Goal: Contribute content: Add original content to the website for others to see

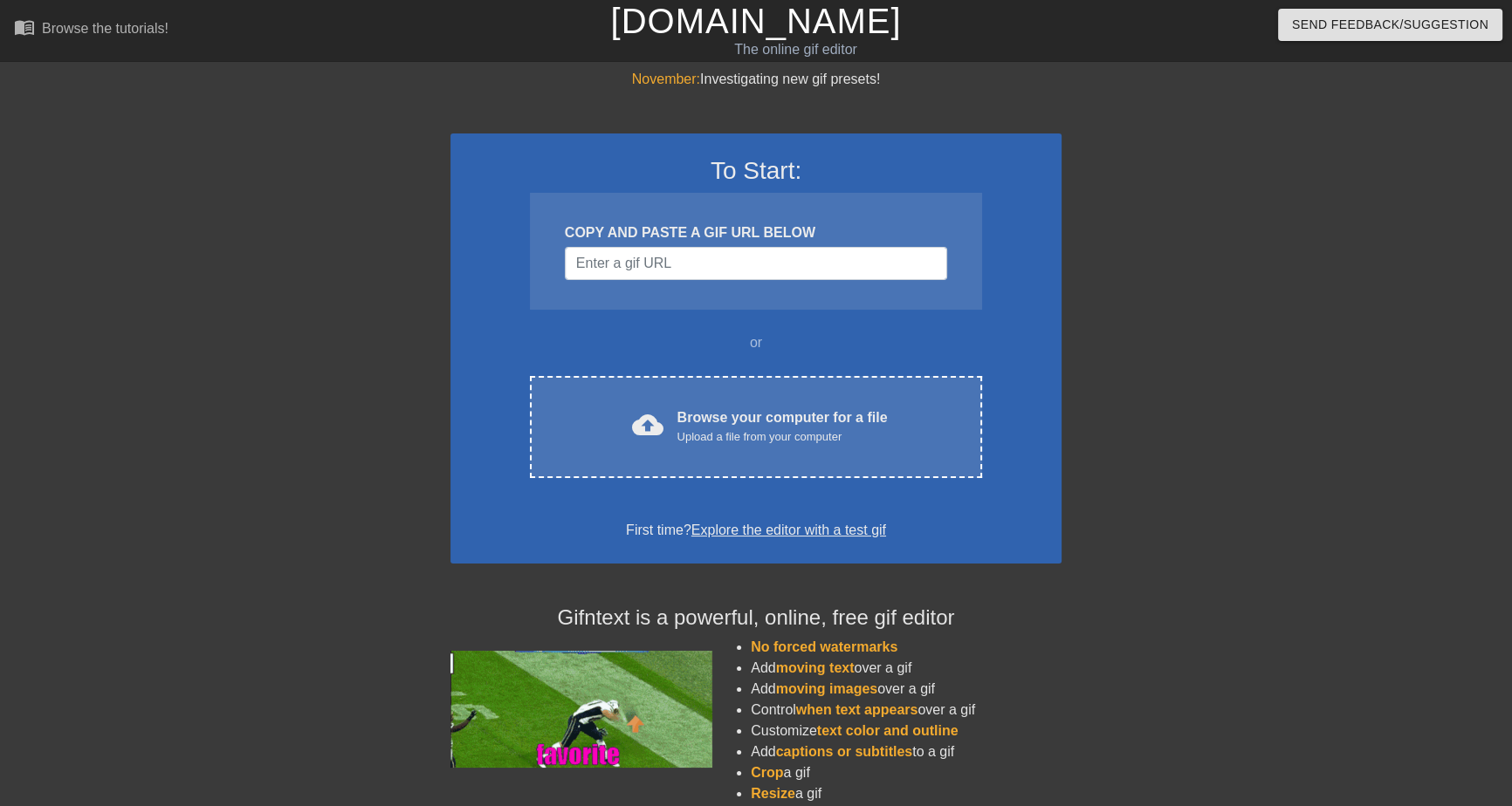
click at [1124, 258] on div at bounding box center [1213, 331] width 262 height 523
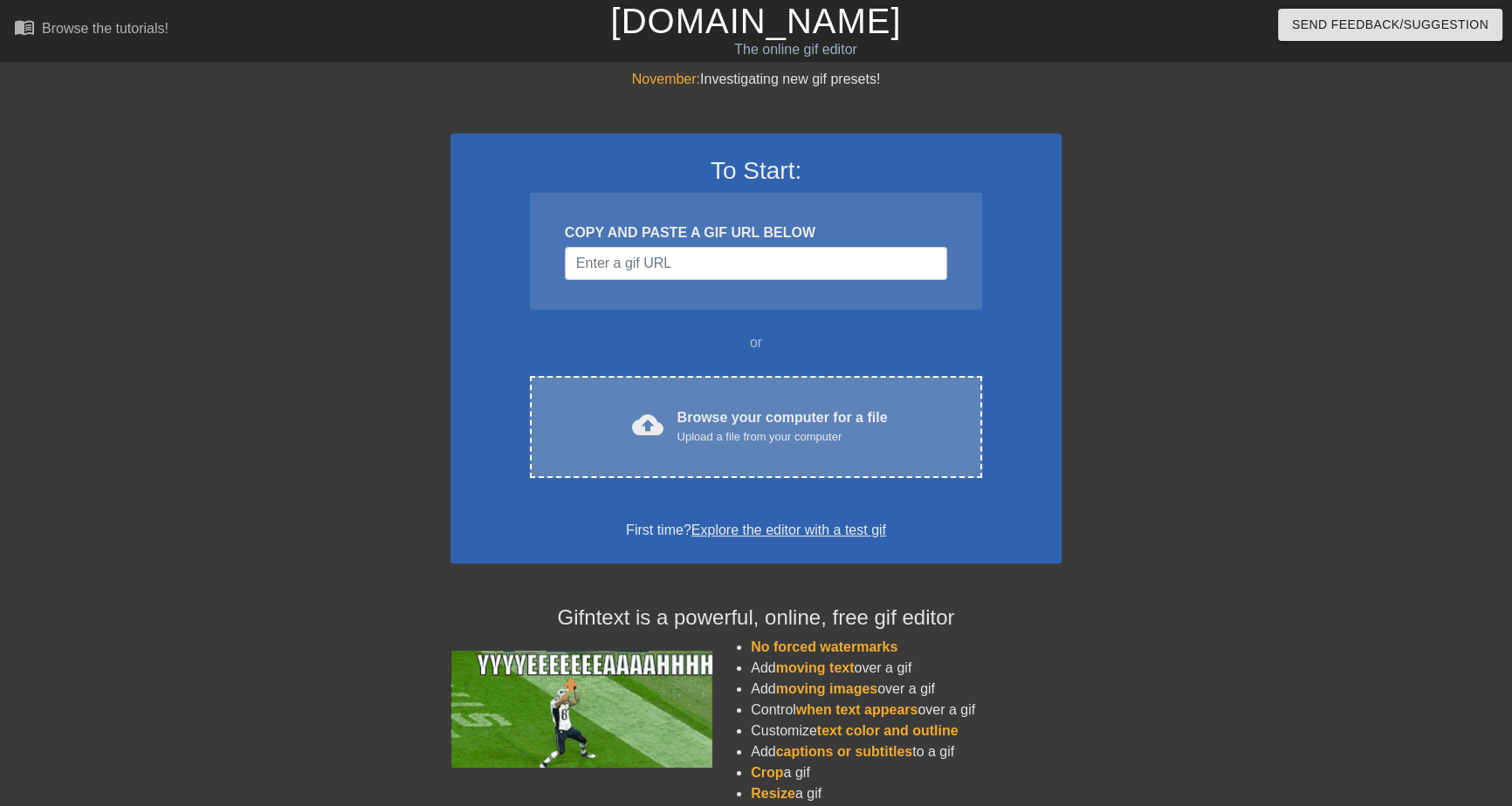
click at [666, 448] on div "cloud_upload Browse your computer for a file Upload a file from your computer C…" at bounding box center [756, 426] width 452 height 102
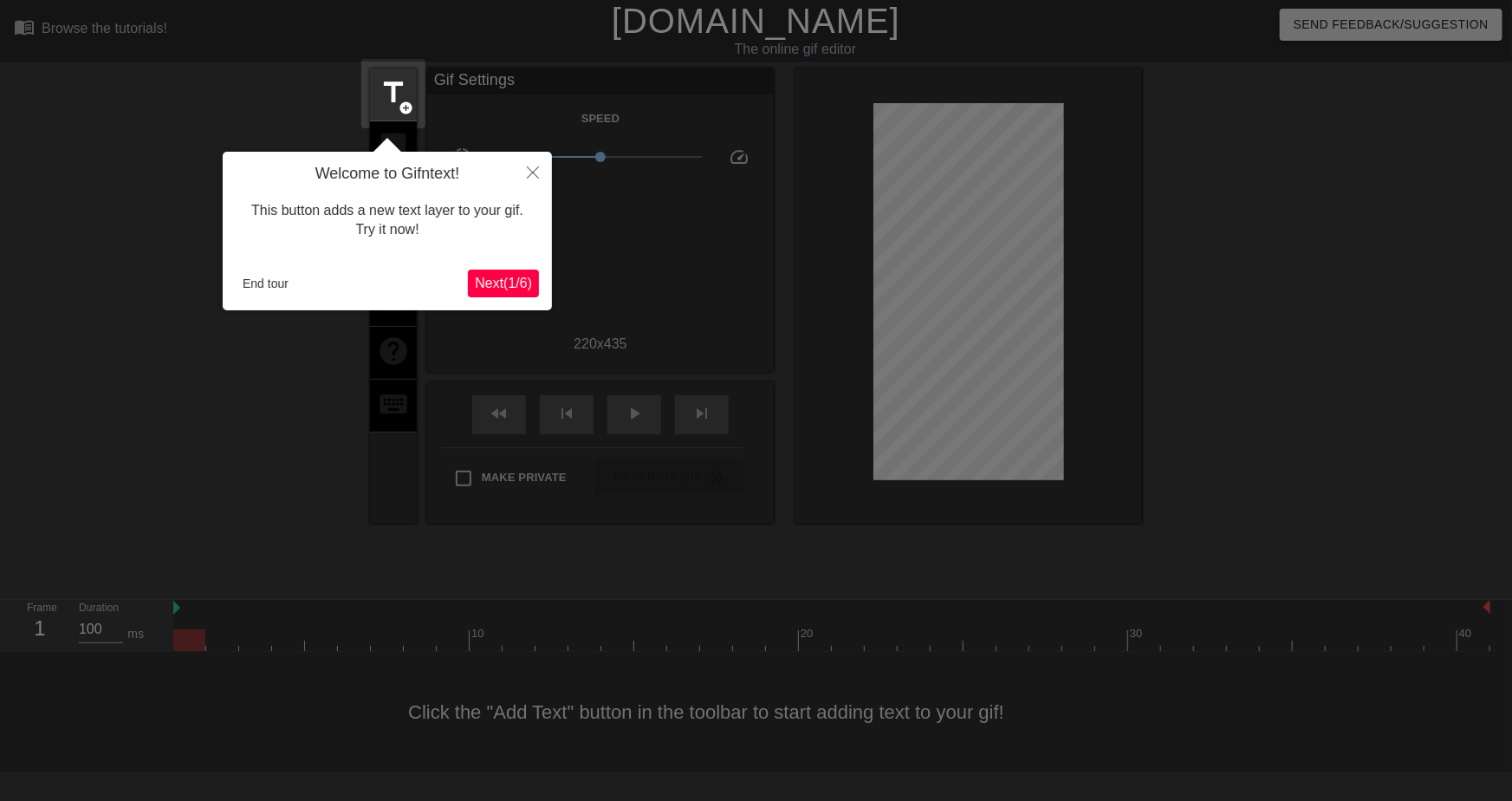
click at [516, 276] on span "Next ( 1 / 6 )" at bounding box center [504, 283] width 57 height 14
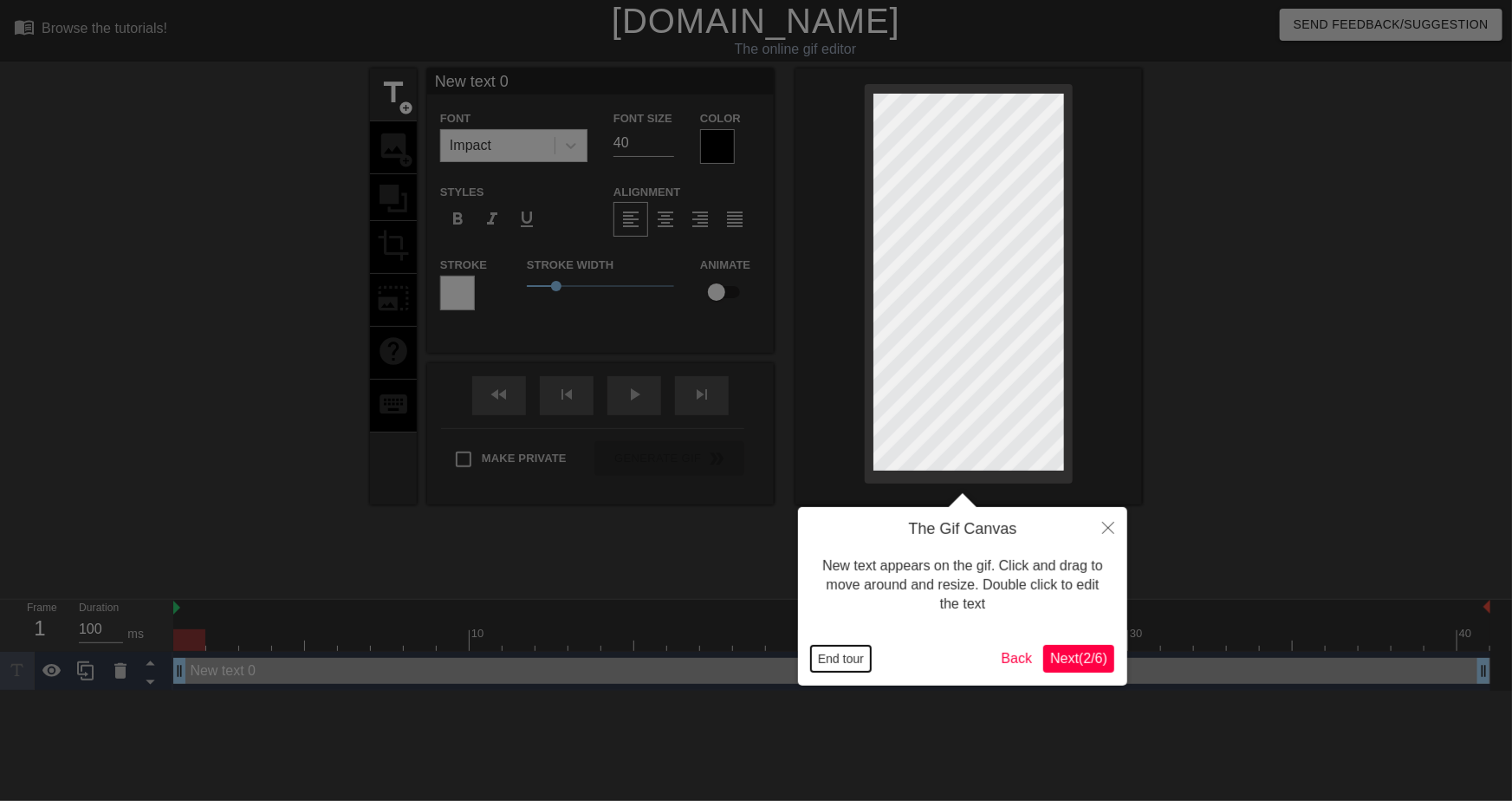
click at [845, 658] on button "End tour" at bounding box center [841, 659] width 60 height 26
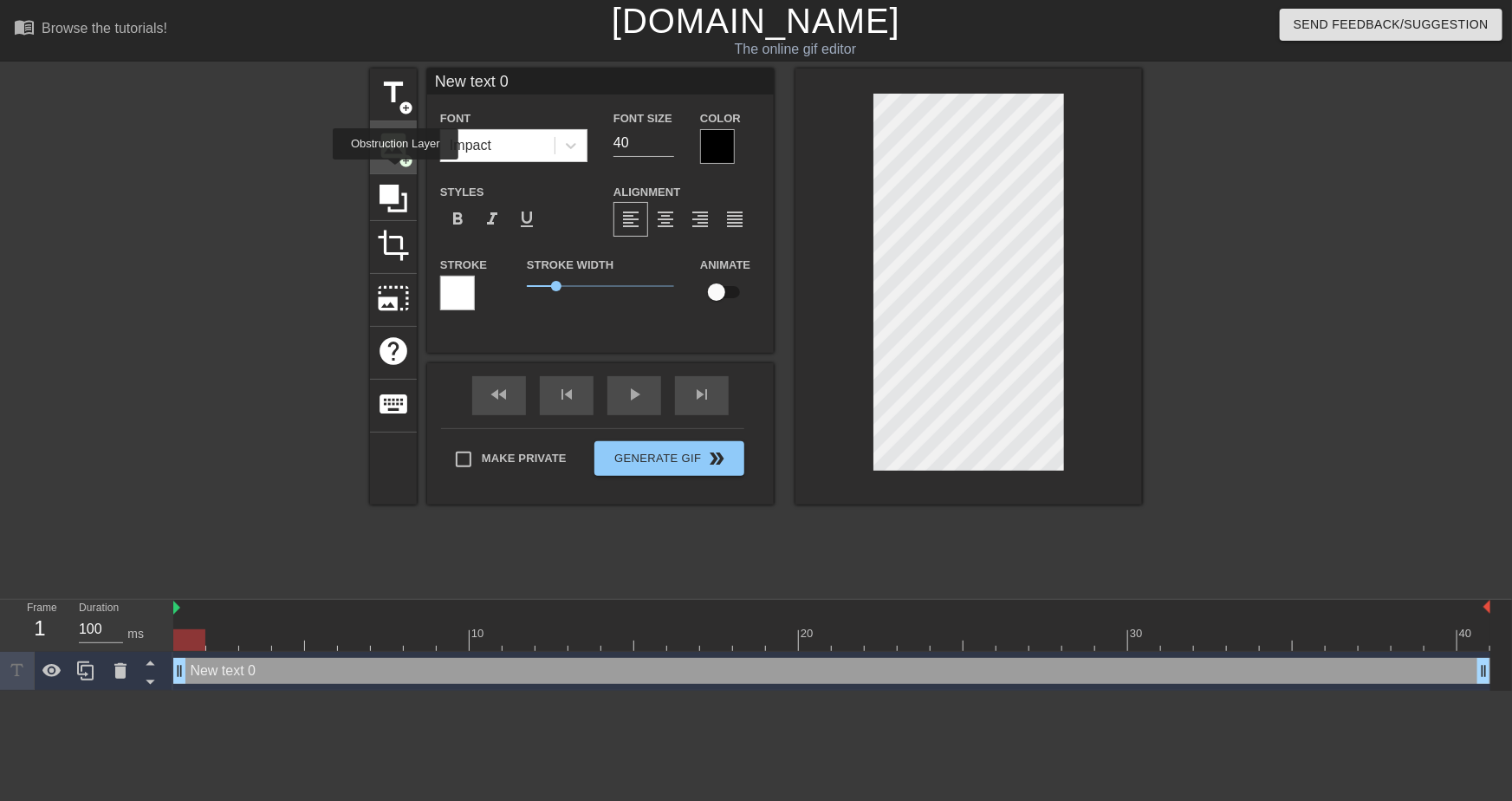
click at [403, 160] on span "add_circle" at bounding box center [406, 160] width 14 height 14
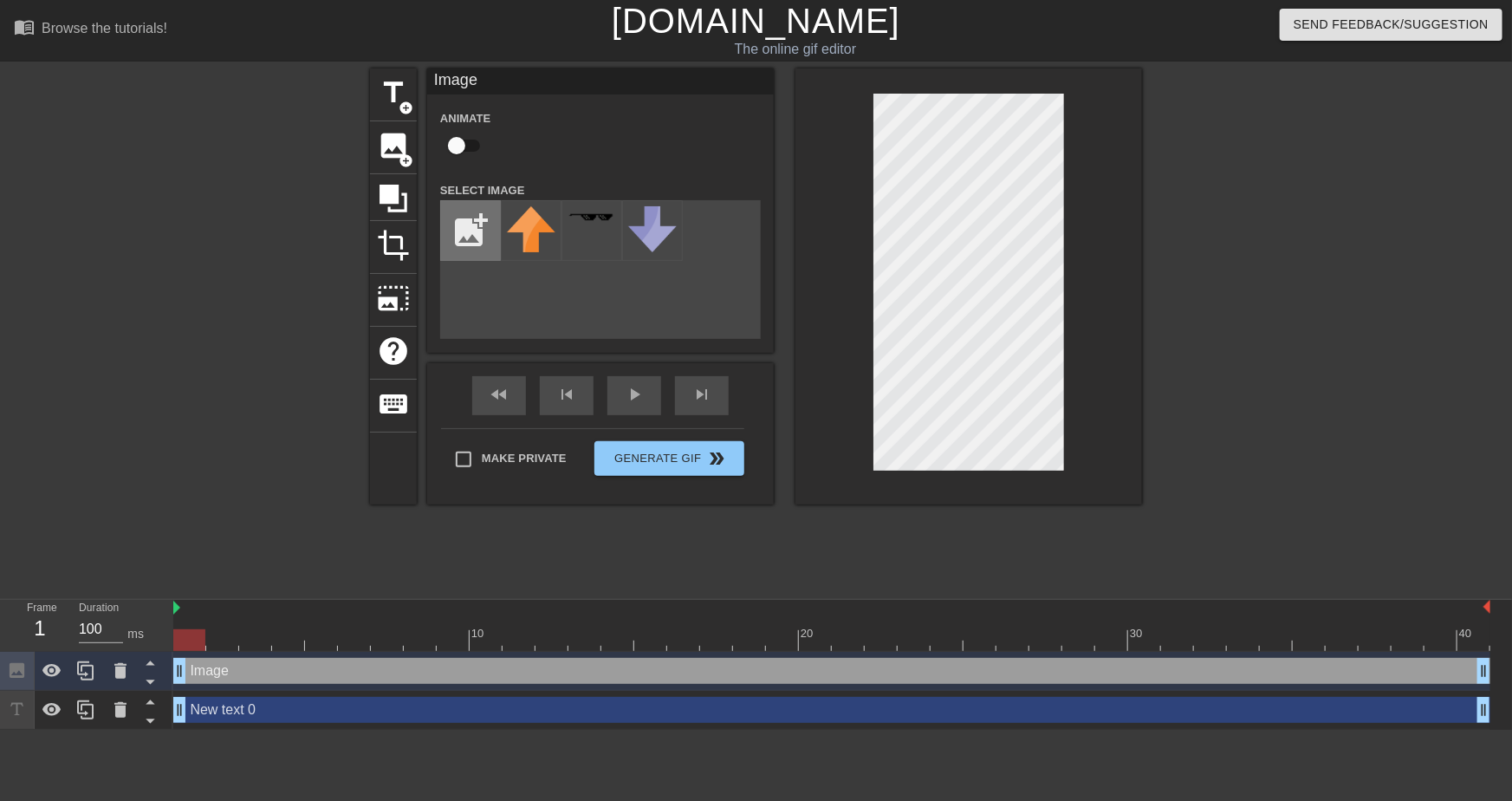
click at [468, 234] on input "file" at bounding box center [471, 231] width 59 height 59
type input "C:\fakepath\blank-white-7sn5o1woonmklx1h.jpg"
click at [520, 233] on img at bounding box center [531, 221] width 48 height 29
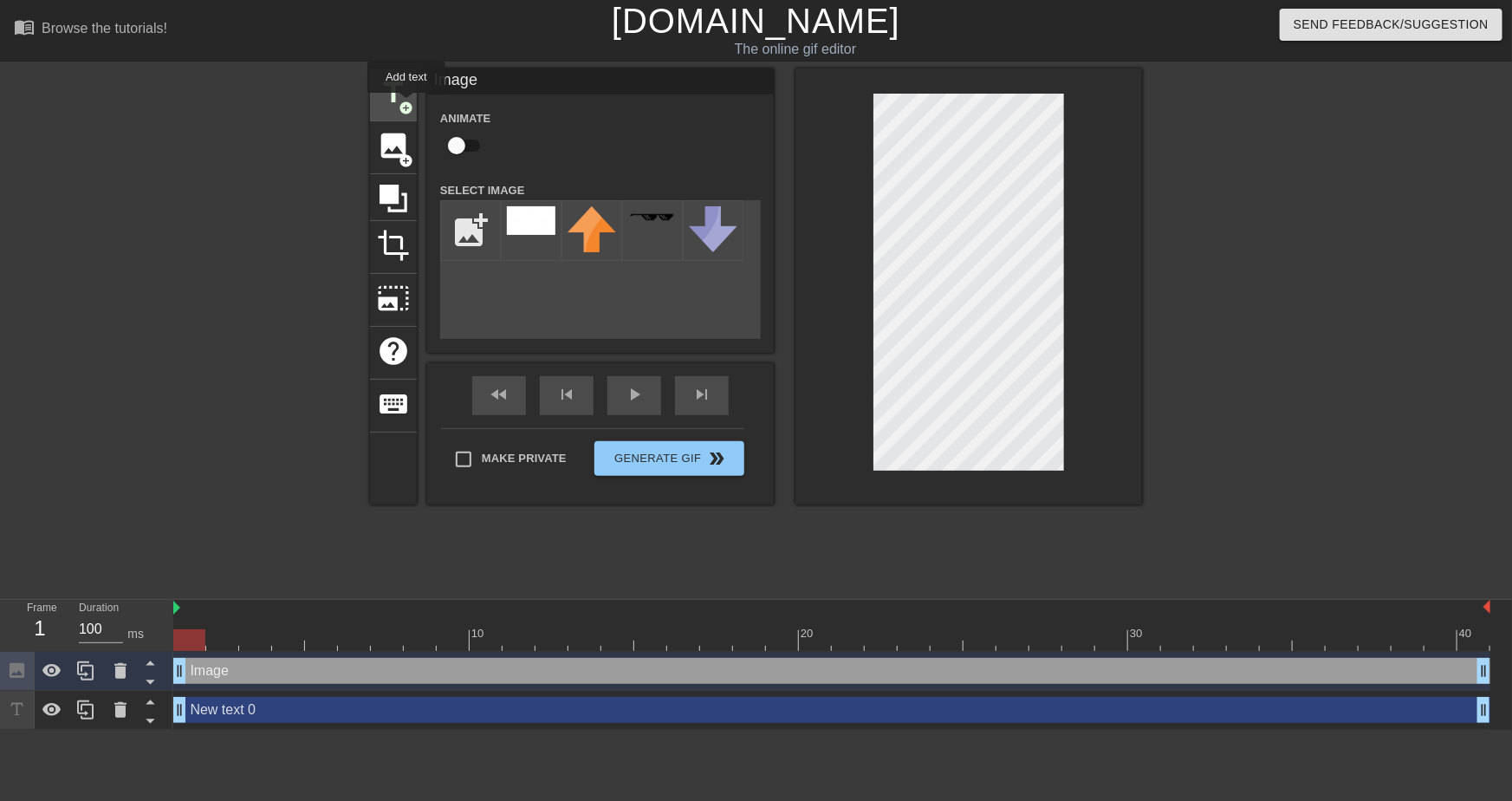
click at [403, 98] on span "title" at bounding box center [393, 92] width 33 height 33
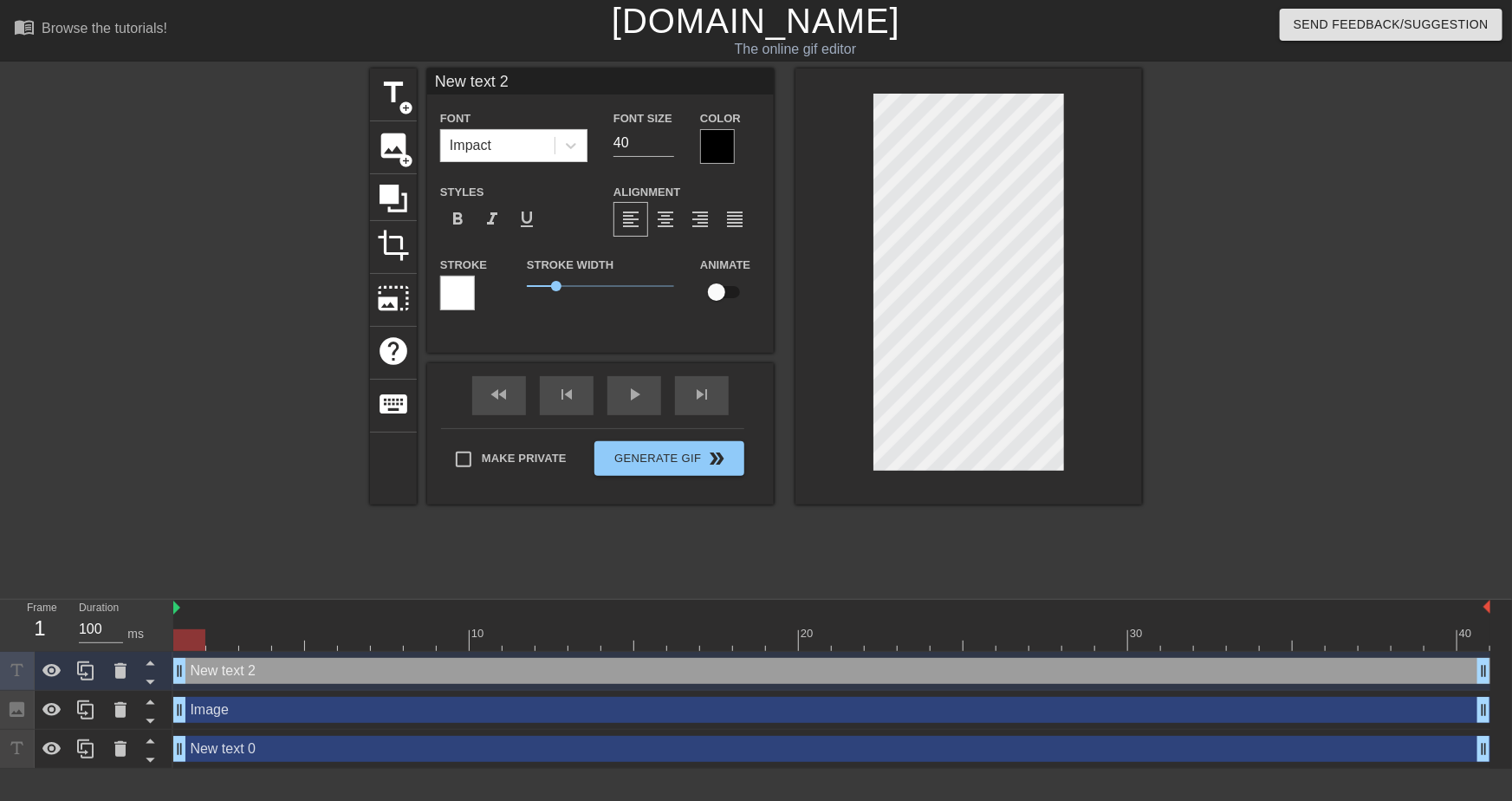
scroll to position [2, 4]
type input "w"
type textarea "w"
type input "wh"
type textarea "wh"
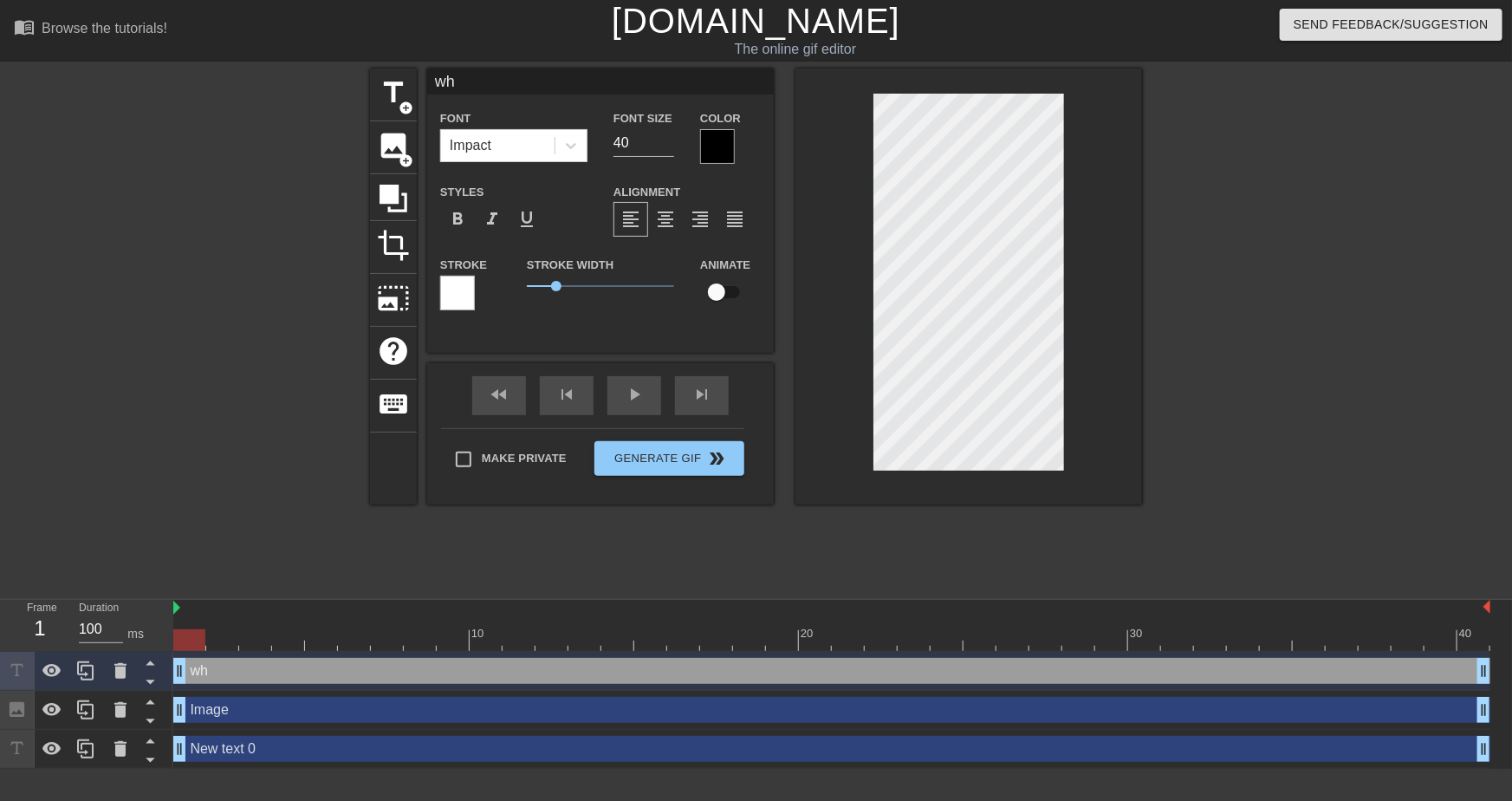
type input "whe"
type textarea "whe"
type input "when"
type textarea "when"
type input "when"
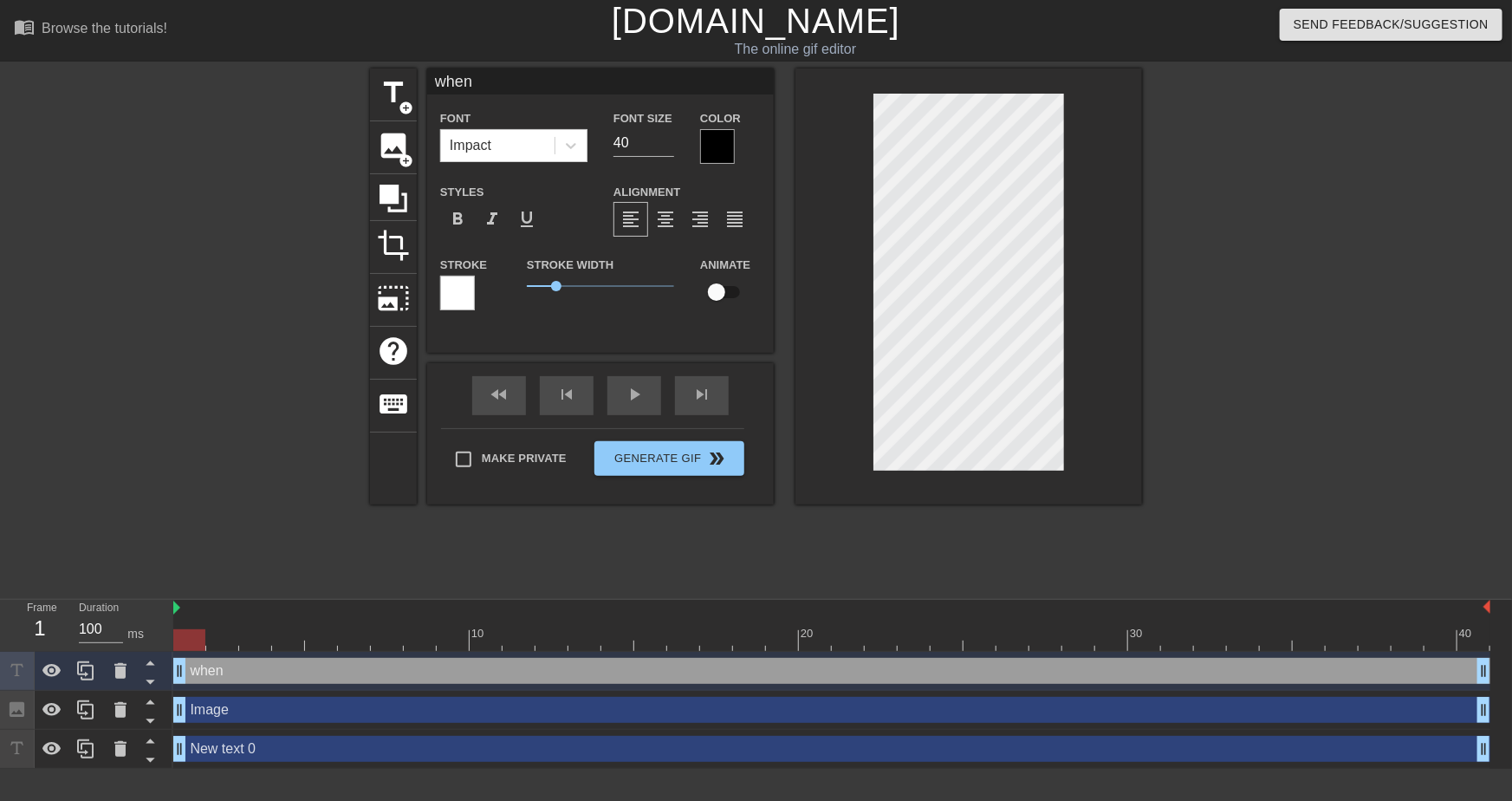
type textarea "when"
type input "when i"
type textarea "when i"
type input "when im"
type textarea "when im"
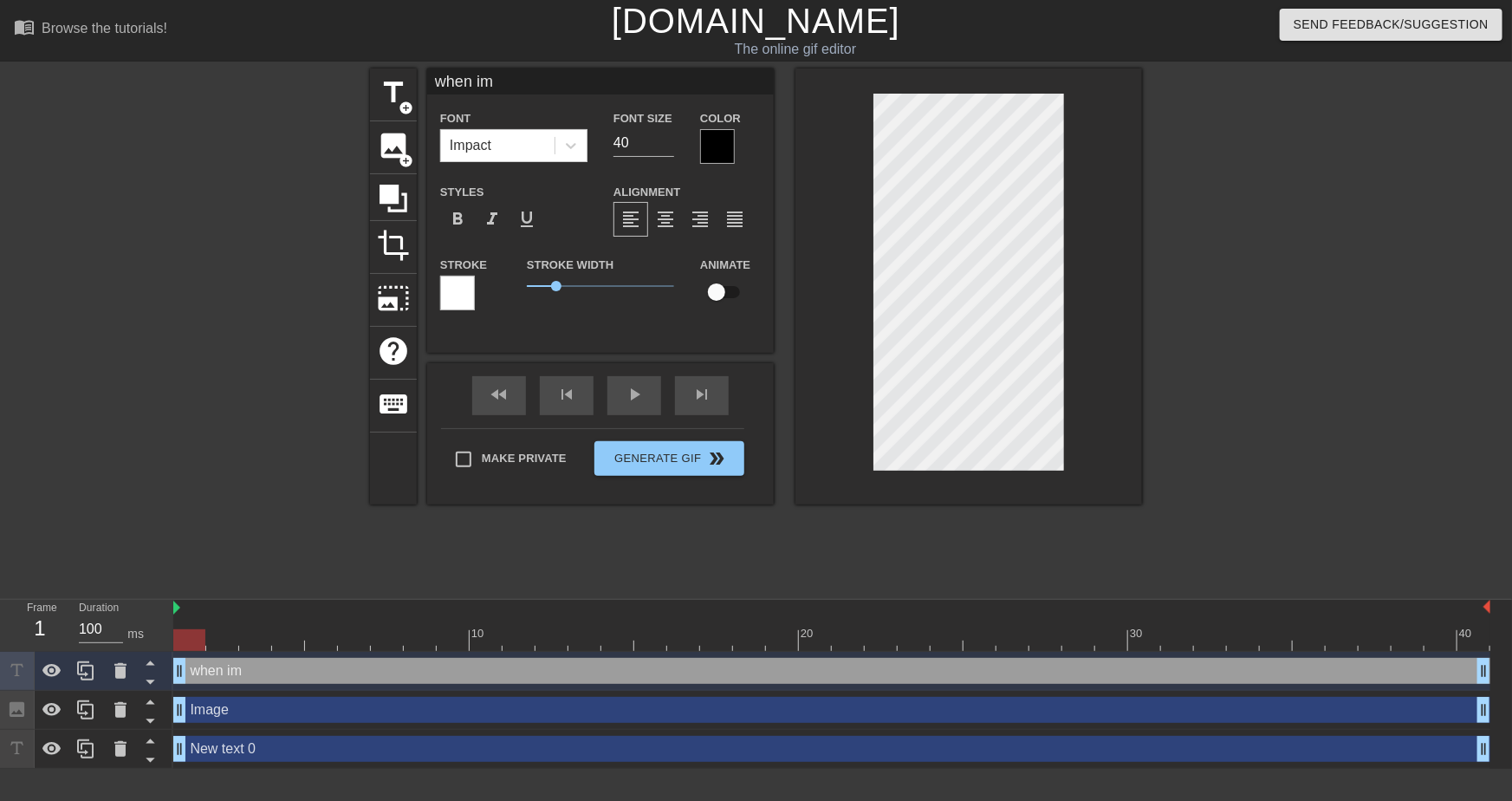
type input "when im"
type textarea "when im"
type input "when im i"
type textarea "when im i"
type input "when im in"
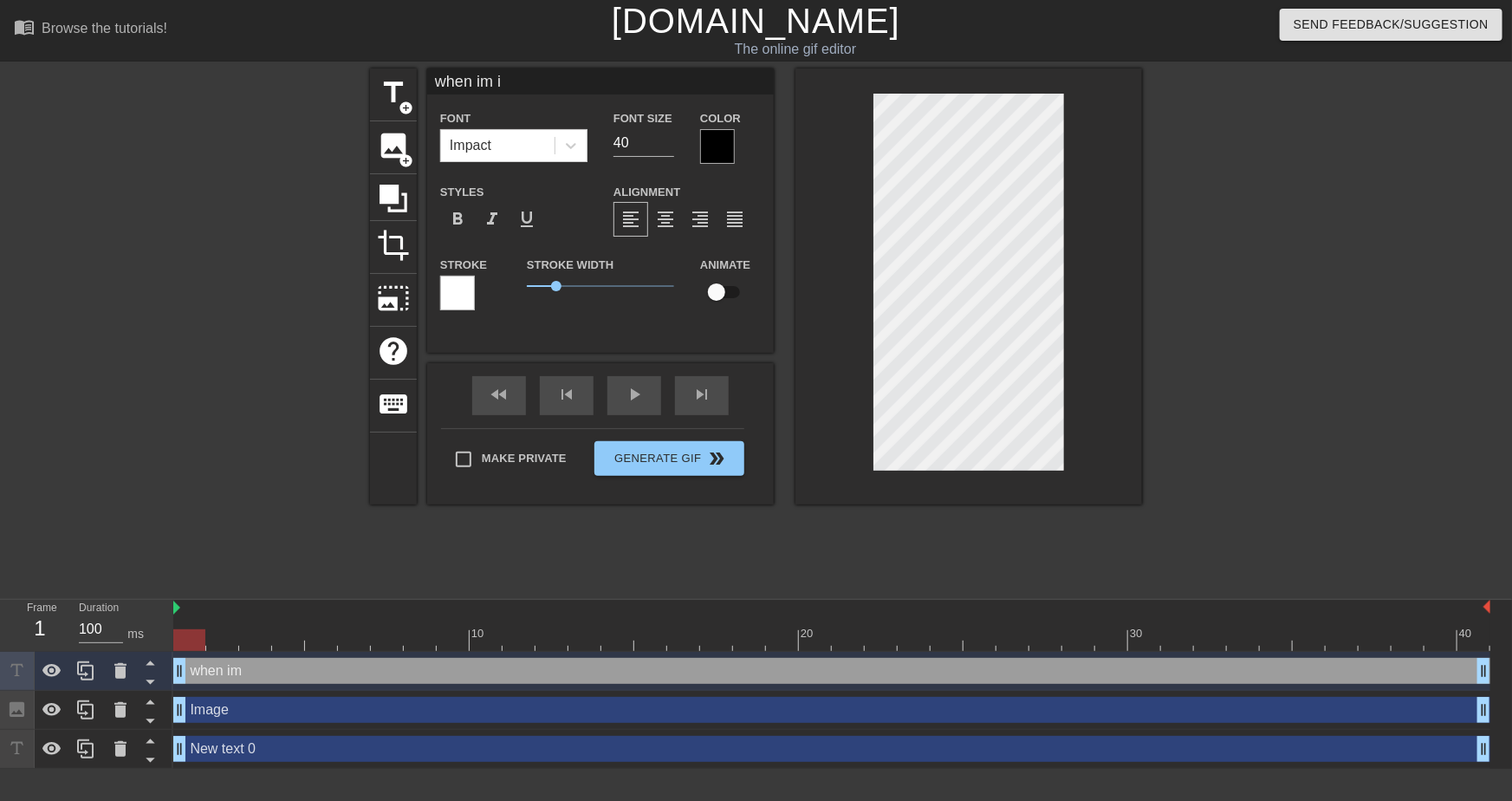
type textarea "when im in"
type input "when im in"
type textarea "when im in"
type input "when im in a"
type textarea "when im in a"
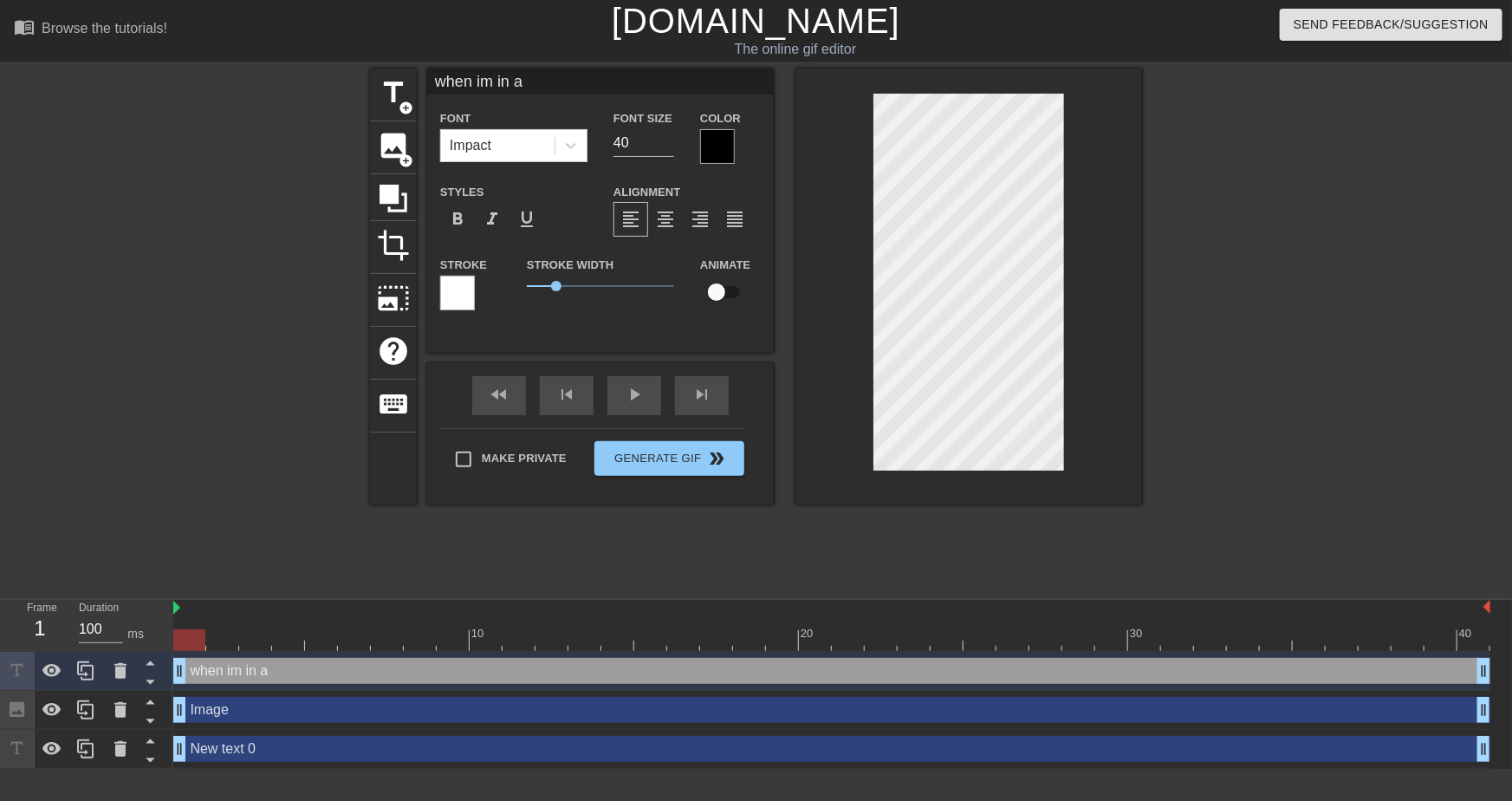
scroll to position [2, 5]
type input "when im in a"
type textarea "when im in a"
type input "when im in a d"
type textarea "when im in a d"
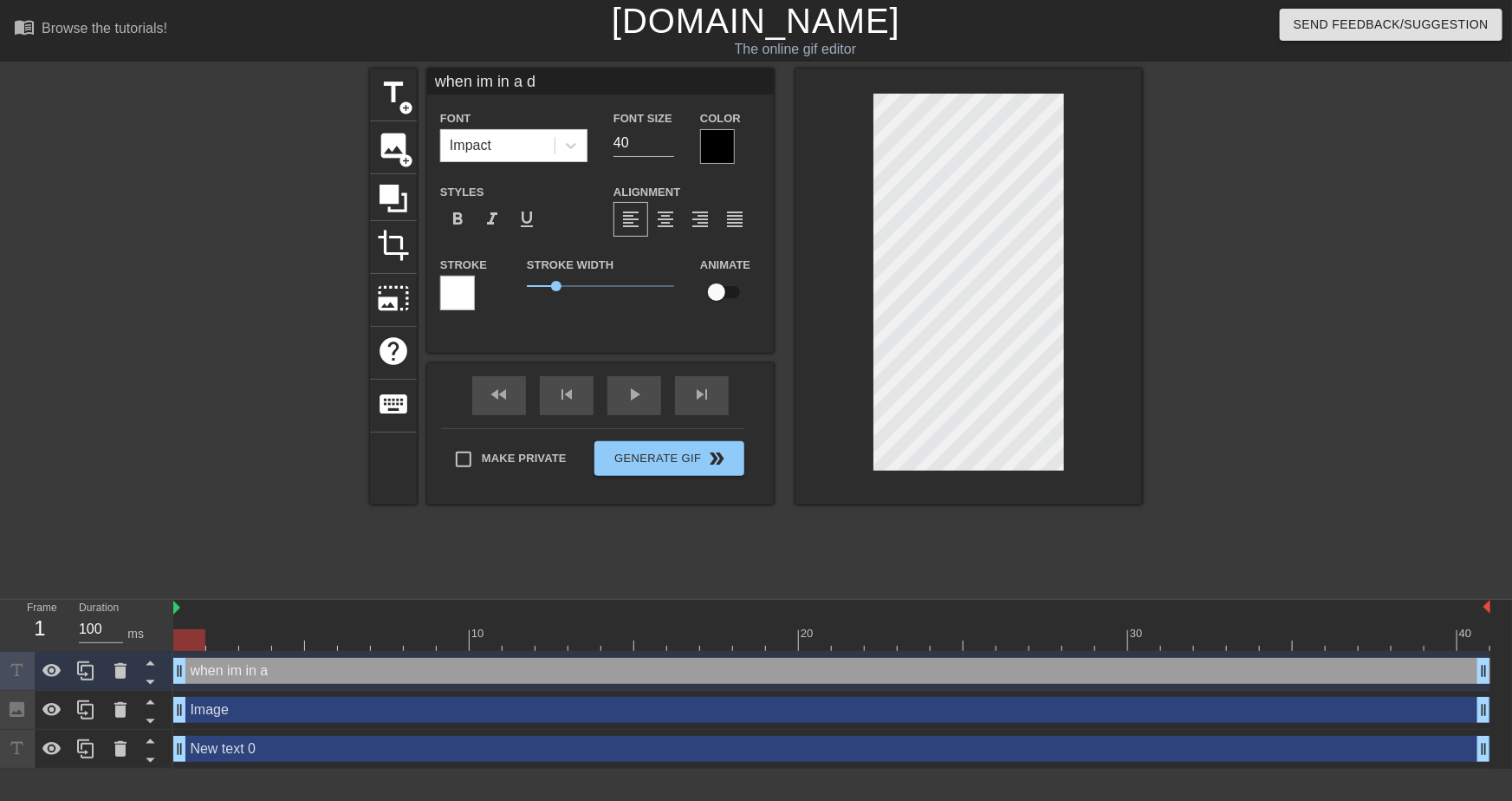
type input "when im in a de"
type textarea "when im in a de"
type input "when im in a dee"
type textarea "when im in a dee"
type input "when im in a deep"
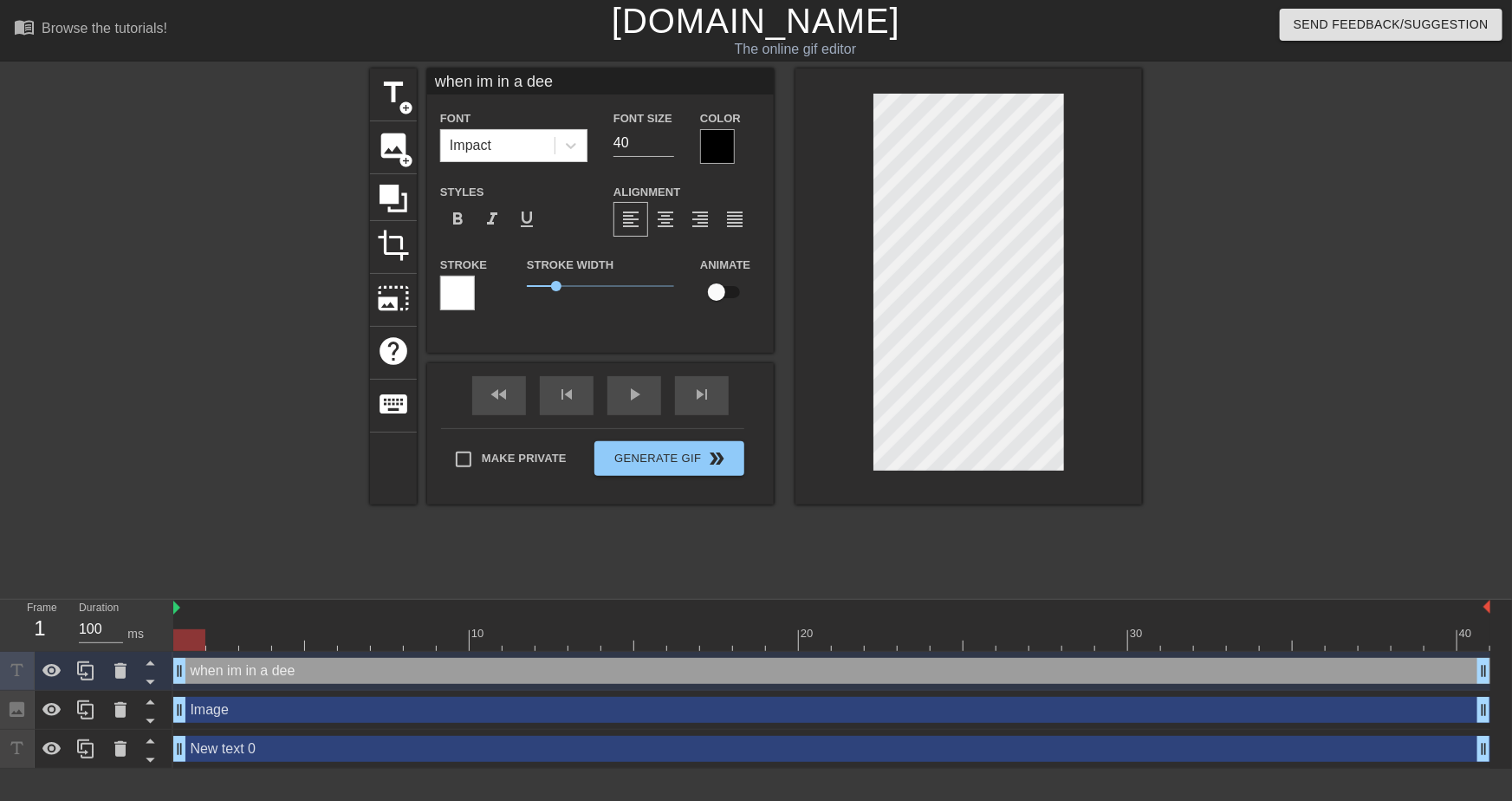
type textarea "when im in a deep"
type input "when im in a deep"
type textarea "when im in a deep"
type input "when im in a deep f"
type textarea "when im in a deep f"
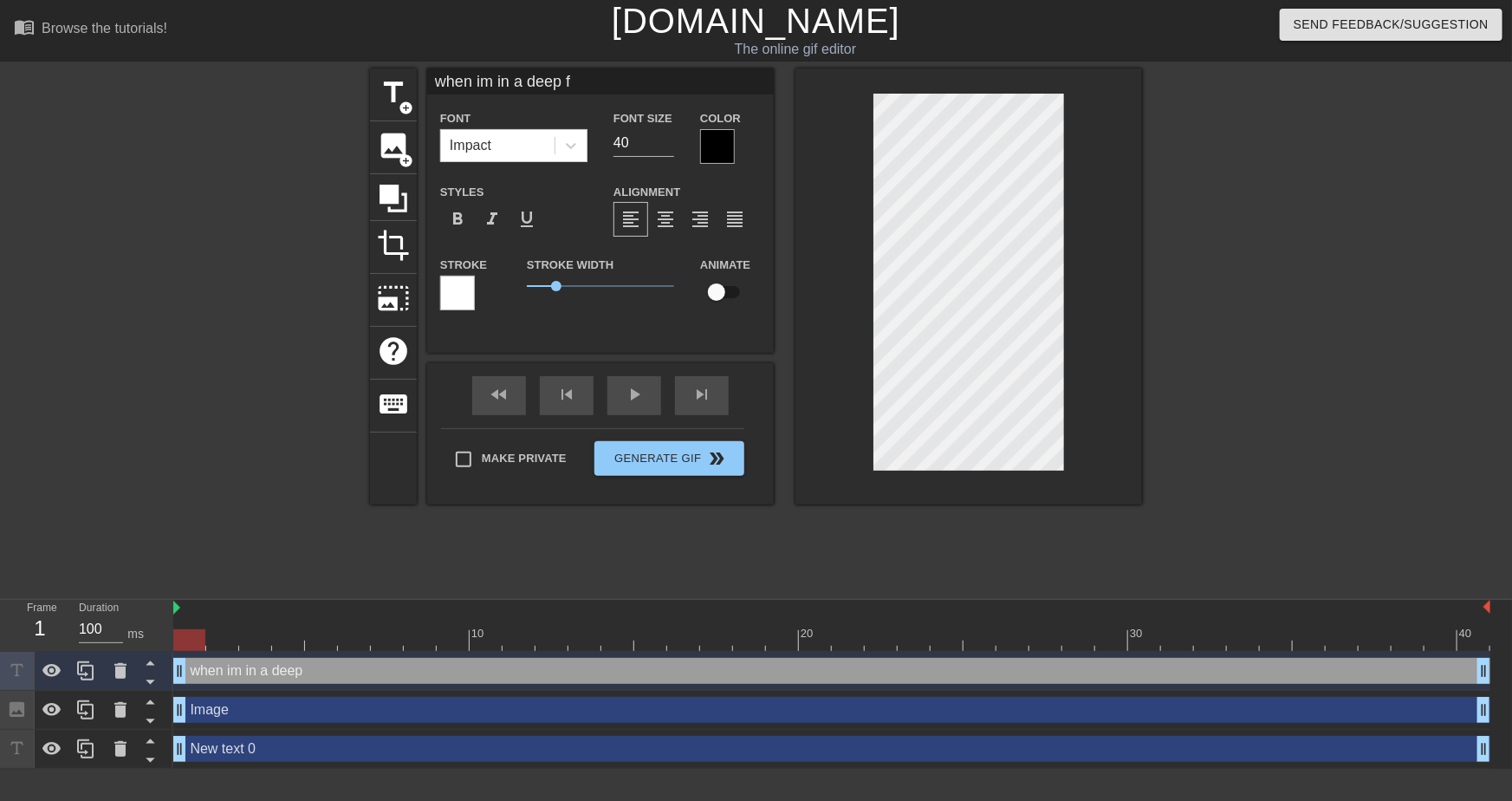
type input "when im in a deep fr"
type textarea "when im in a deep fr"
type input "when im in a deep fri"
type textarea "when im in a deep fri"
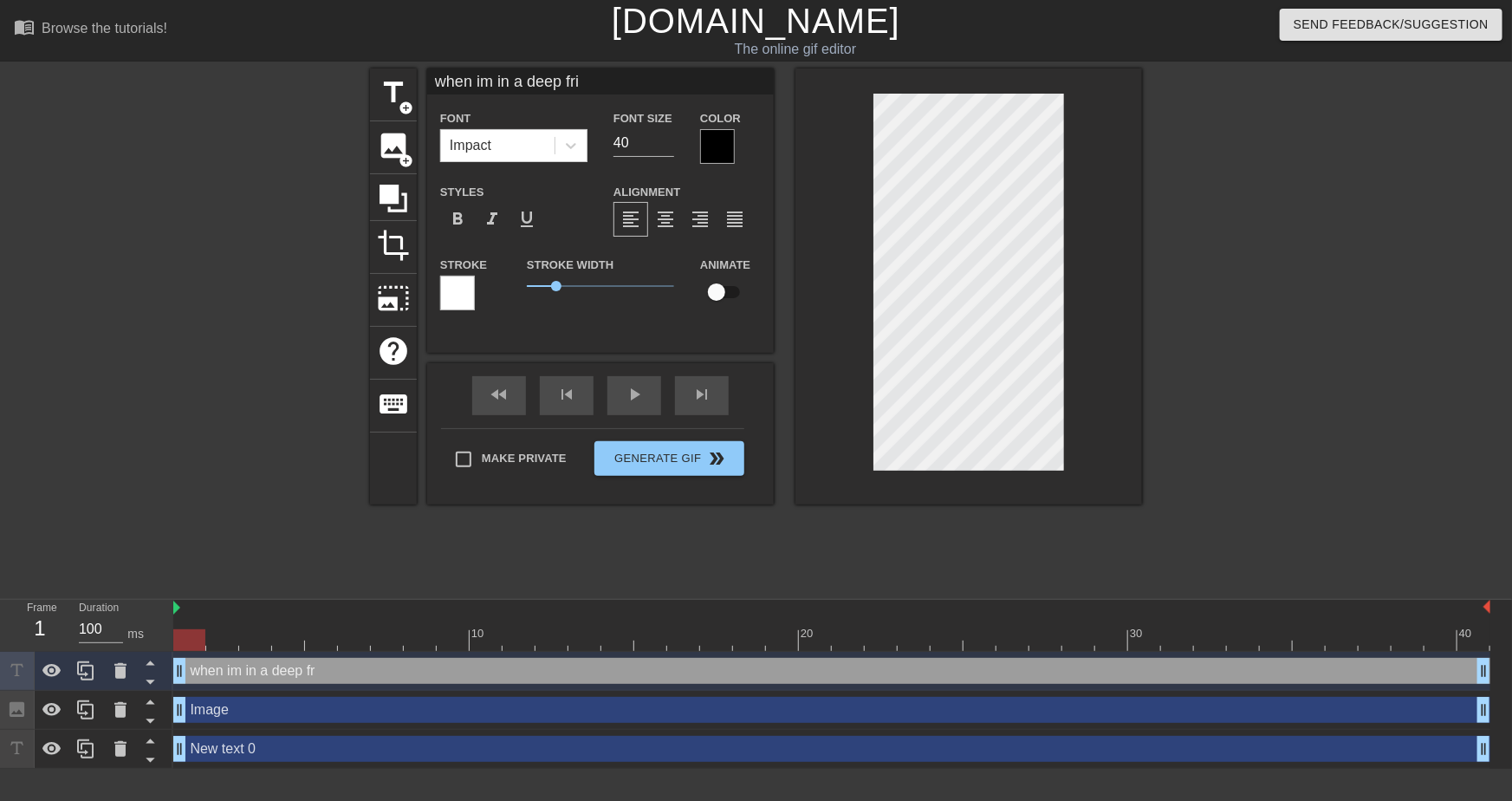
type input "when im in a deep frie"
type textarea "when im in a deep frie"
type input "when im in a deep fried"
type textarea "when im in a deep fried"
click at [668, 147] on input "16" at bounding box center [644, 142] width 61 height 28
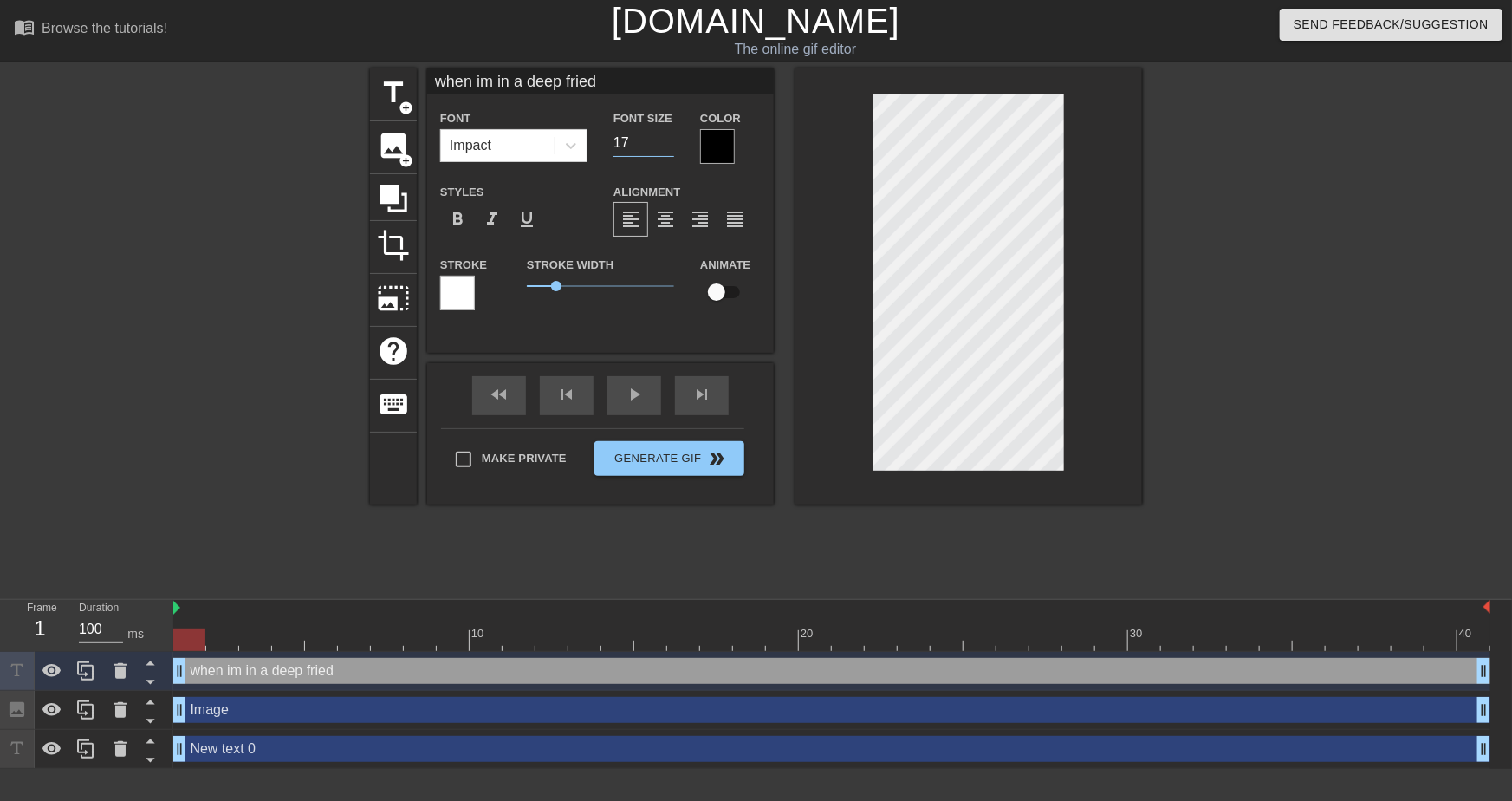
click at [667, 137] on input "17" at bounding box center [644, 142] width 61 height 28
click at [667, 137] on input "18" at bounding box center [644, 142] width 61 height 28
click at [667, 137] on input "19" at bounding box center [644, 142] width 61 height 28
click at [667, 137] on input "20" at bounding box center [644, 142] width 61 height 28
click at [667, 137] on input "21" at bounding box center [644, 142] width 61 height 28
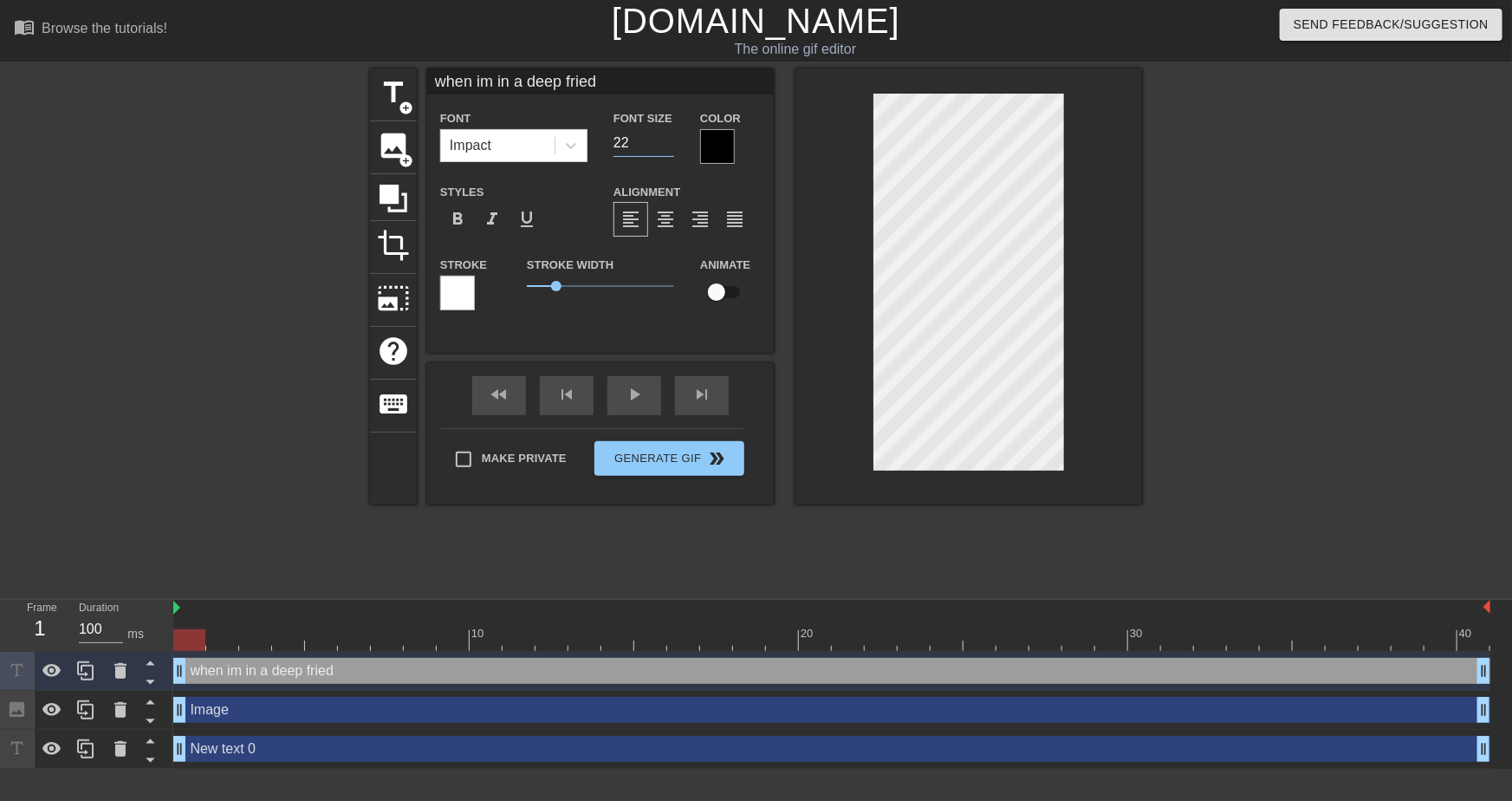
type input "22"
click at [667, 137] on input "22" at bounding box center [644, 142] width 61 height 28
click at [612, 80] on input "when im in a deep fried" at bounding box center [599, 81] width 346 height 26
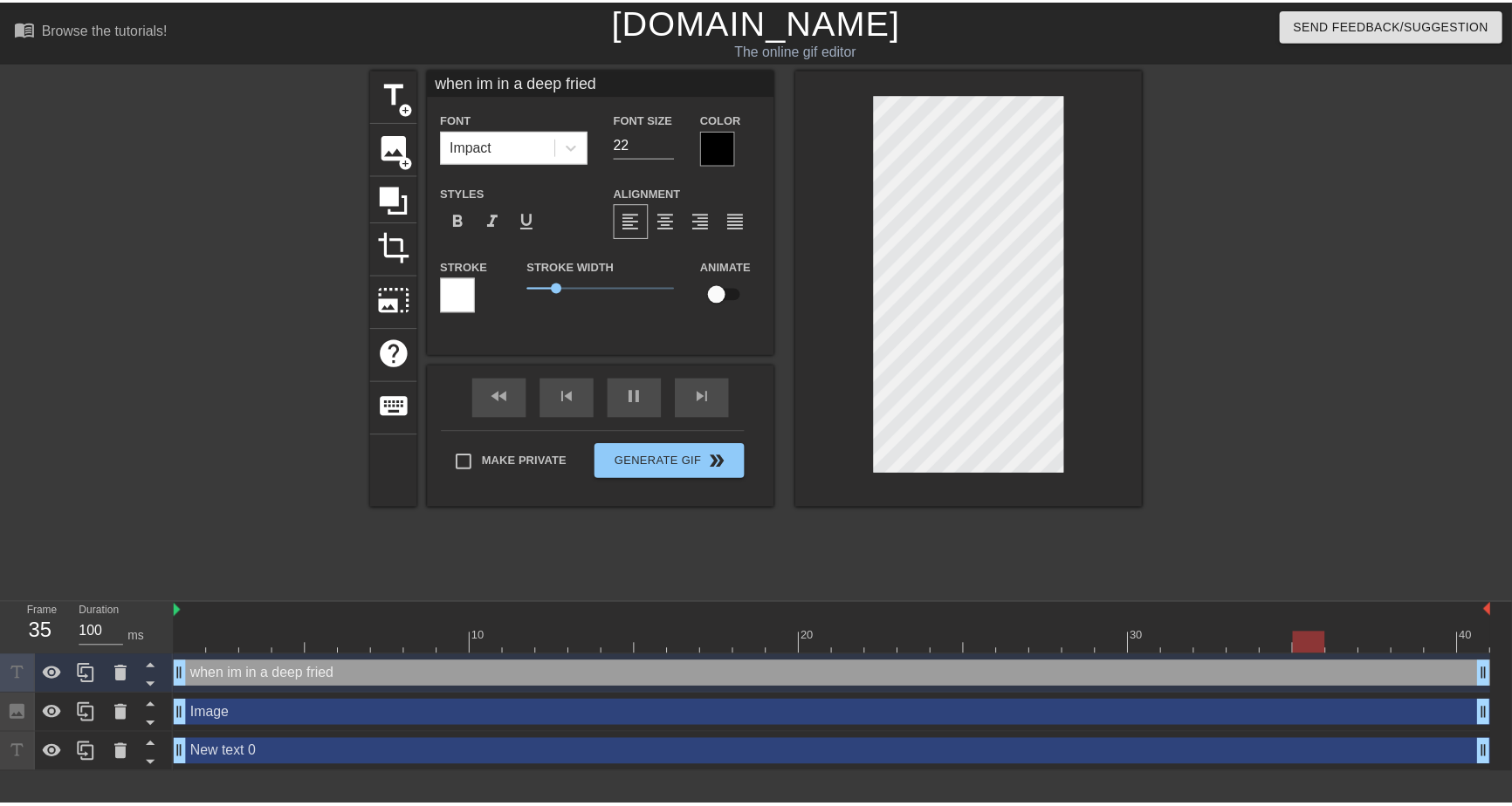
scroll to position [2, 8]
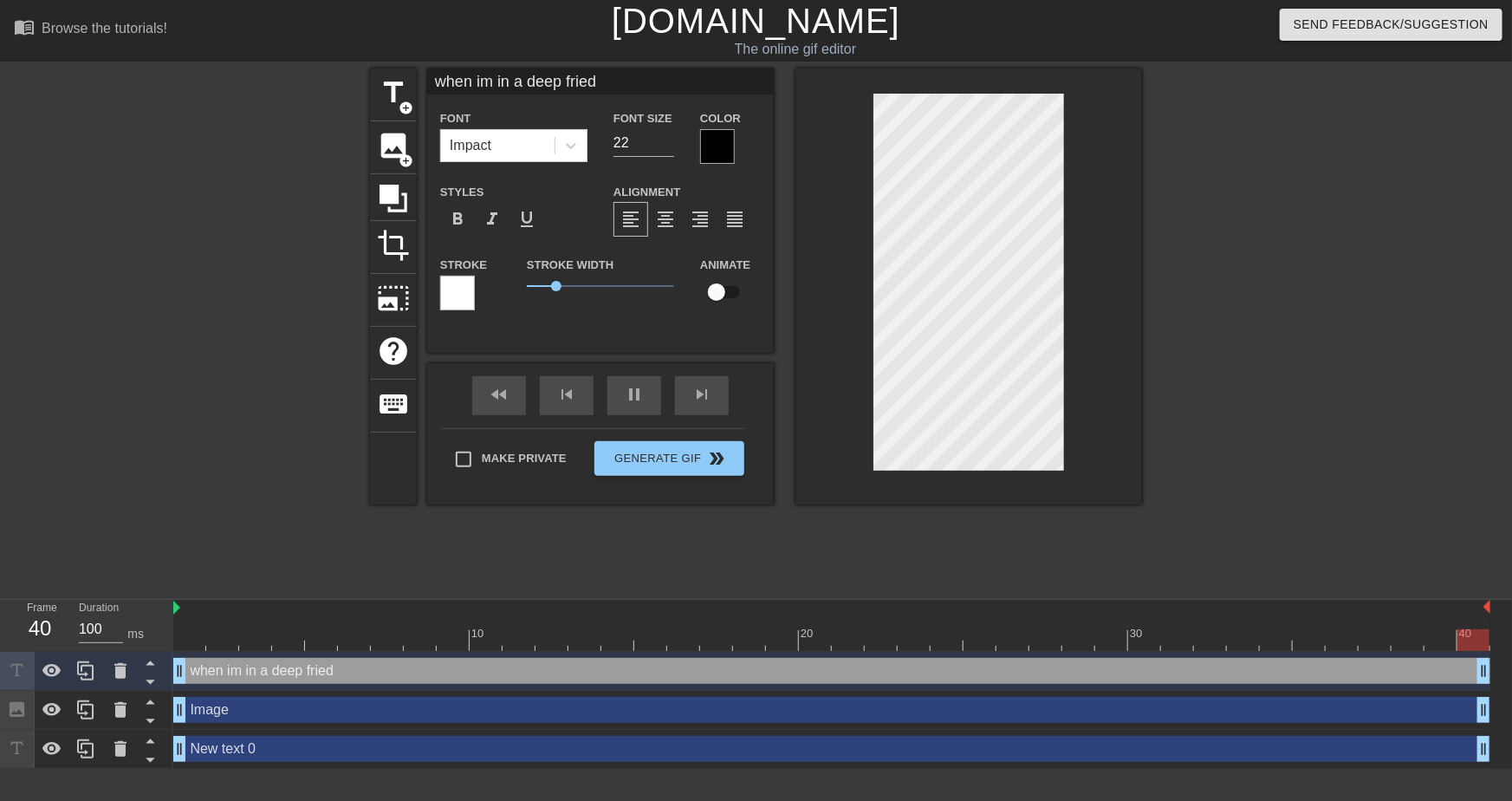
click at [1092, 265] on div at bounding box center [968, 286] width 346 height 436
click at [1117, 139] on div at bounding box center [968, 286] width 346 height 436
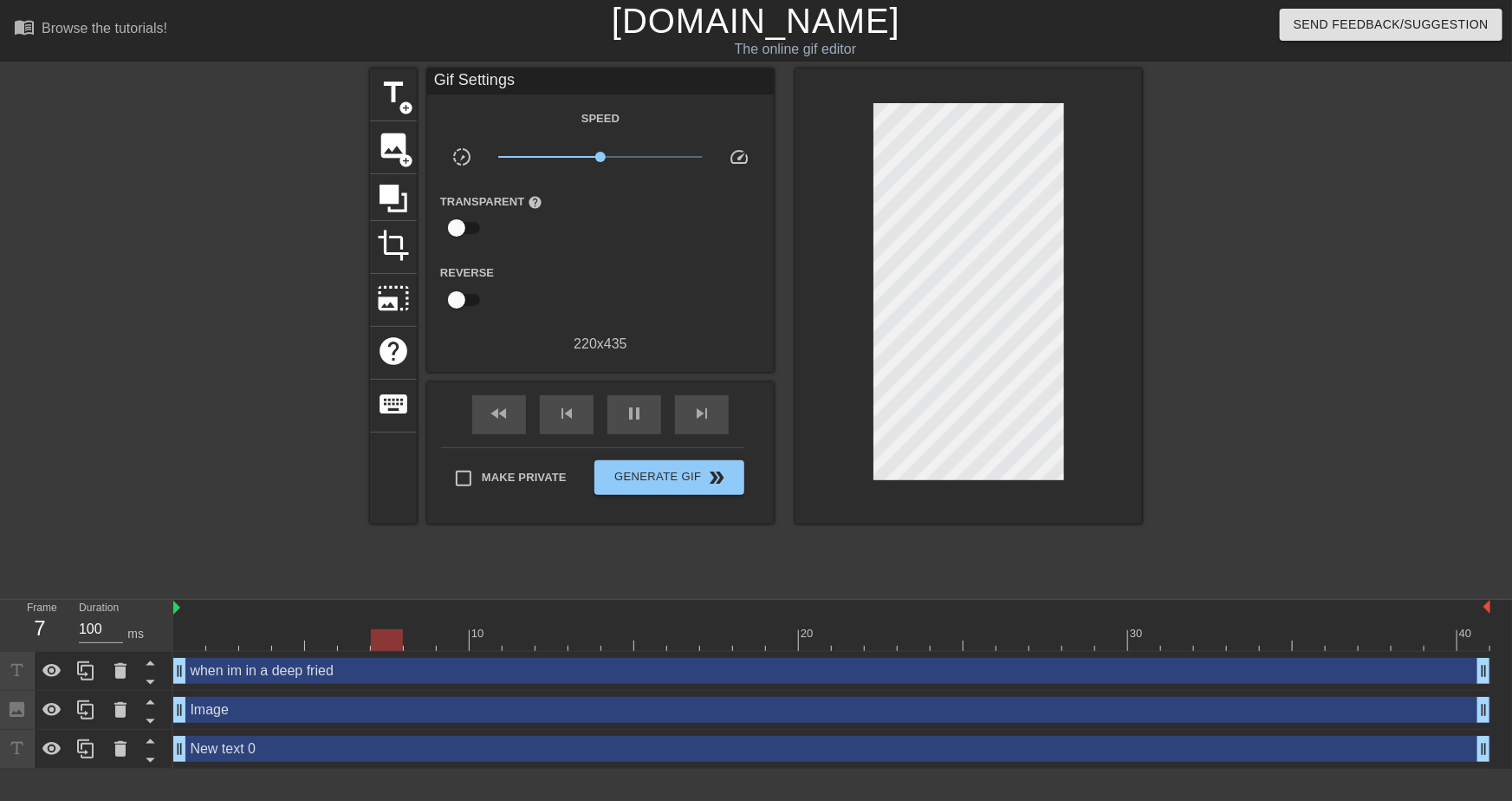
click at [234, 755] on div "New text 0 drag_handle drag_handle" at bounding box center [832, 748] width 1317 height 26
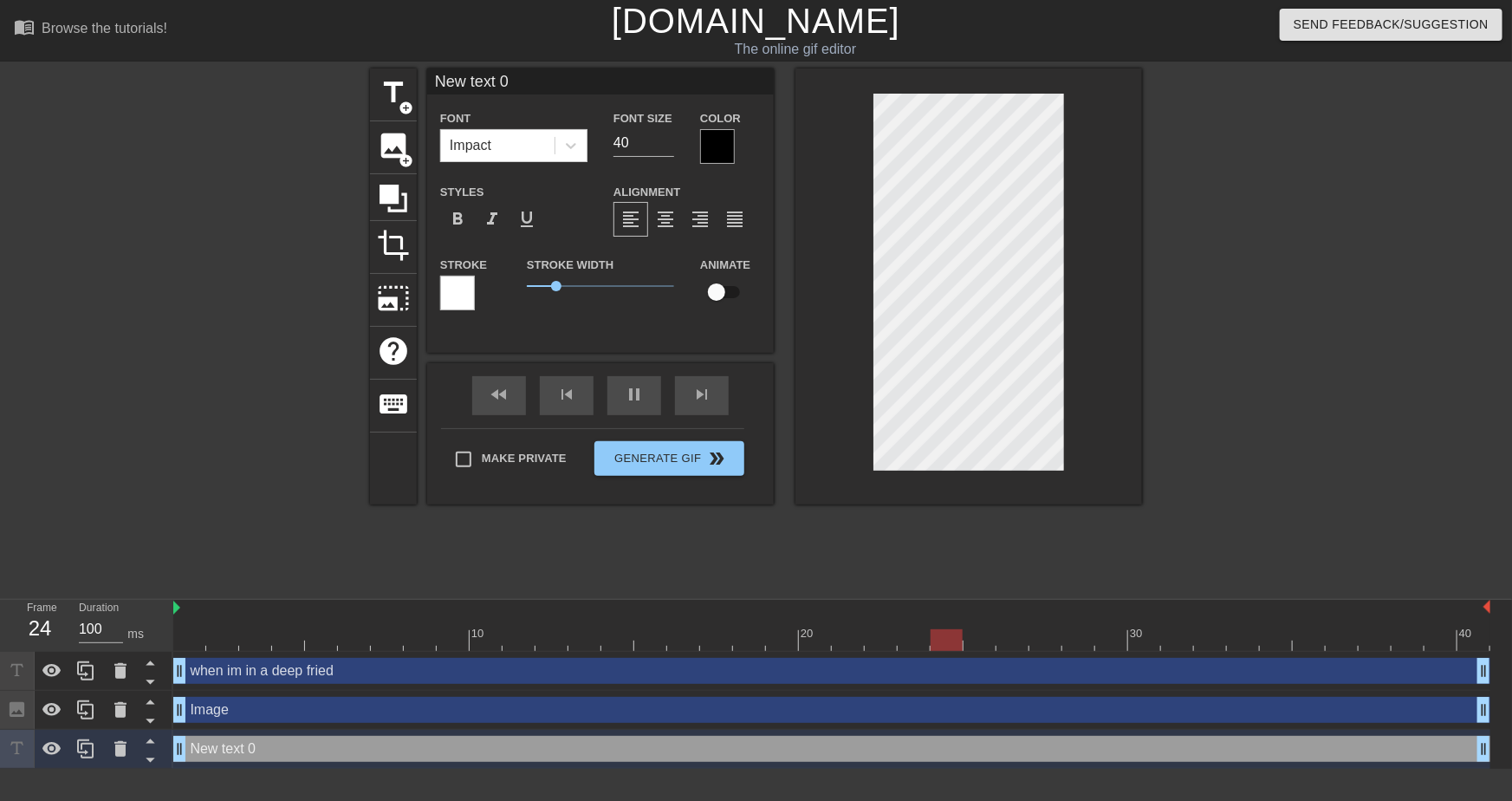
click at [554, 79] on input "New text 0" at bounding box center [599, 81] width 346 height 26
type input "image contest"
drag, startPoint x: 275, startPoint y: 753, endPoint x: 277, endPoint y: 693, distance: 60.0
click at [277, 693] on div "when im in a deep fried drag_handle drag_handle Image drag_handle drag_handle i…" at bounding box center [843, 710] width 1338 height 117
click at [155, 738] on icon at bounding box center [150, 741] width 21 height 21
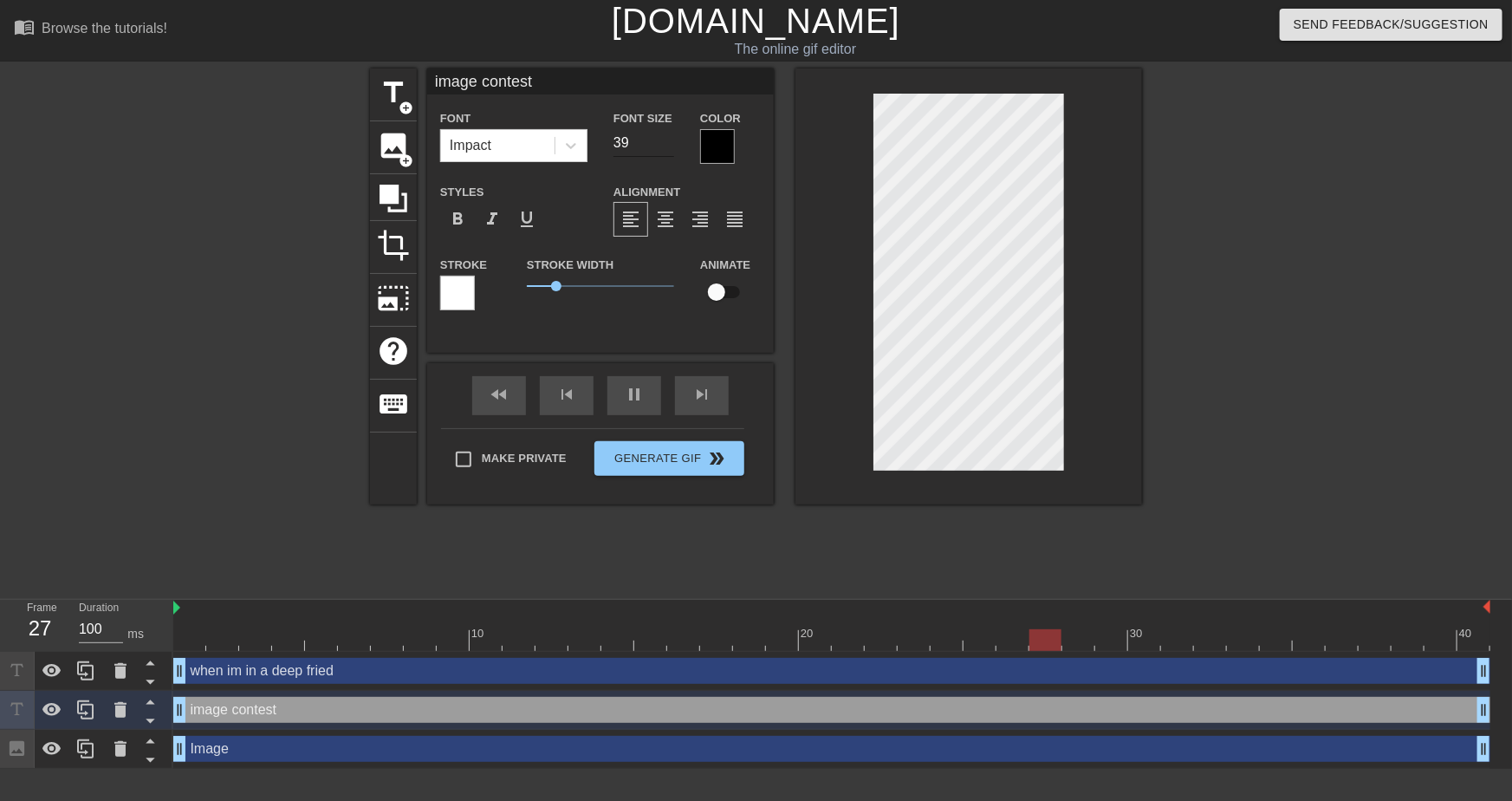
click at [667, 150] on input "39" at bounding box center [644, 142] width 61 height 28
click at [667, 150] on input "38" at bounding box center [644, 142] width 61 height 28
click at [667, 150] on input "37" at bounding box center [644, 142] width 61 height 28
click at [667, 150] on input "36" at bounding box center [644, 142] width 61 height 28
click at [667, 150] on input "35" at bounding box center [644, 142] width 61 height 28
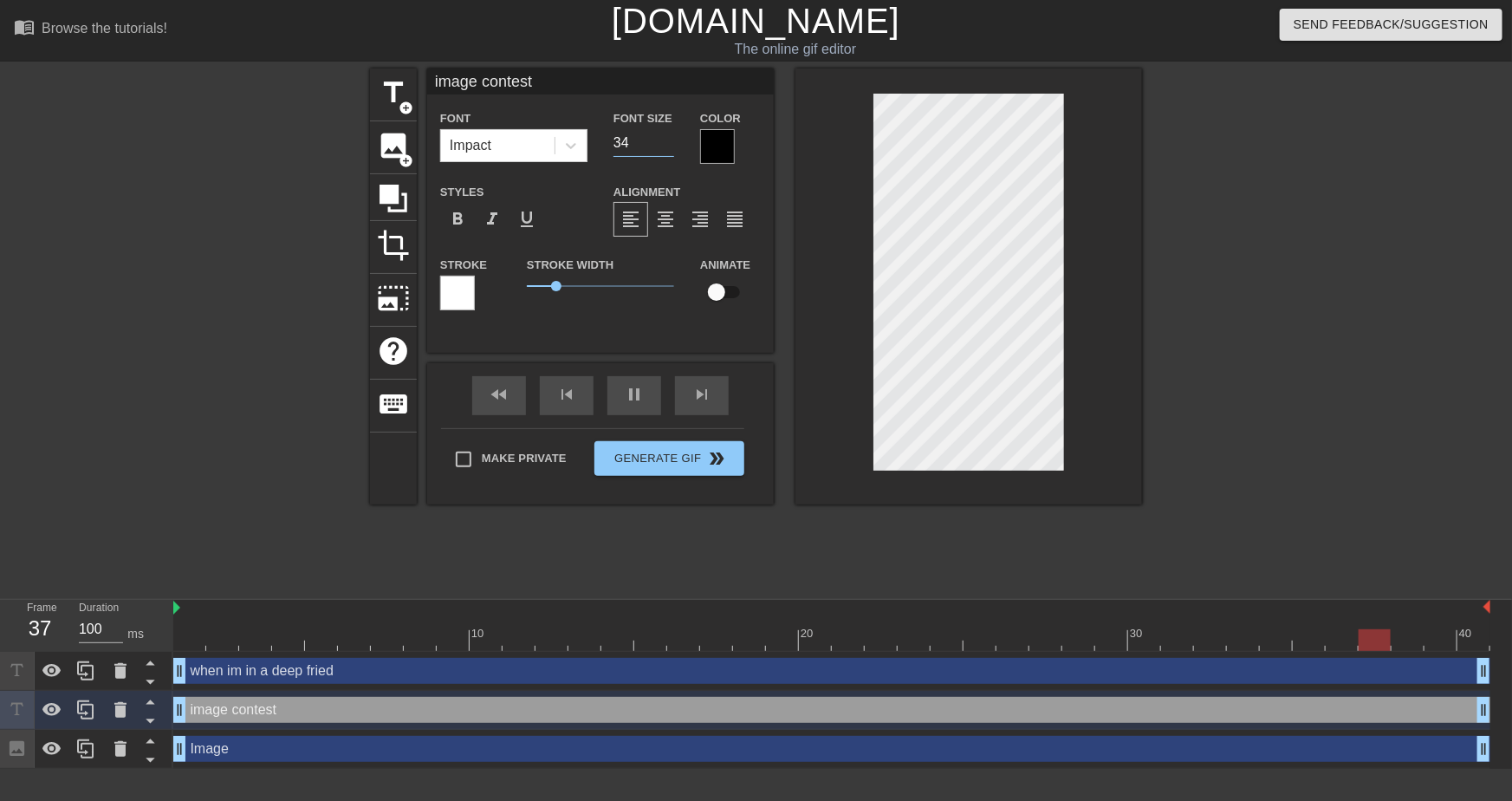
click at [667, 150] on input "34" at bounding box center [644, 142] width 61 height 28
click at [667, 150] on input "33" at bounding box center [644, 142] width 61 height 28
type input "32"
click at [667, 150] on input "32" at bounding box center [644, 142] width 61 height 28
click at [399, 107] on span "add_circle" at bounding box center [406, 107] width 14 height 14
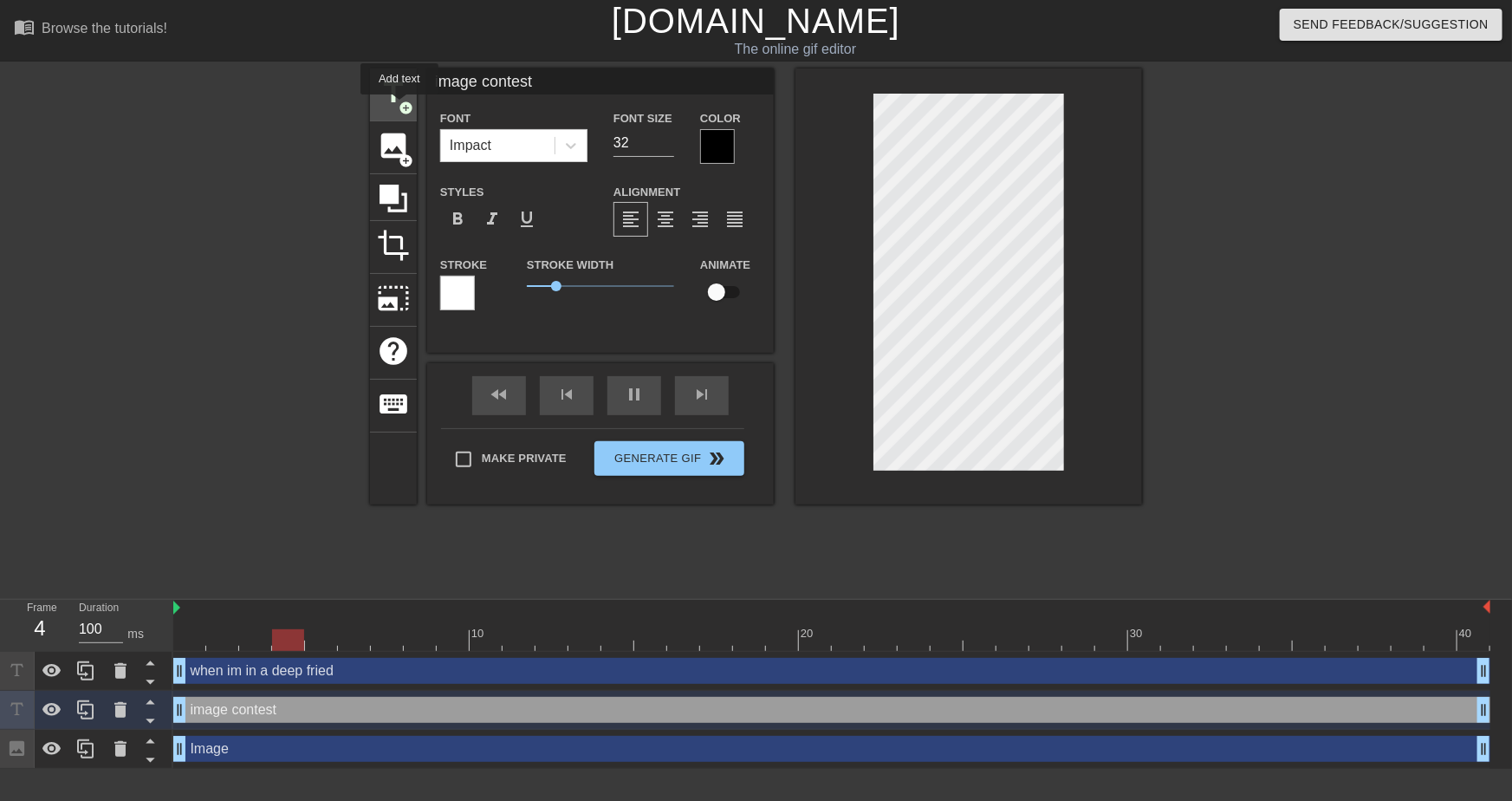
type input "New text 3"
type input "40"
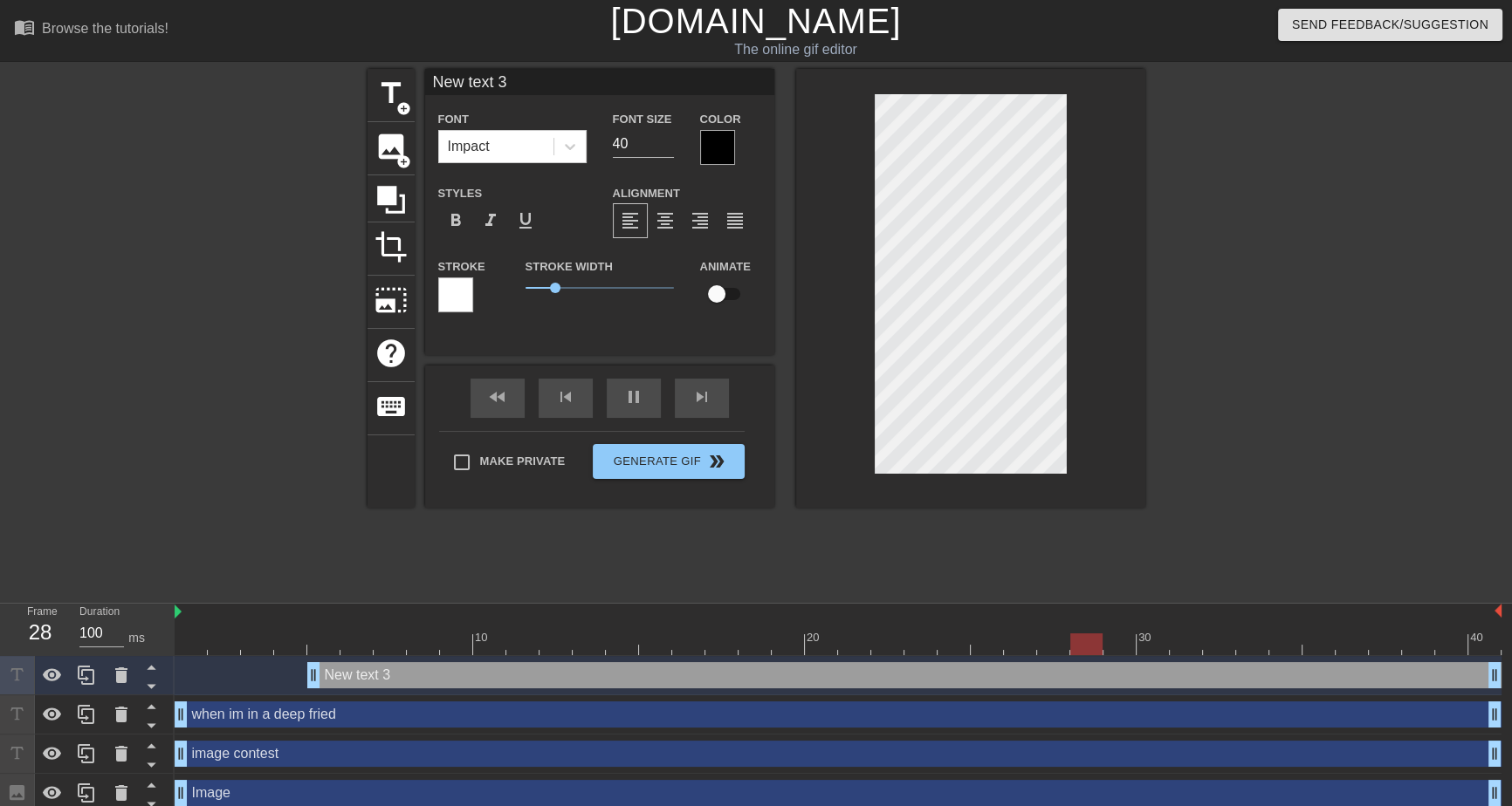
click at [551, 72] on input "New text 3" at bounding box center [599, 82] width 349 height 26
type input "and my opponent is"
drag, startPoint x: 646, startPoint y: 145, endPoint x: 566, endPoint y: 149, distance: 80.1
click at [566, 149] on div "Font Impact Font Size 40 Color" at bounding box center [599, 136] width 349 height 57
type input "20"
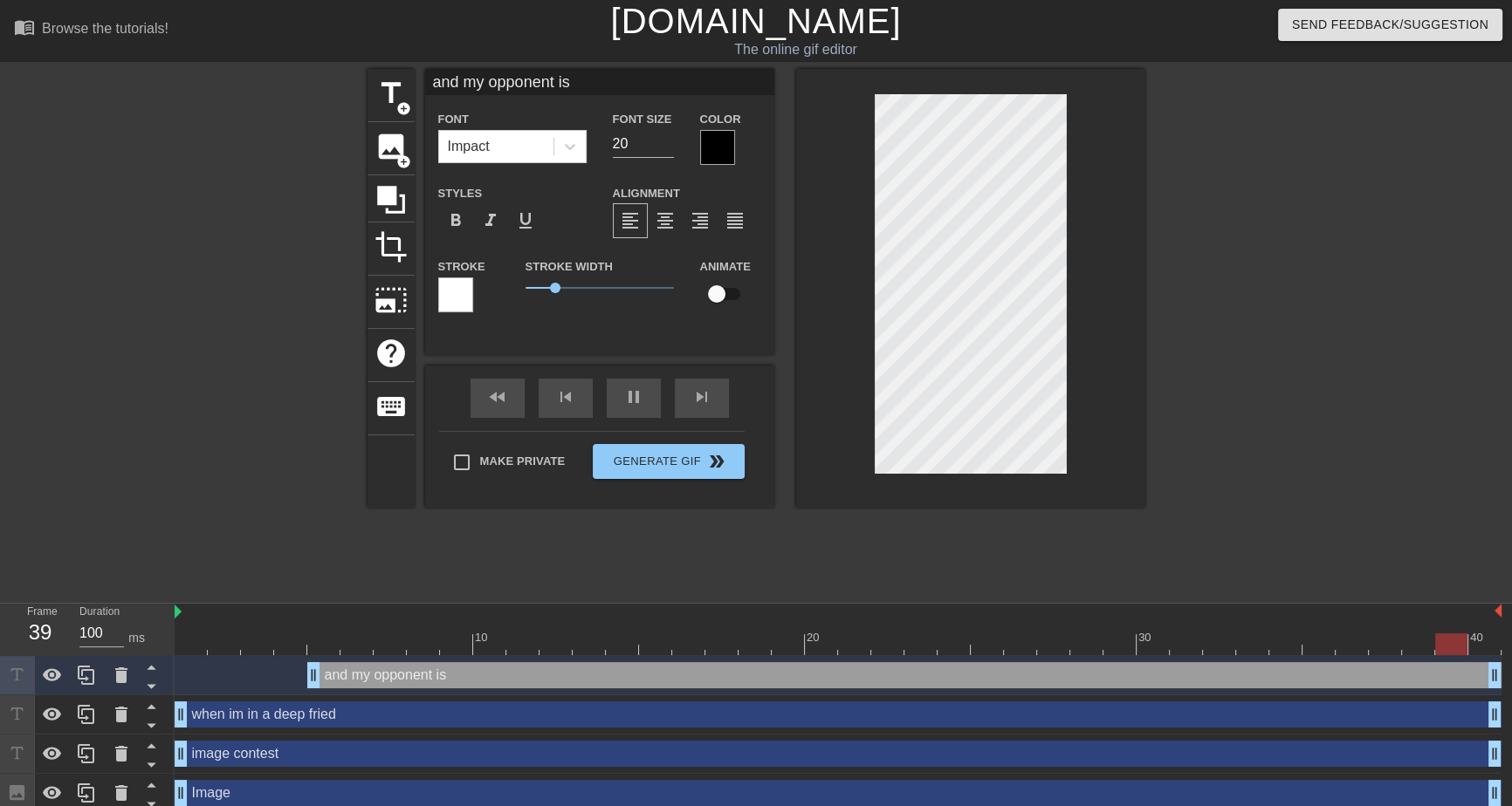
click at [1217, 195] on div at bounding box center [1297, 331] width 262 height 523
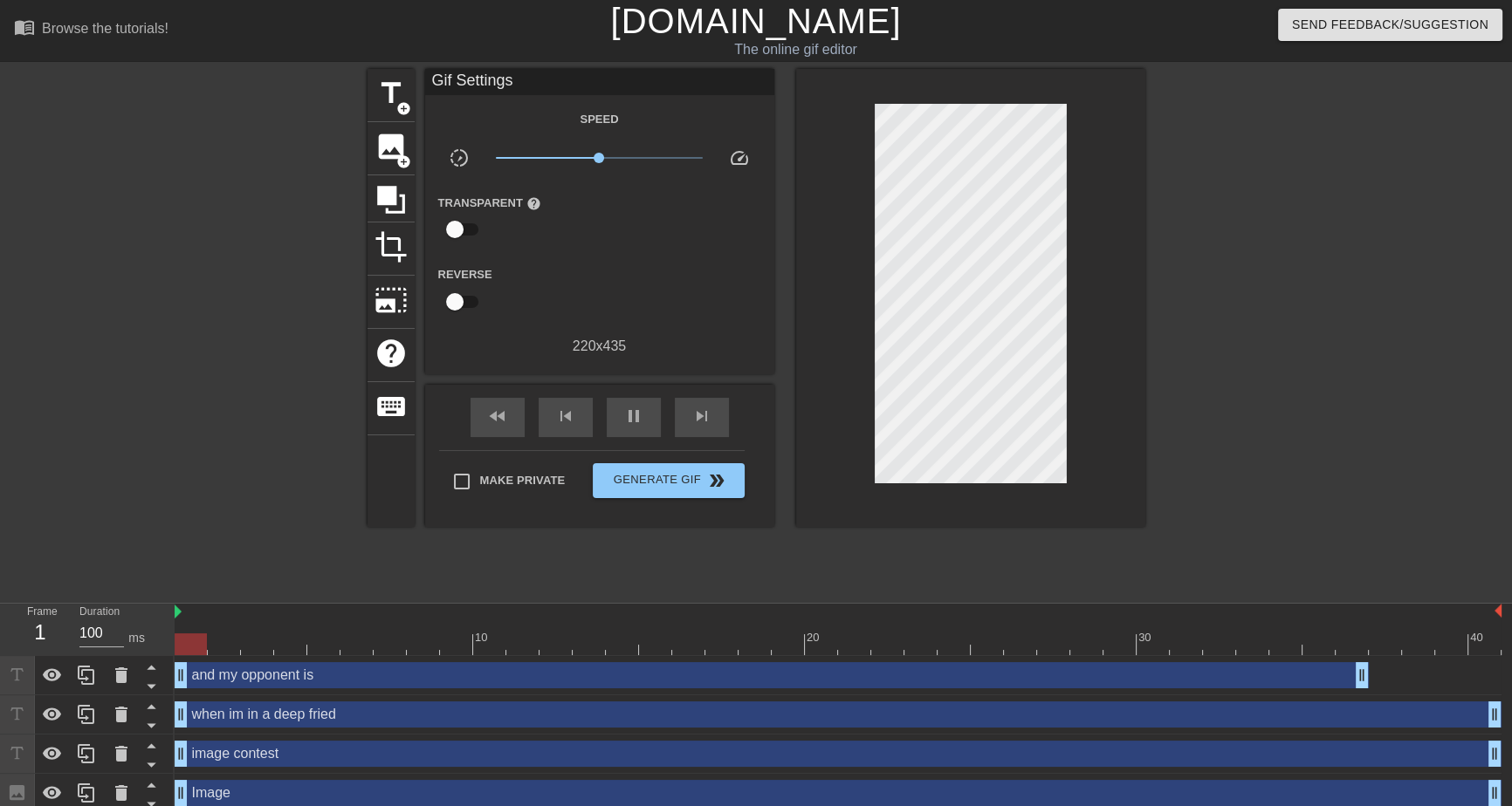
drag, startPoint x: 435, startPoint y: 679, endPoint x: 283, endPoint y: 669, distance: 152.3
click at [283, 669] on div "and my opponent is drag_handle drag_handle" at bounding box center [771, 675] width 1194 height 26
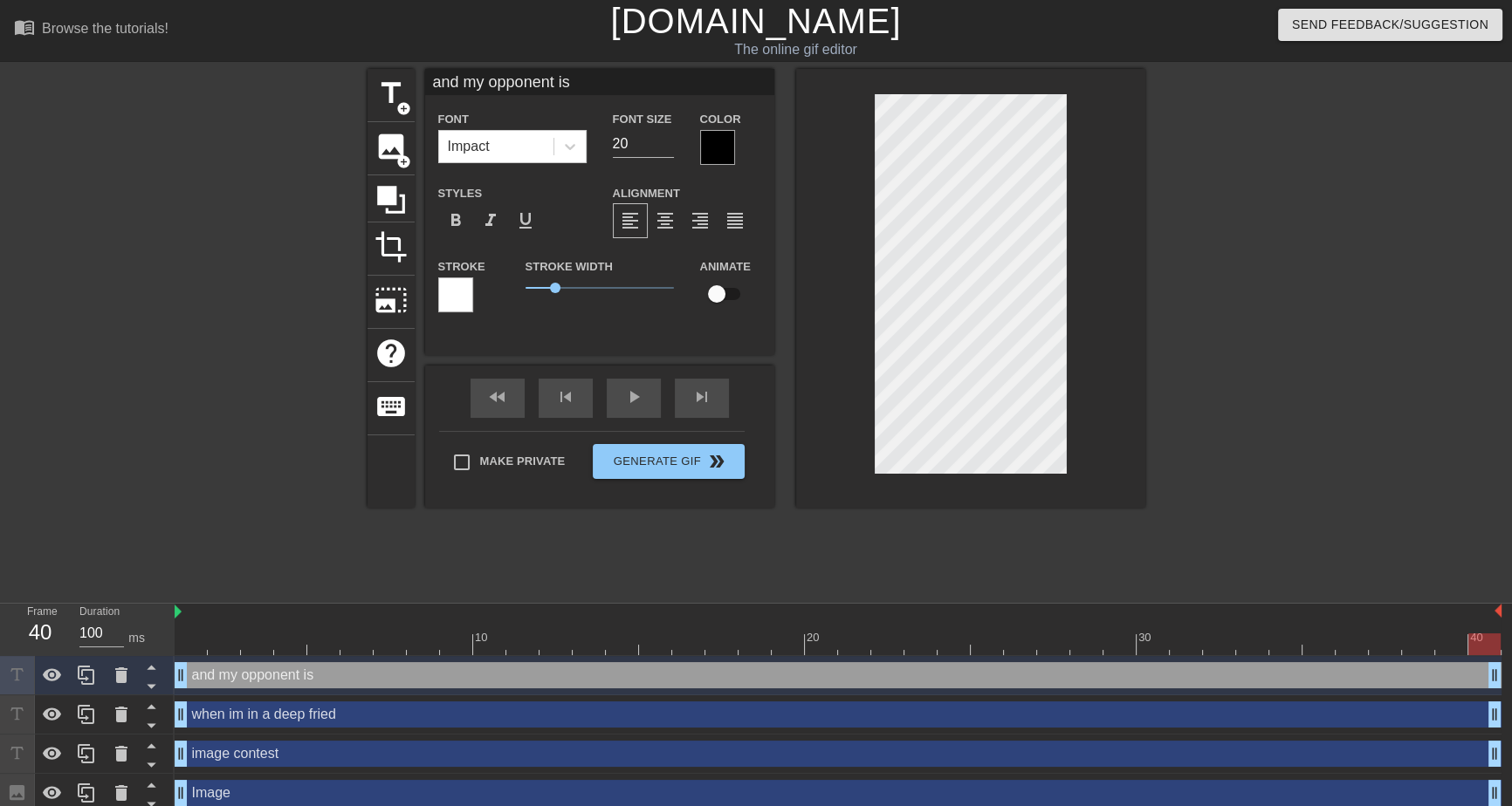
drag, startPoint x: 1364, startPoint y: 677, endPoint x: 1544, endPoint y: 308, distance: 410.6
click at [1511, 308] on html "menu_book Browse the tutorials! [DOMAIN_NAME] The online gif editor Send Feedba…" at bounding box center [756, 406] width 1512 height 813
click at [403, 135] on span "image" at bounding box center [391, 146] width 33 height 33
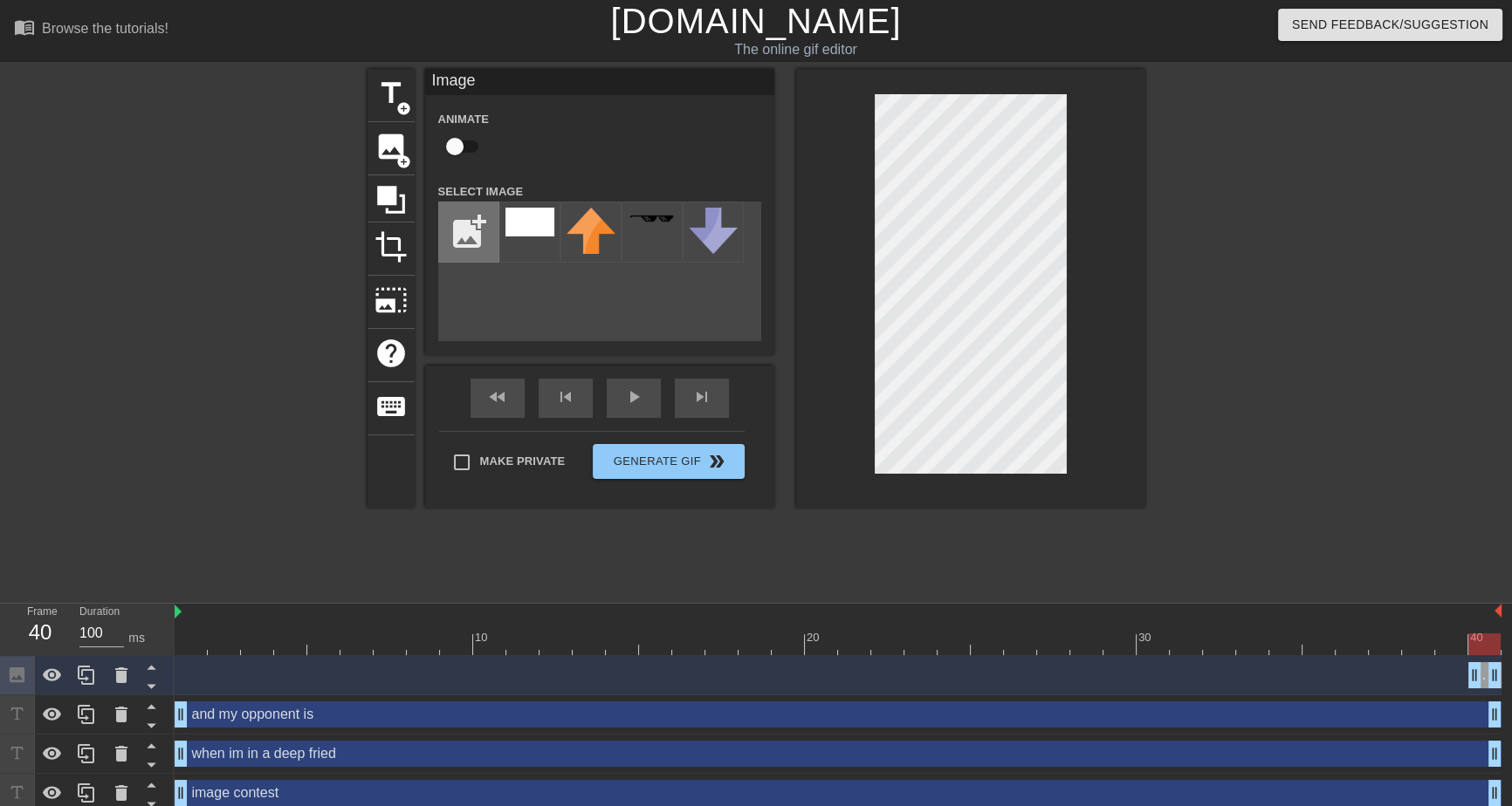
click at [473, 227] on input "file" at bounding box center [469, 232] width 59 height 59
type input "C:\fakepath\Screenshot [DATE] 161156.png"
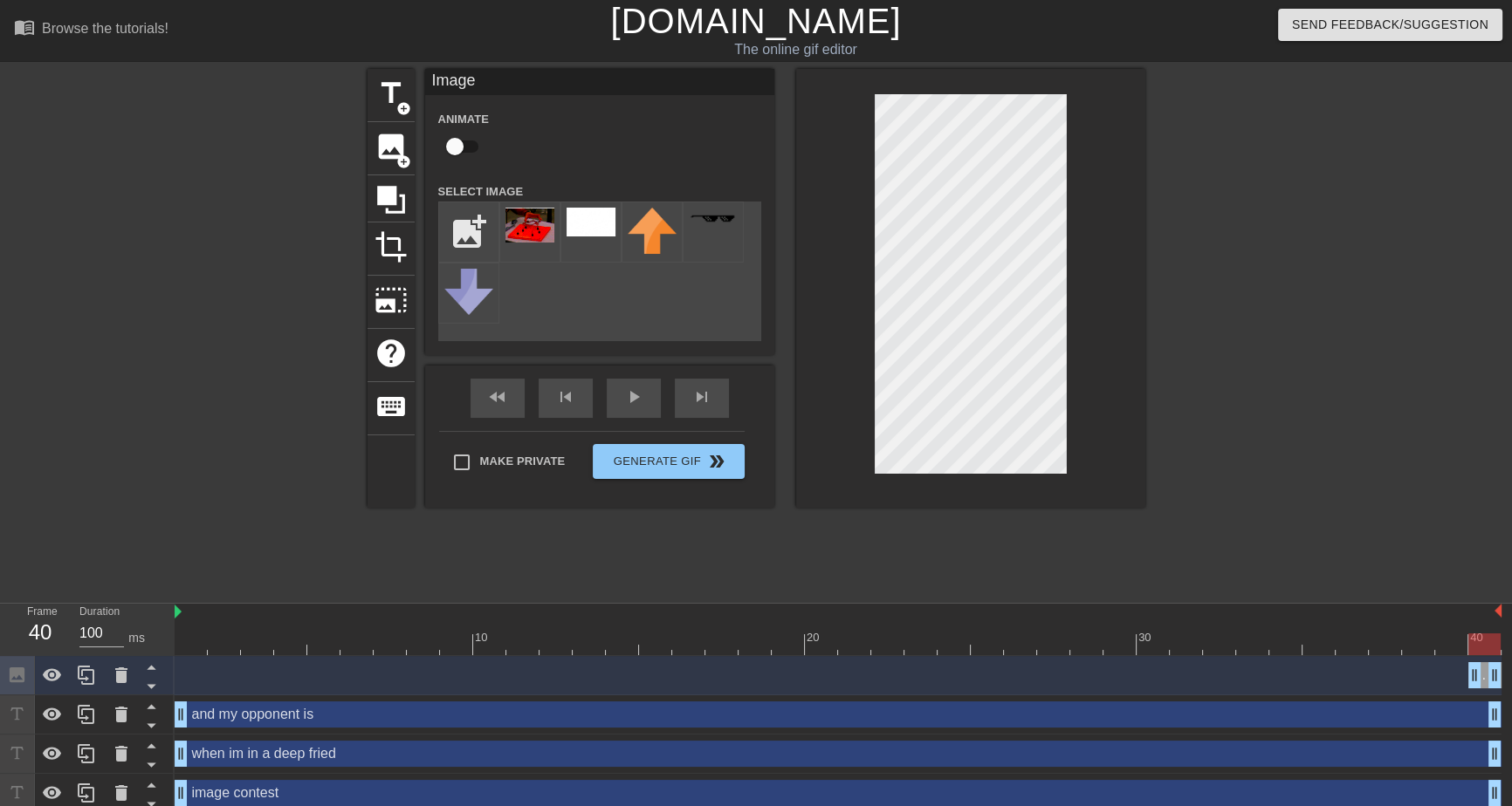
click at [535, 242] on img at bounding box center [530, 225] width 49 height 35
click at [767, 347] on div "title add_circle image add_circle crop photo_size_select_large help keyboard Im…" at bounding box center [756, 288] width 778 height 439
click at [1086, 382] on div at bounding box center [970, 288] width 349 height 439
click at [471, 226] on input "file" at bounding box center [469, 232] width 59 height 59
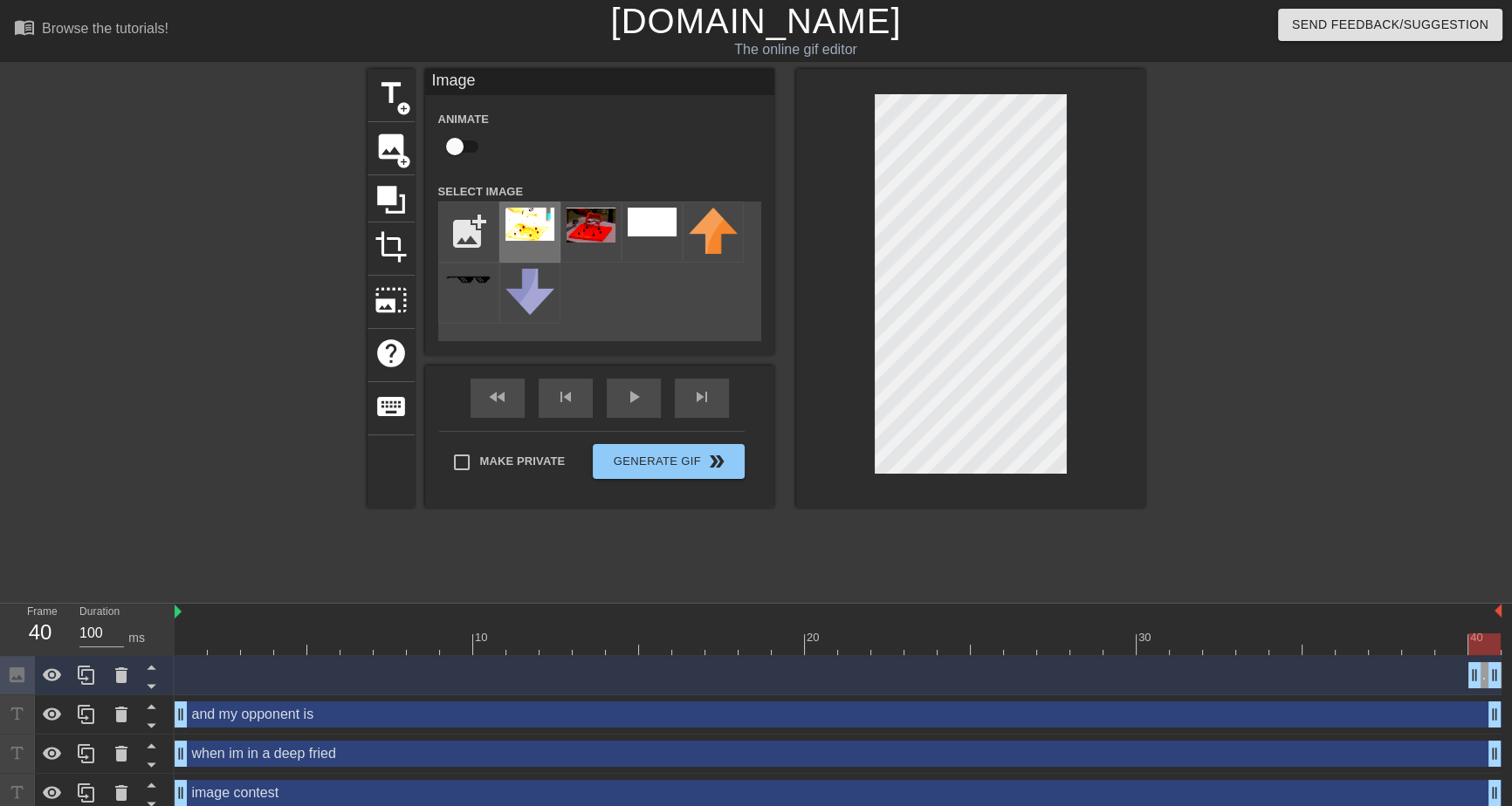
click at [542, 231] on img at bounding box center [530, 224] width 49 height 33
click at [466, 234] on input "file" at bounding box center [469, 232] width 59 height 59
type input "C:\fakepath\Screenshot [DATE] 161156.png"
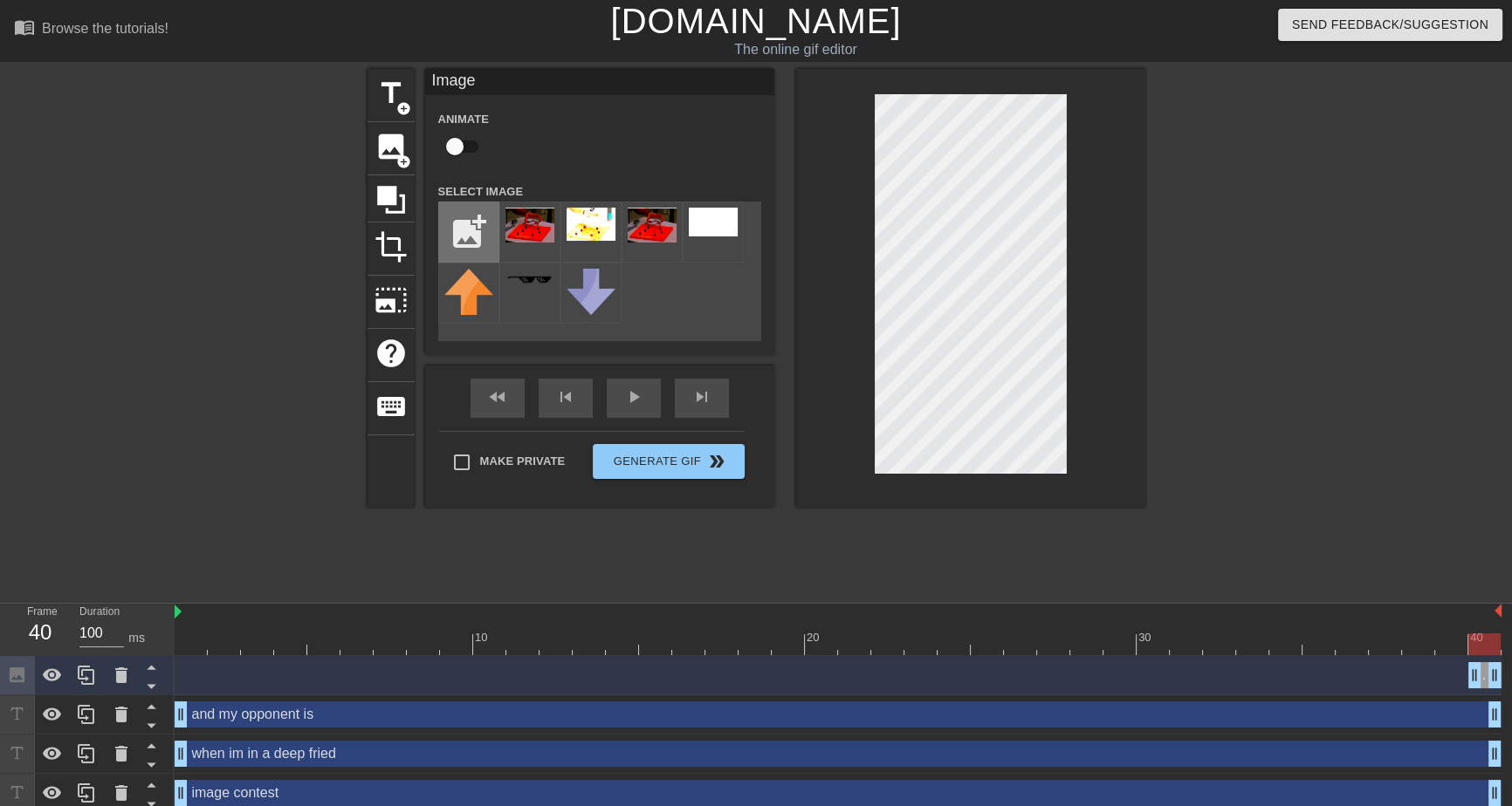
click at [462, 228] on input "file" at bounding box center [469, 232] width 59 height 59
click at [533, 232] on img at bounding box center [530, 225] width 49 height 35
click at [219, 663] on div "Image drag_handle drag_handle" at bounding box center [838, 675] width 1326 height 26
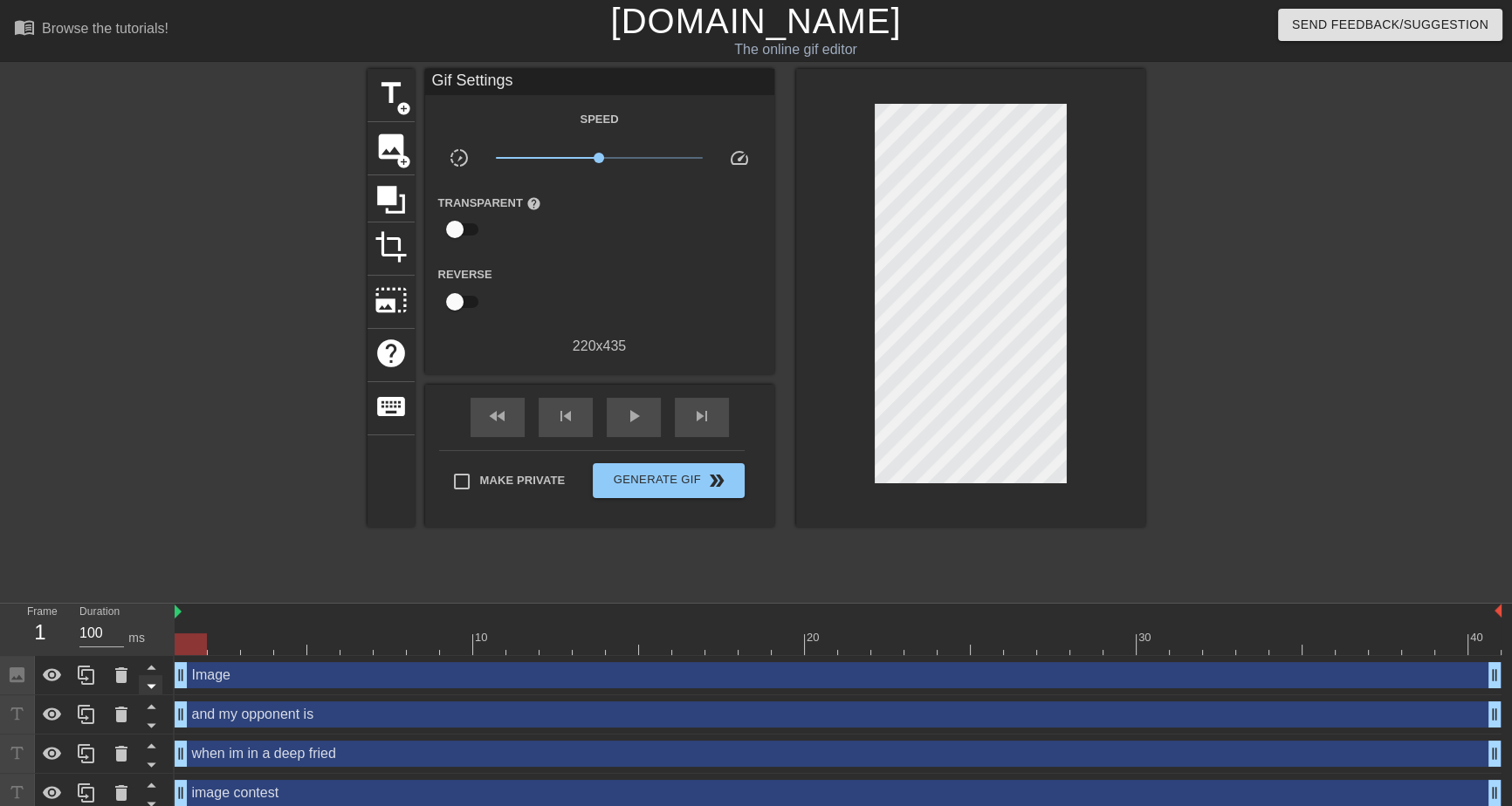
drag, startPoint x: 1472, startPoint y: 678, endPoint x: 139, endPoint y: 685, distance: 1333.0
click at [139, 685] on div "Frame 1 Duration 100 ms 10 20 30 40 Image drag_handle drag_handle and my oppone…" at bounding box center [756, 728] width 1512 height 249
click at [81, 675] on icon at bounding box center [86, 675] width 16 height 19
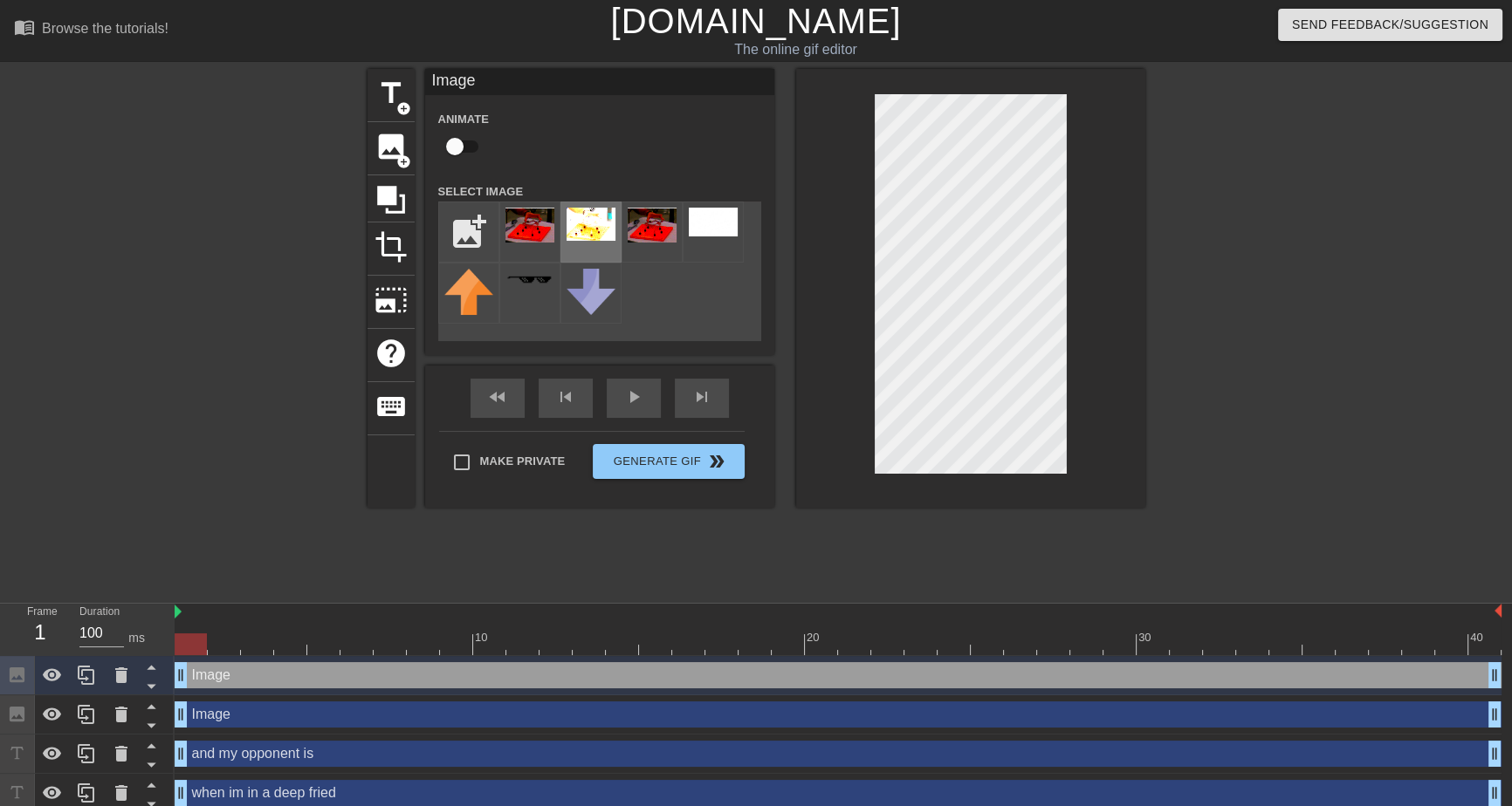
click at [592, 222] on img at bounding box center [591, 224] width 49 height 33
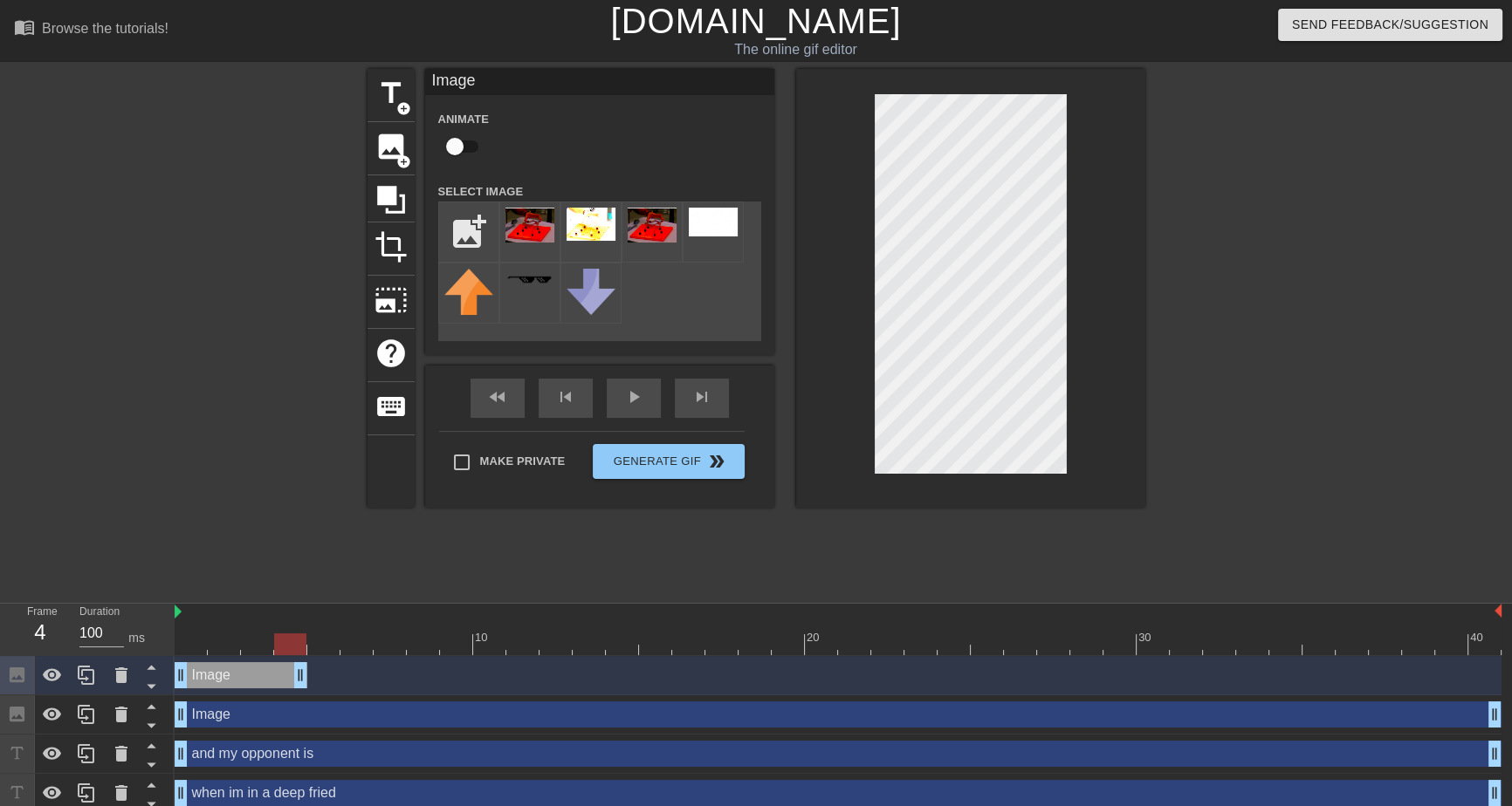
drag, startPoint x: 1492, startPoint y: 675, endPoint x: 275, endPoint y: 686, distance: 1217.0
click at [280, 707] on div "Image drag_handle drag_handle Image drag_handle drag_handle and my opponent is …" at bounding box center [843, 774] width 1337 height 236
click at [241, 666] on div "Image drag_handle drag_handle" at bounding box center [224, 675] width 99 height 26
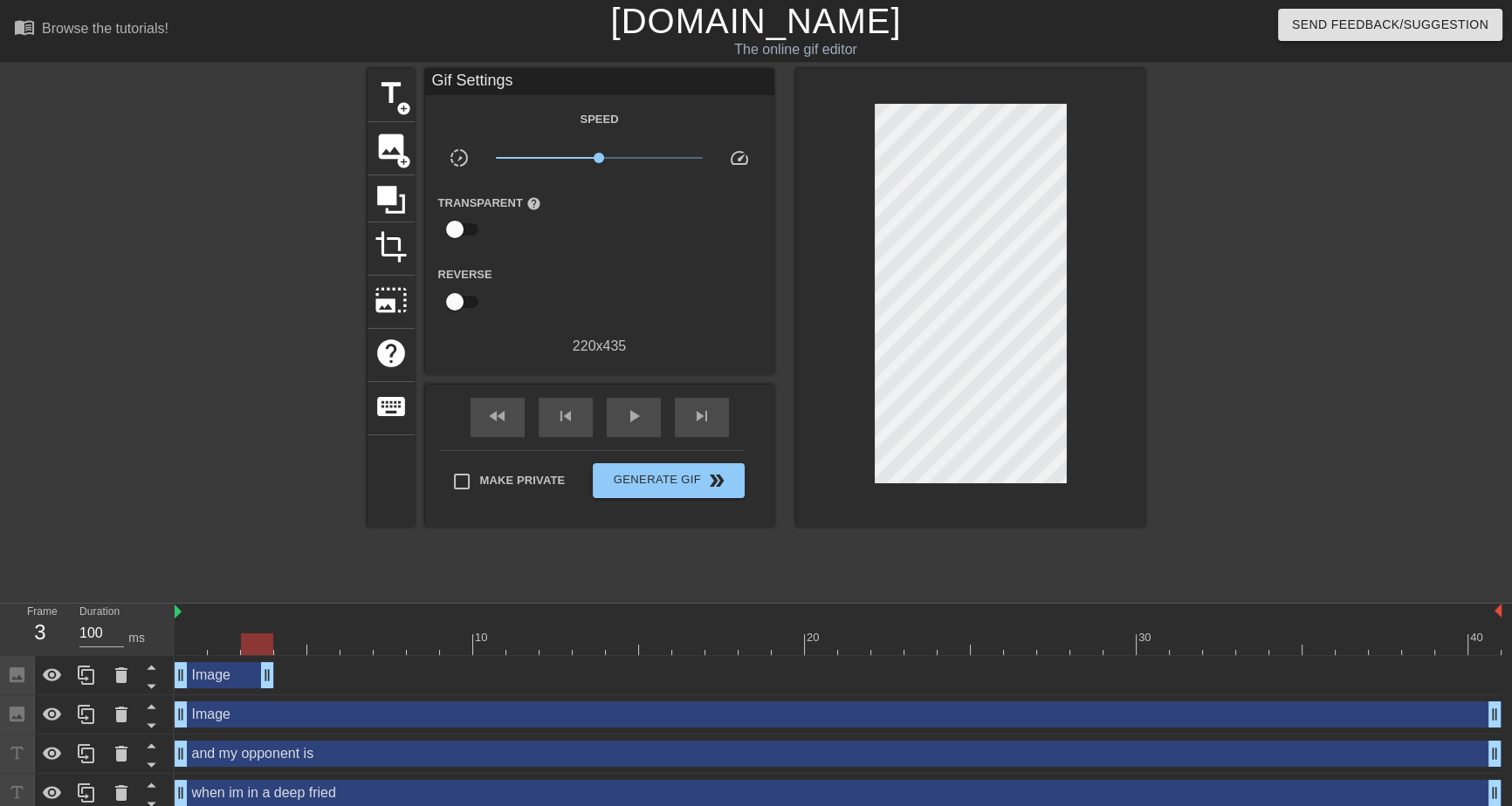
click at [369, 677] on div "Image drag_handle drag_handle" at bounding box center [838, 675] width 1326 height 26
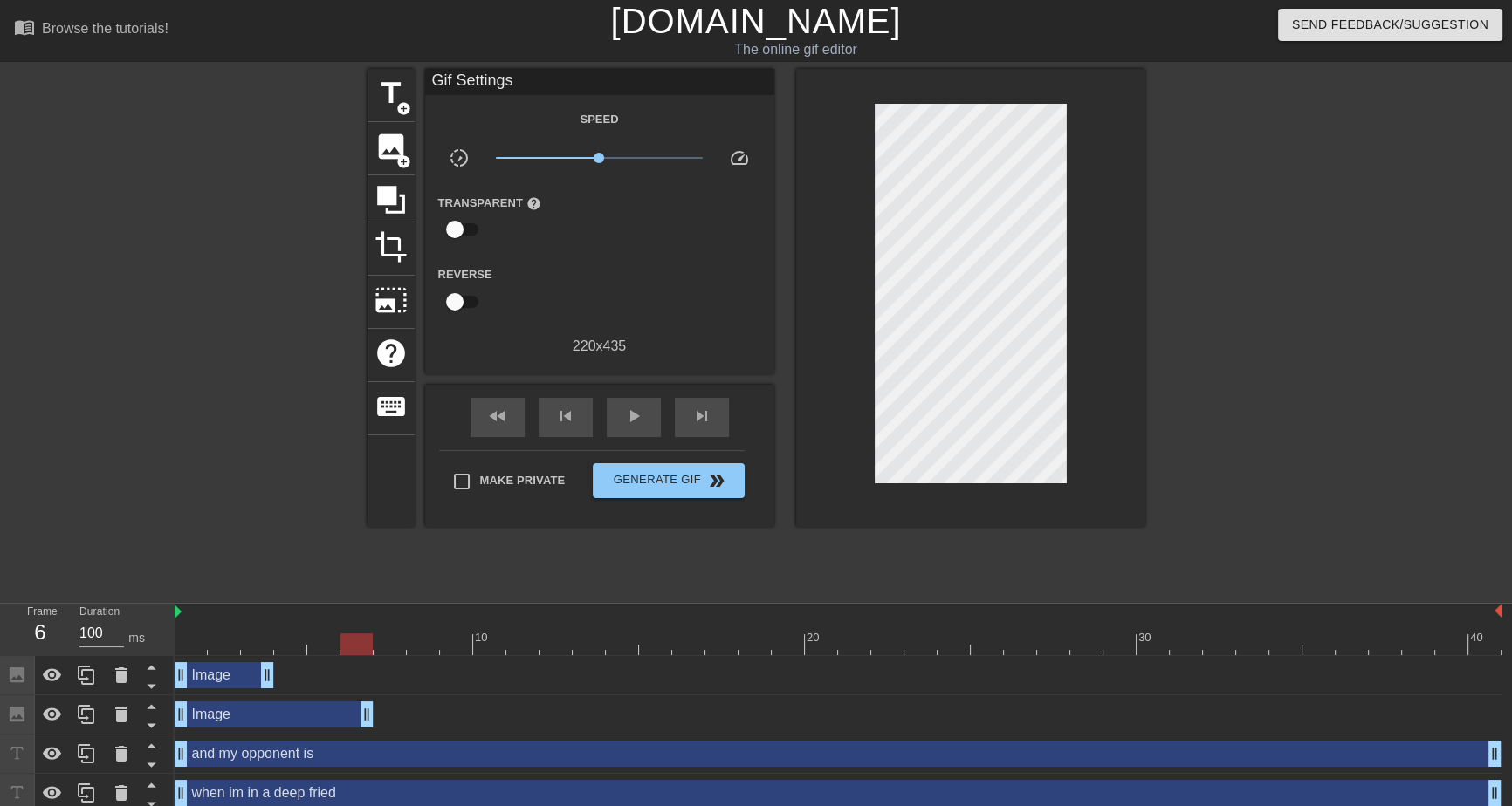
drag, startPoint x: 1492, startPoint y: 718, endPoint x: 366, endPoint y: 741, distance: 1126.2
click at [366, 741] on div "Image drag_handle drag_handle Image drag_handle drag_handle and my opponent is …" at bounding box center [843, 774] width 1337 height 236
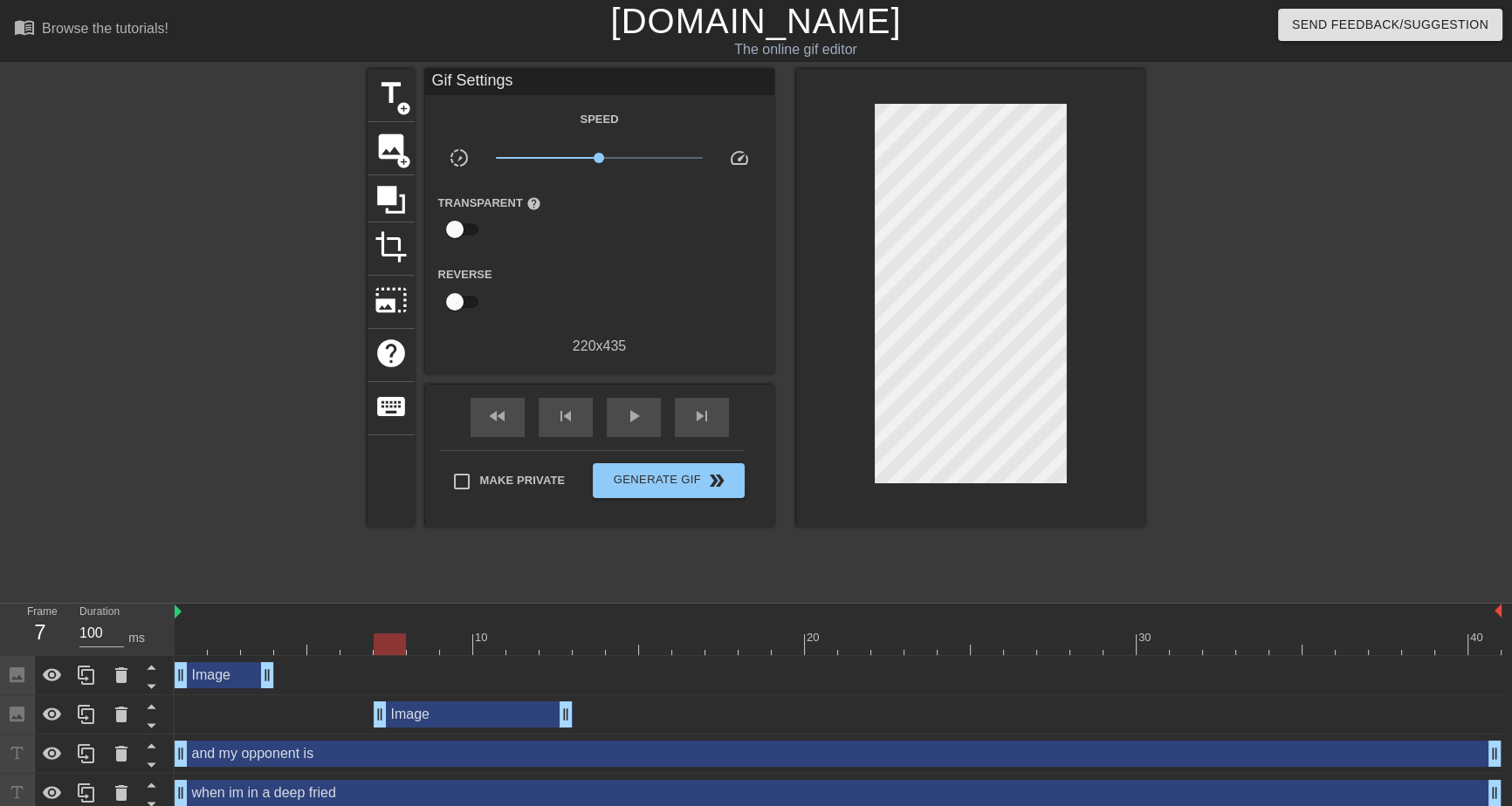
drag, startPoint x: 290, startPoint y: 713, endPoint x: 509, endPoint y: 707, distance: 219.1
click at [509, 707] on div "Image drag_handle drag_handle" at bounding box center [473, 714] width 199 height 26
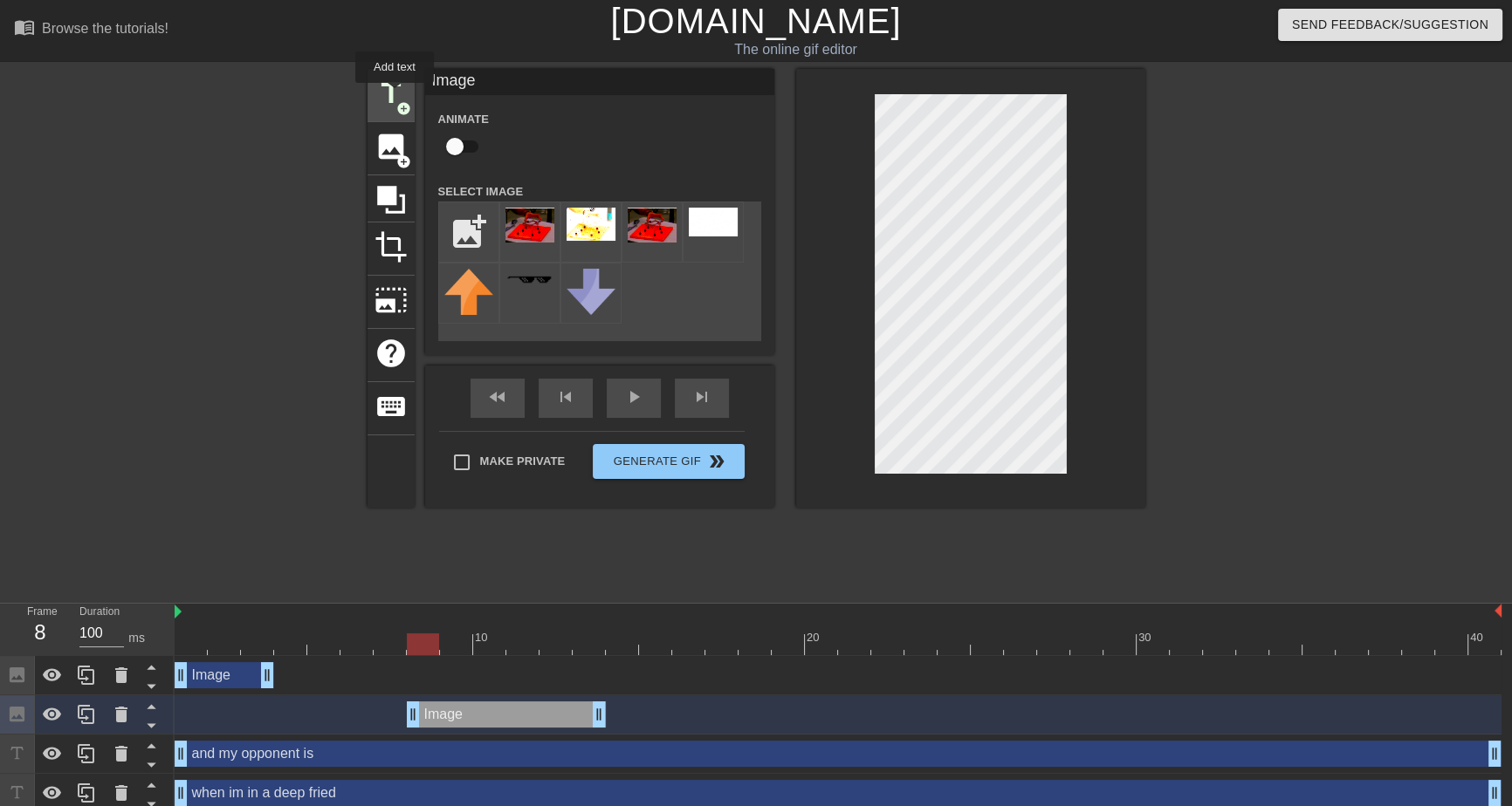
click at [395, 95] on span "title" at bounding box center [391, 93] width 33 height 33
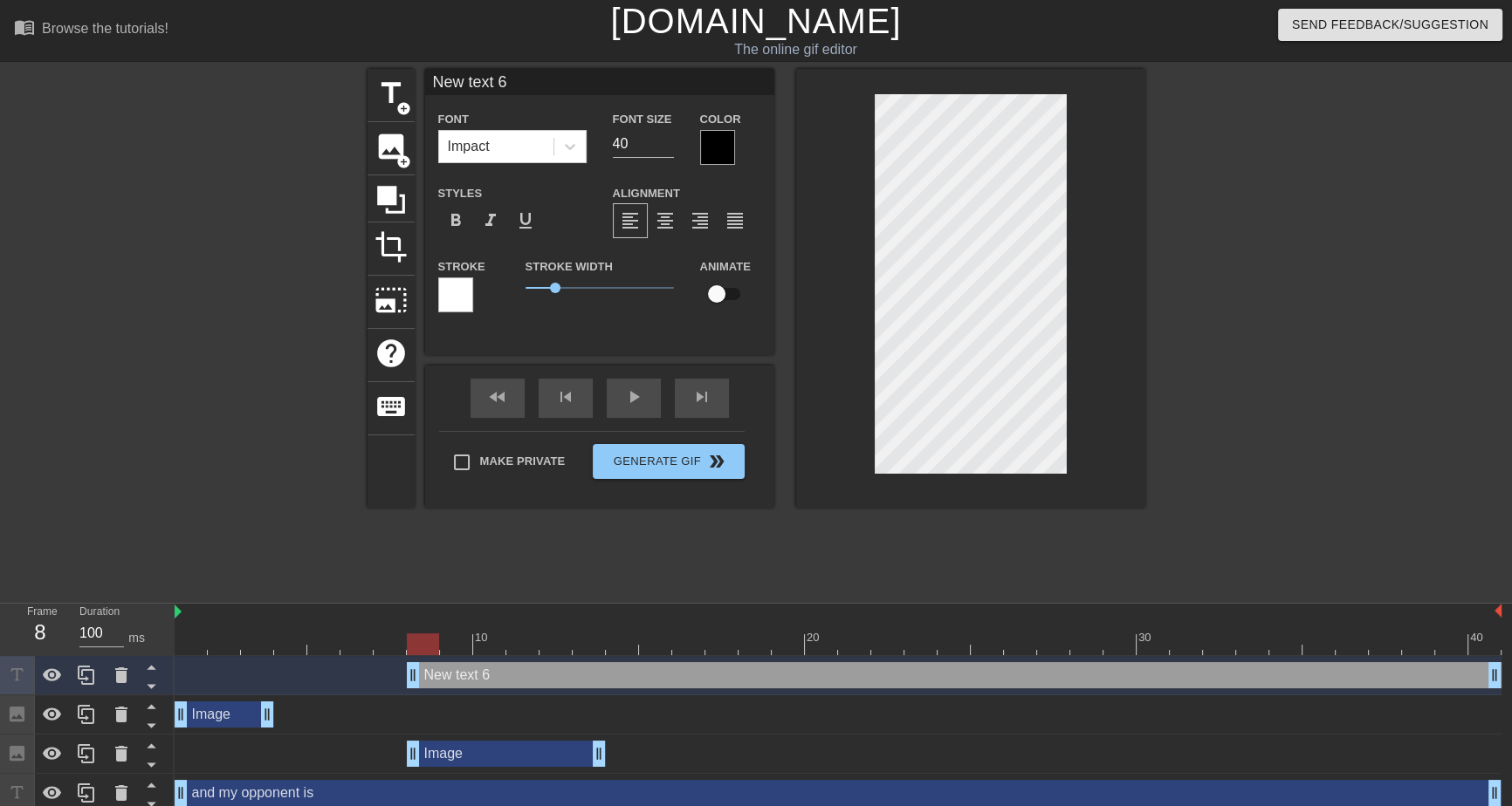
click at [550, 69] on input "New text 6" at bounding box center [599, 82] width 349 height 26
type input "a genuine ass"
type input "21"
click at [664, 149] on input "21" at bounding box center [643, 143] width 61 height 28
click at [611, 81] on input "a genuine ass" at bounding box center [599, 82] width 349 height 26
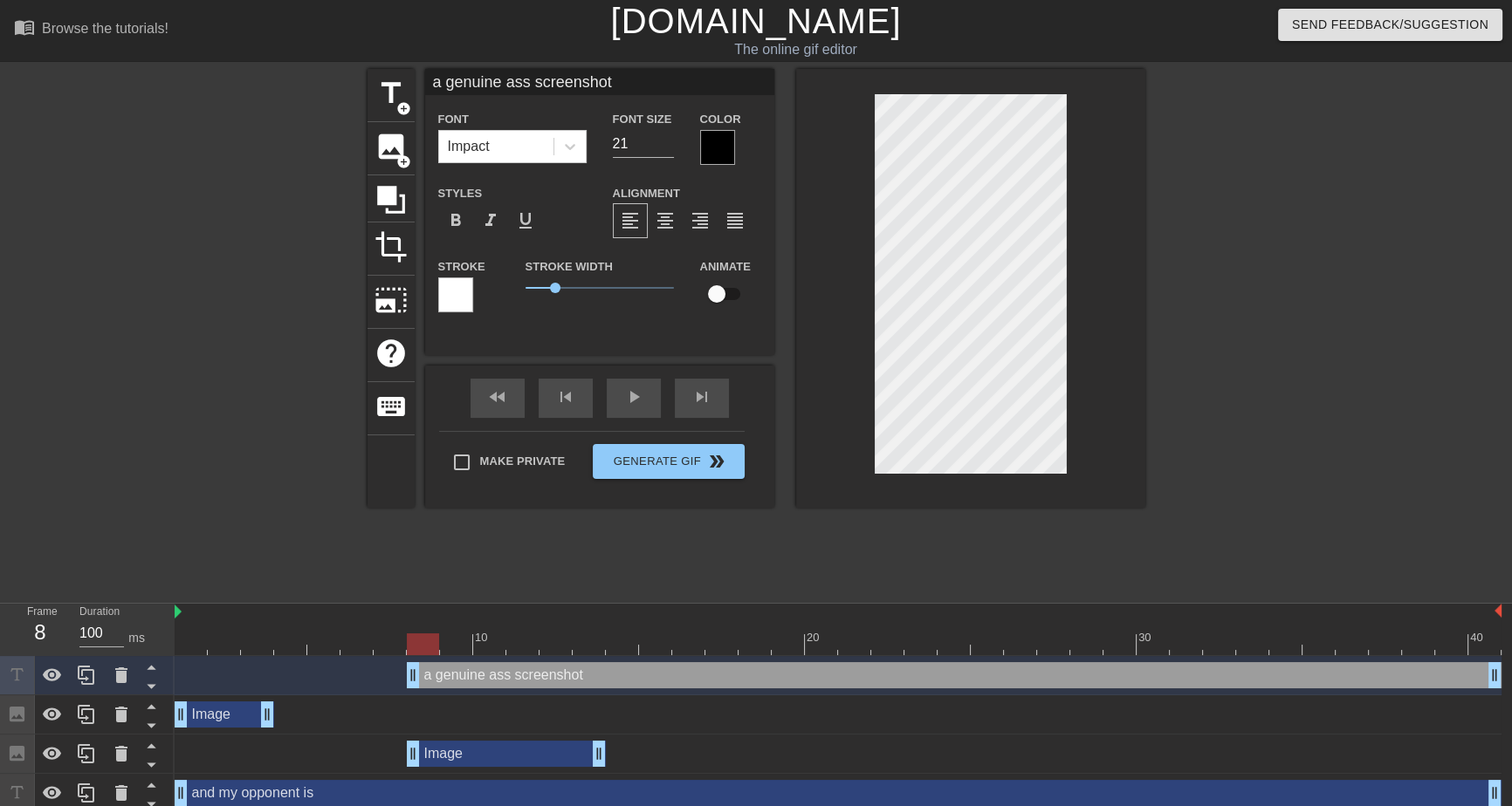
drag, startPoint x: 529, startPoint y: 77, endPoint x: 832, endPoint y: 72, distance: 303.0
click at [832, 72] on div "title add_circle image add_circle crop photo_size_select_large help keyboard a …" at bounding box center [756, 288] width 778 height 439
click at [405, 97] on span "title" at bounding box center [391, 93] width 33 height 33
type input "New text 7"
type input "40"
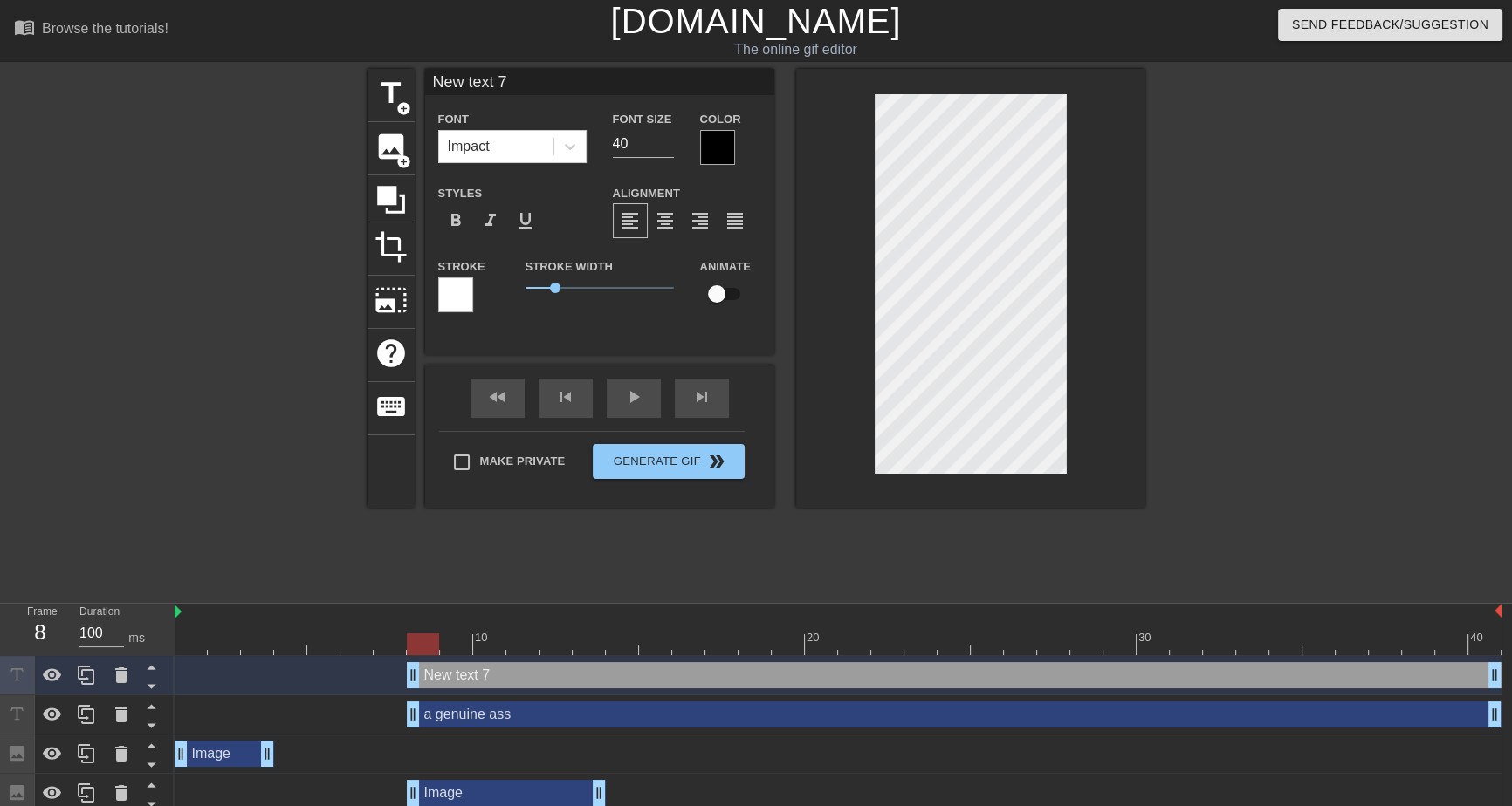
click at [580, 79] on input "New text 7" at bounding box center [599, 82] width 349 height 26
type input "screenshot from"
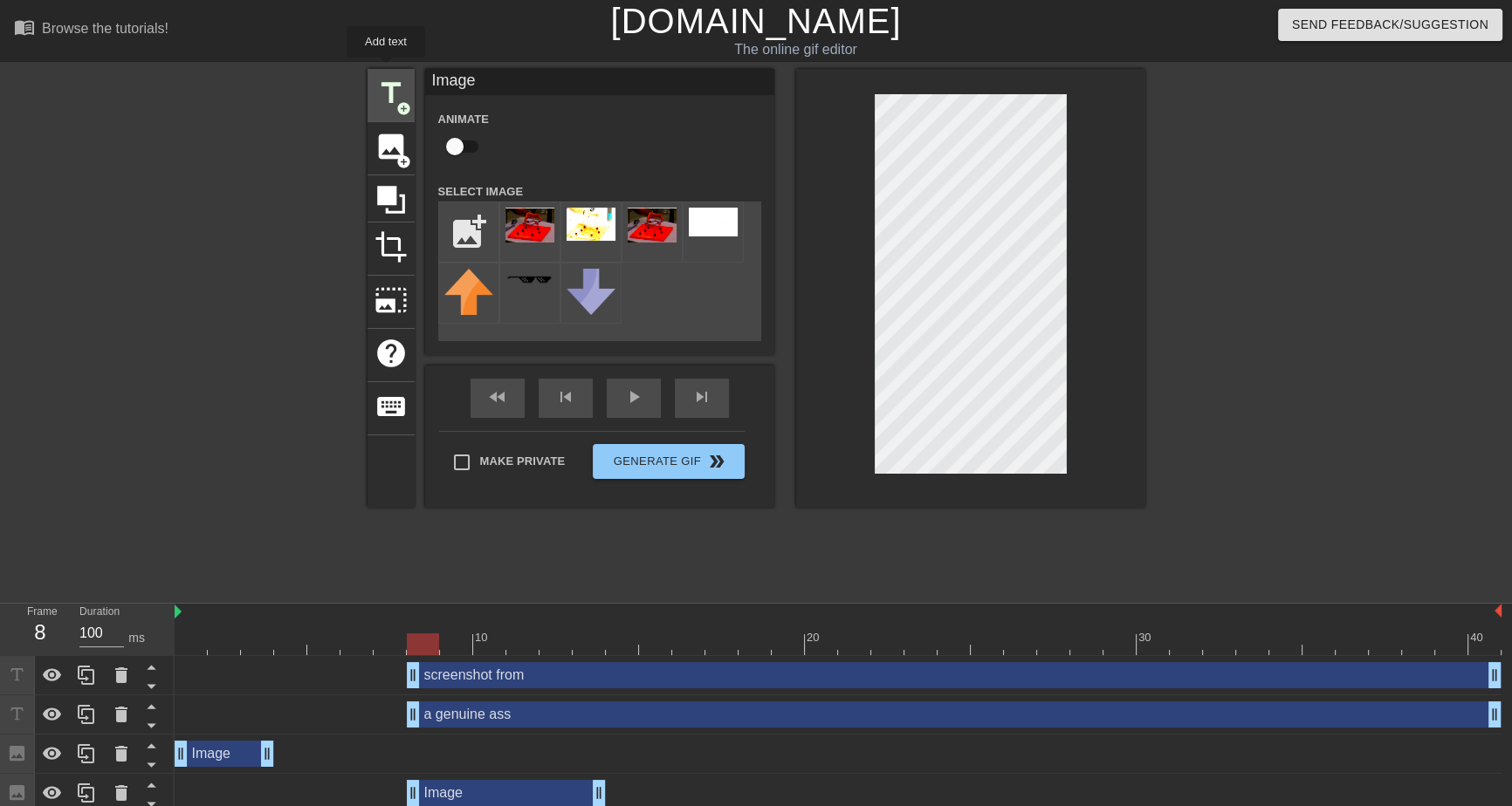
click at [386, 69] on div "title add_circle" at bounding box center [391, 95] width 47 height 53
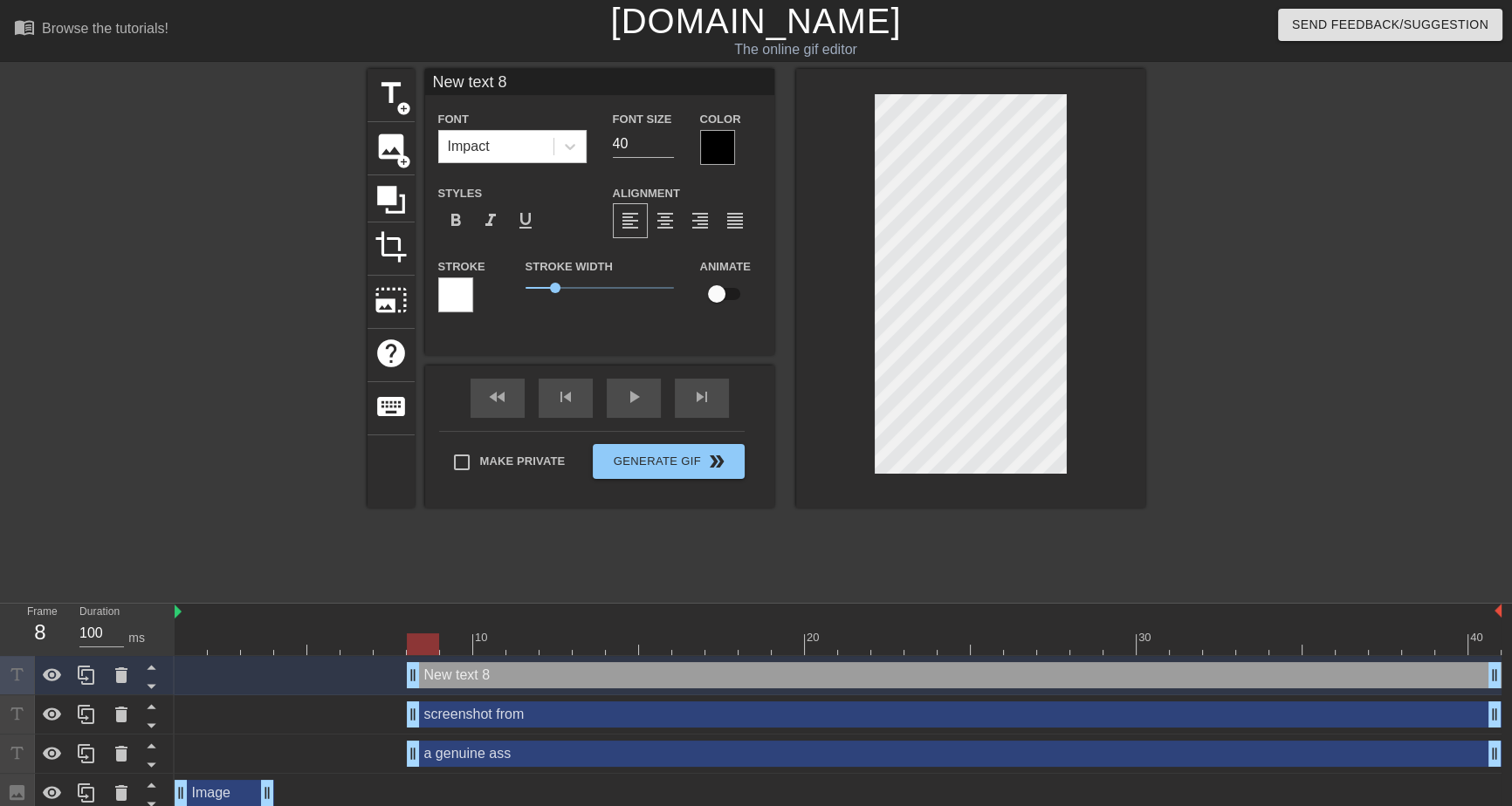
click at [523, 80] on input "New text 8" at bounding box center [599, 82] width 349 height 26
type input "screenshot from"
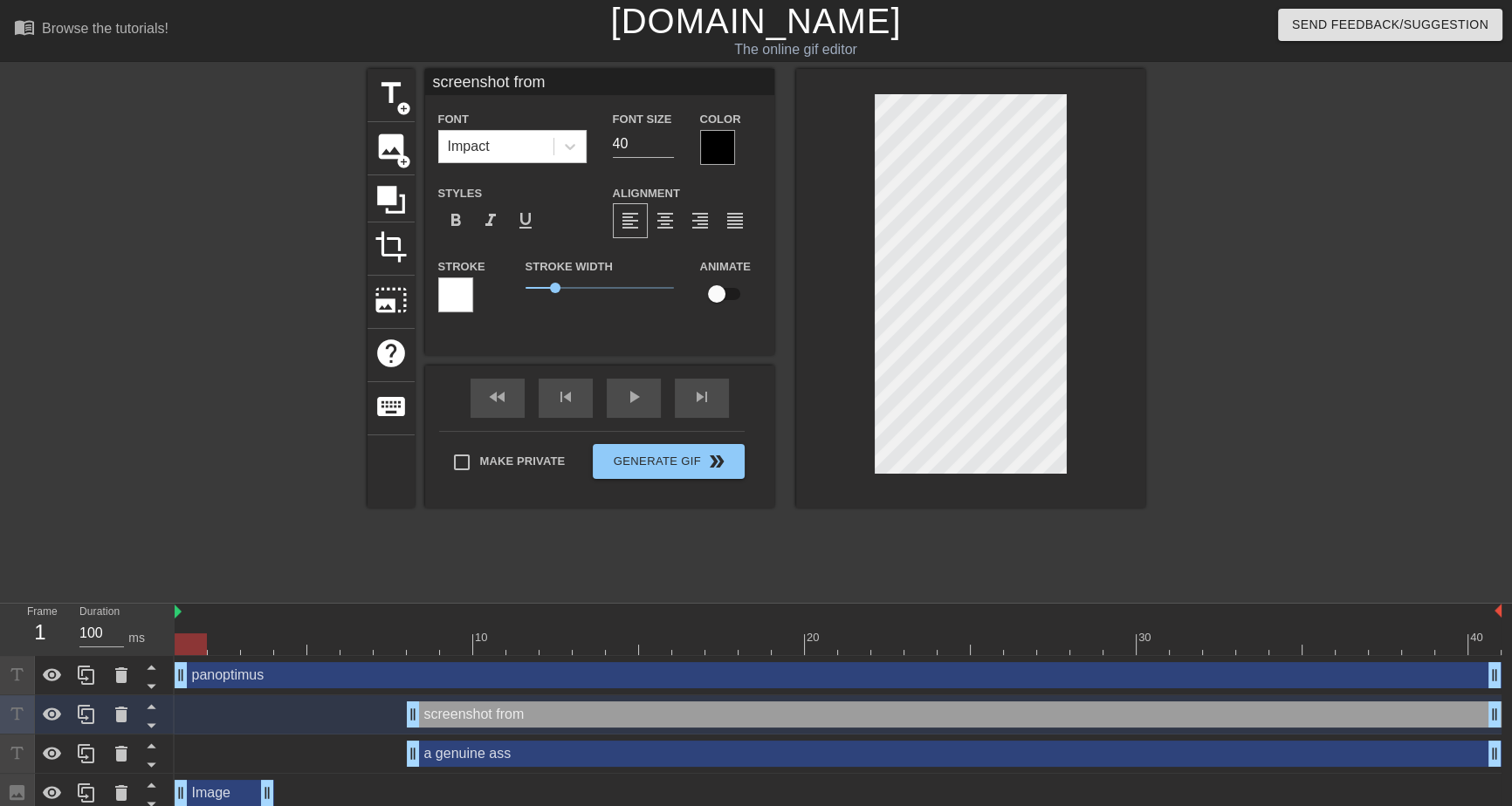
drag, startPoint x: 412, startPoint y: 672, endPoint x: 174, endPoint y: 691, distance: 238.8
click at [32, 680] on div "Frame 1 Duration 100 ms 10 20 30 40 panoptimus drag_handle drag_handle screensh…" at bounding box center [756, 806] width 1512 height 405
drag, startPoint x: 412, startPoint y: 707, endPoint x: 114, endPoint y: 711, distance: 298.0
click at [114, 711] on div "Frame 5 Duration 100 ms 10 20 30 40 panoptimus drag_handle drag_handle screensh…" at bounding box center [756, 806] width 1512 height 405
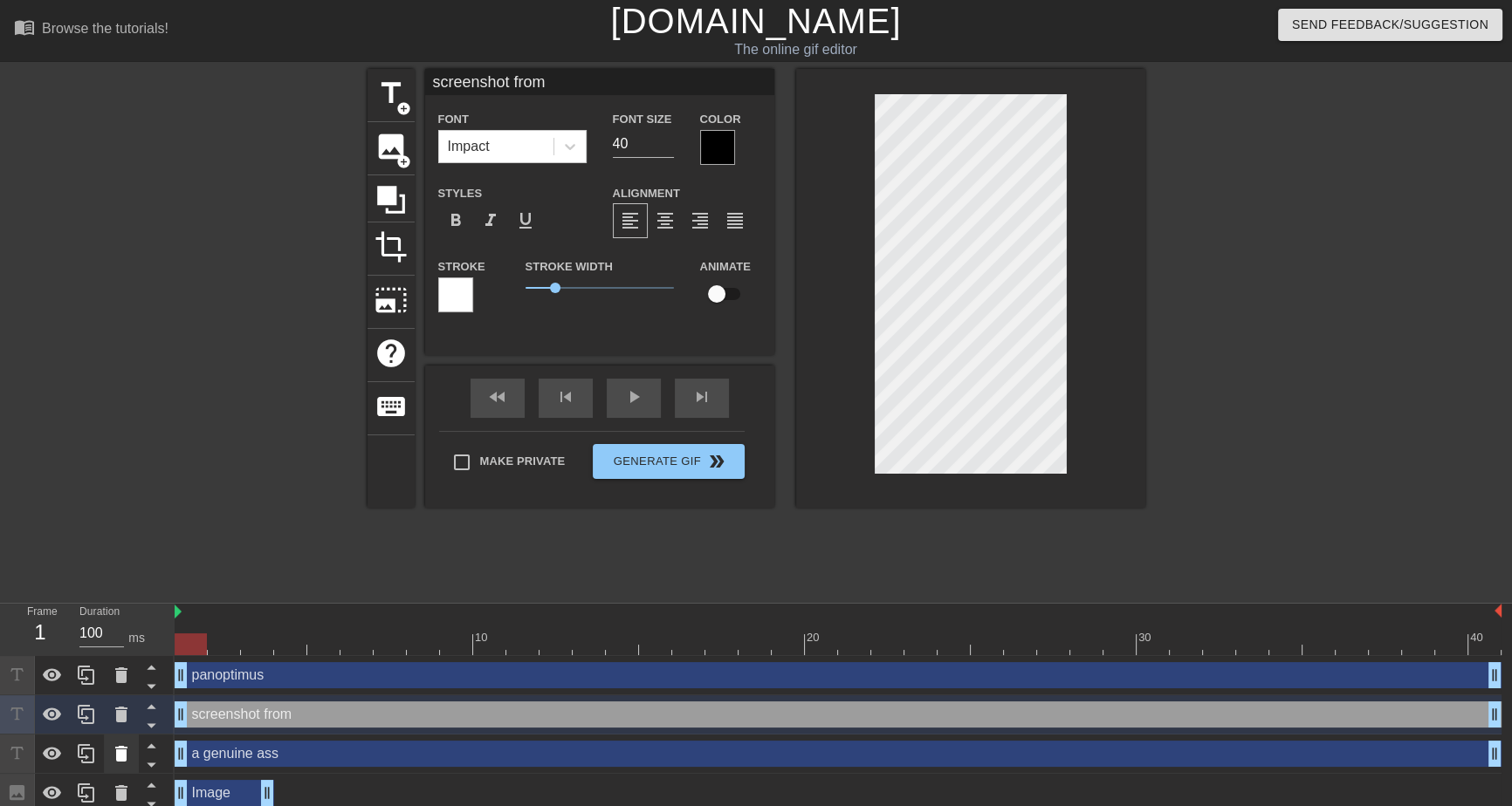
drag, startPoint x: 414, startPoint y: 756, endPoint x: 128, endPoint y: 759, distance: 286.0
click at [128, 759] on div "Frame 1 Duration 100 ms 10 20 30 40 panoptimus drag_handle drag_handle screensh…" at bounding box center [756, 806] width 1512 height 405
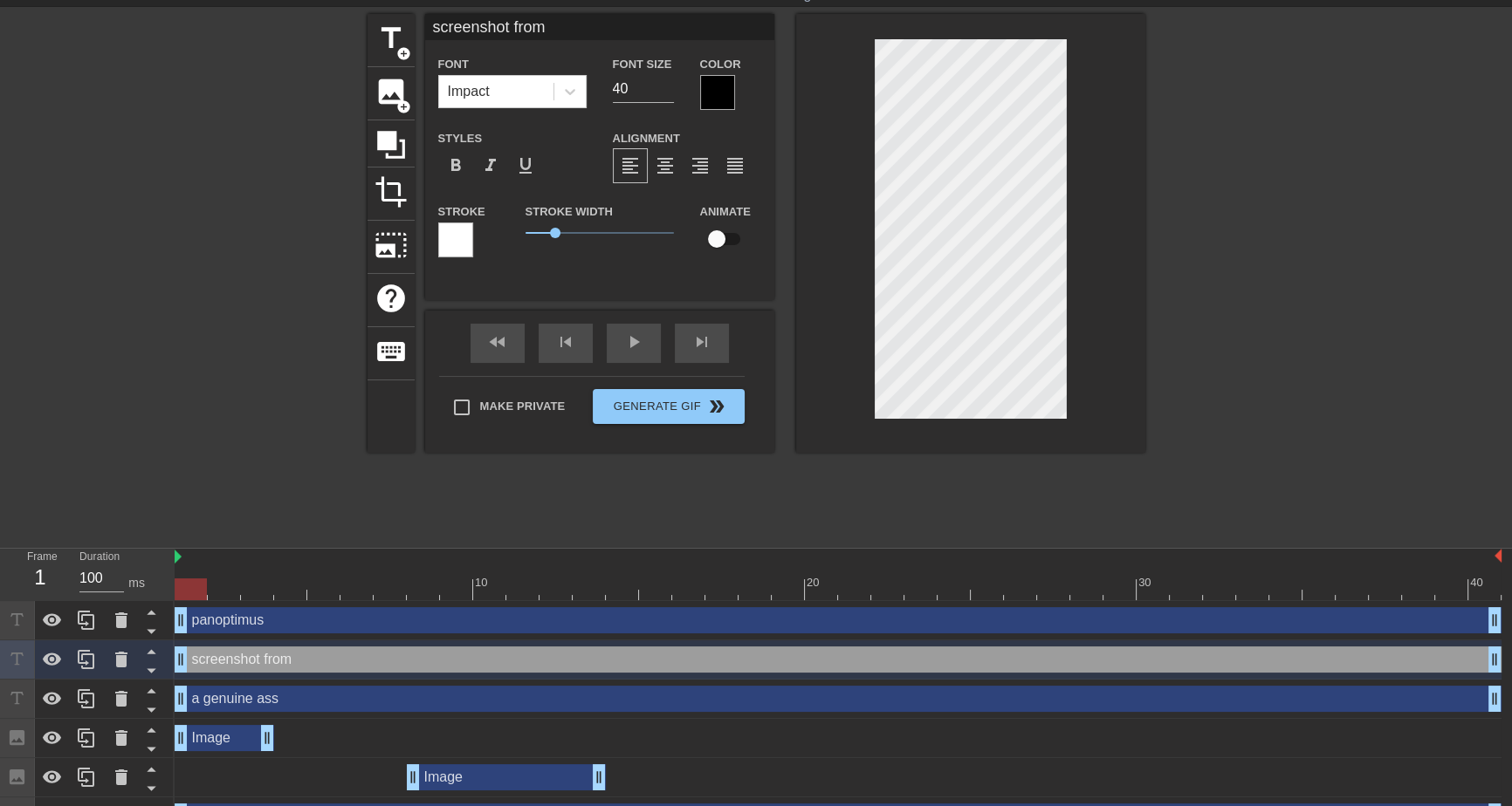
scroll to position [78, 0]
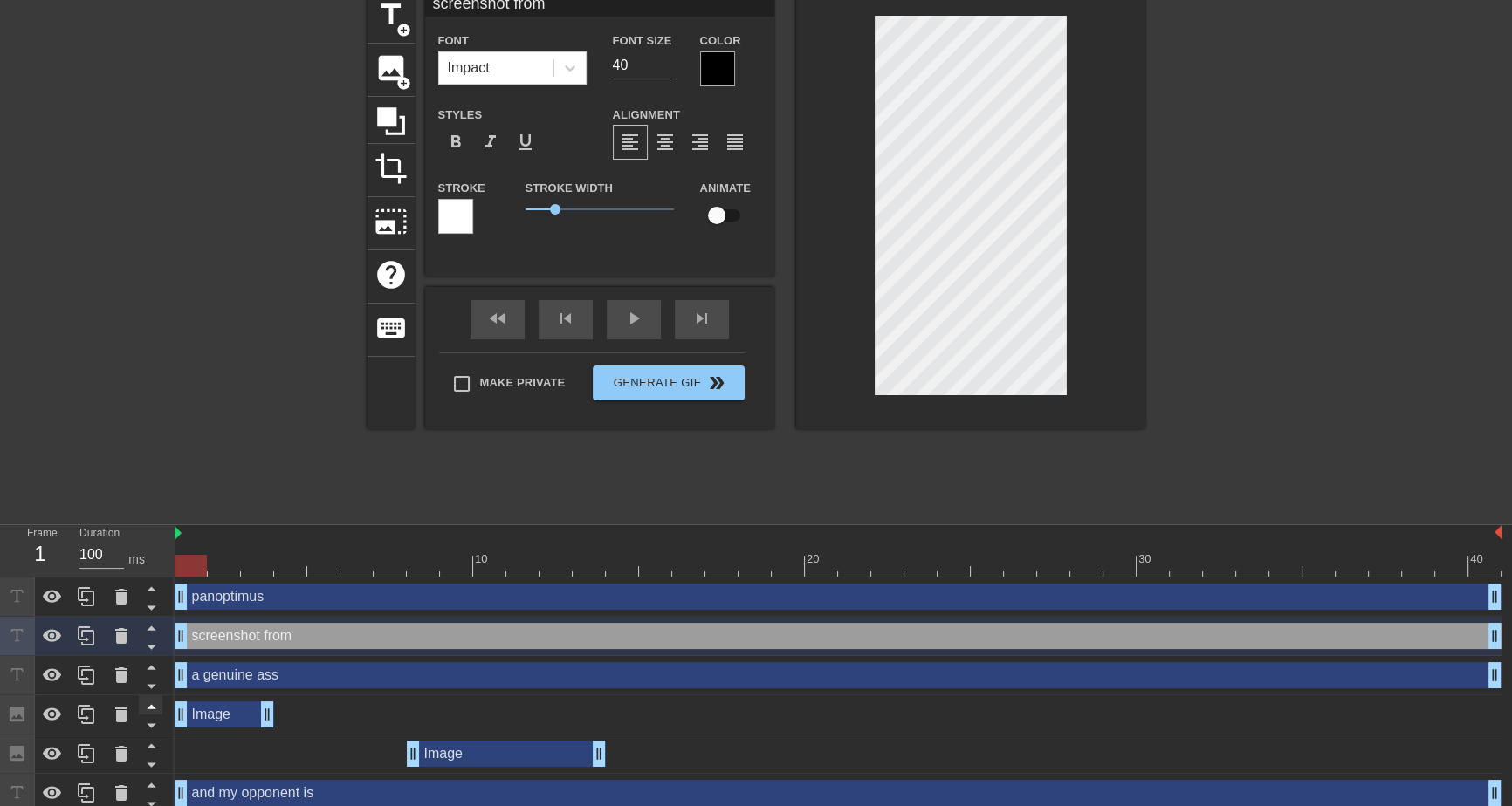
click at [153, 700] on icon at bounding box center [151, 706] width 22 height 22
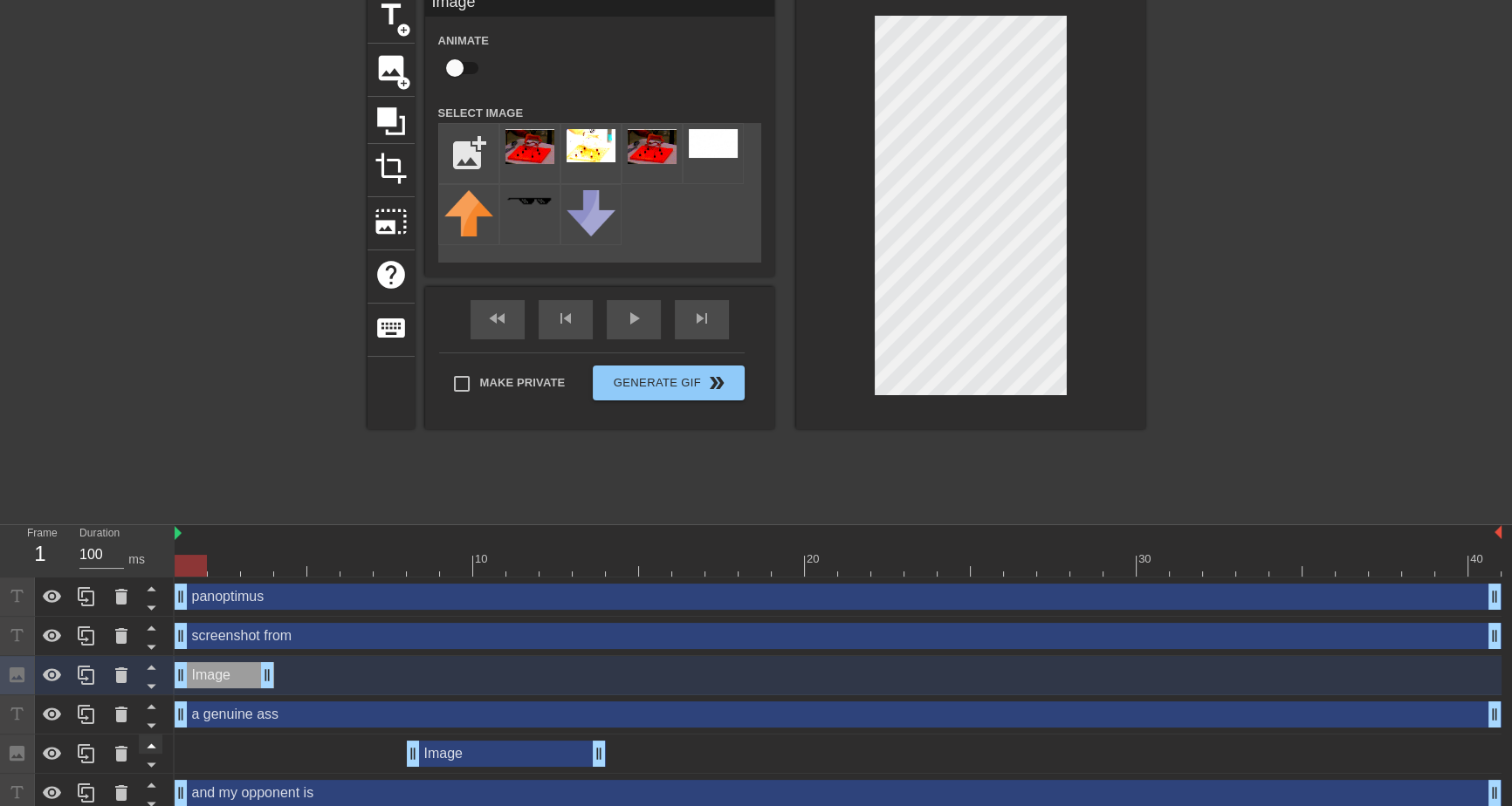
click at [157, 740] on icon at bounding box center [151, 746] width 22 height 22
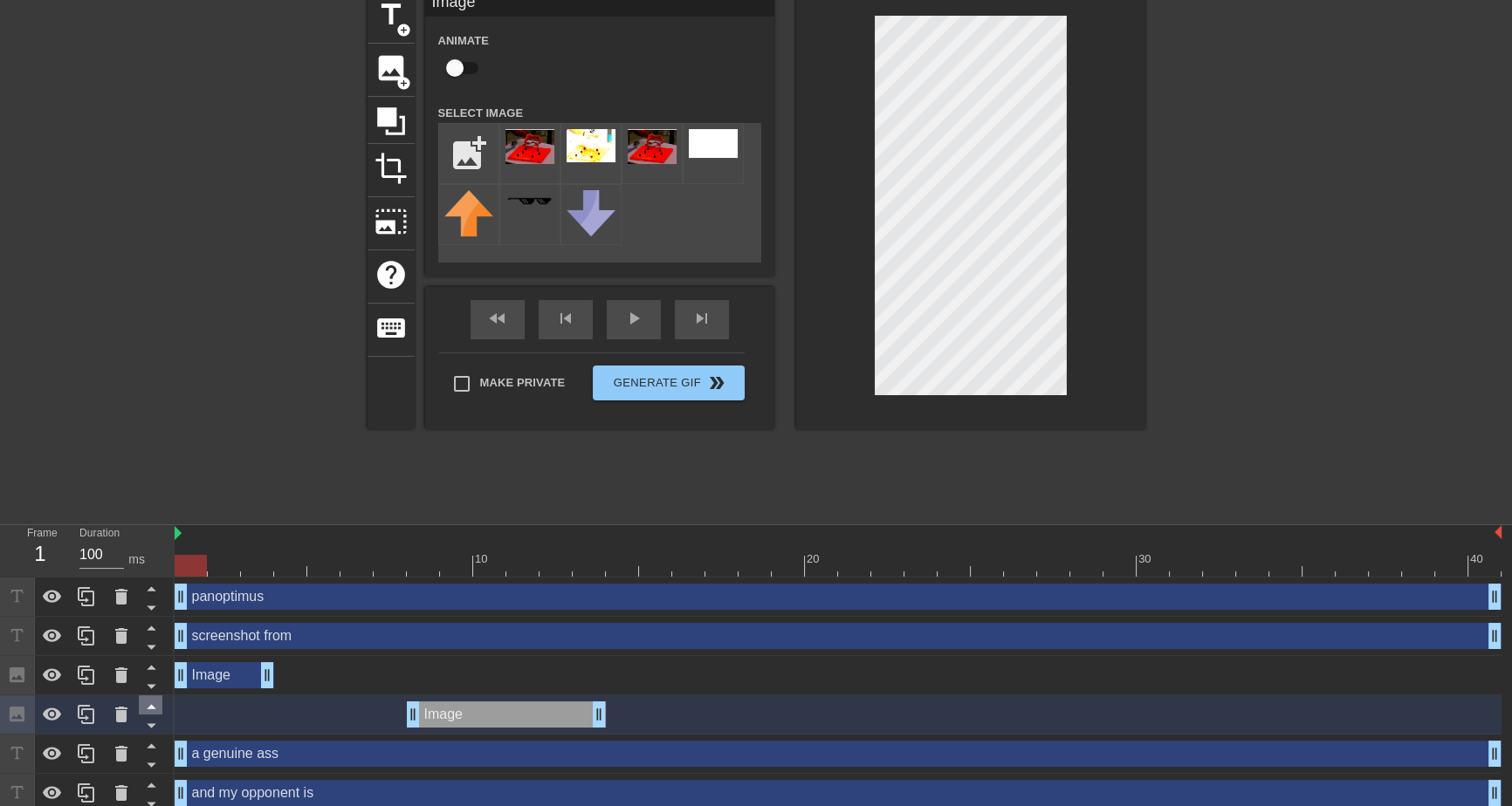
click at [153, 709] on icon at bounding box center [151, 706] width 22 height 22
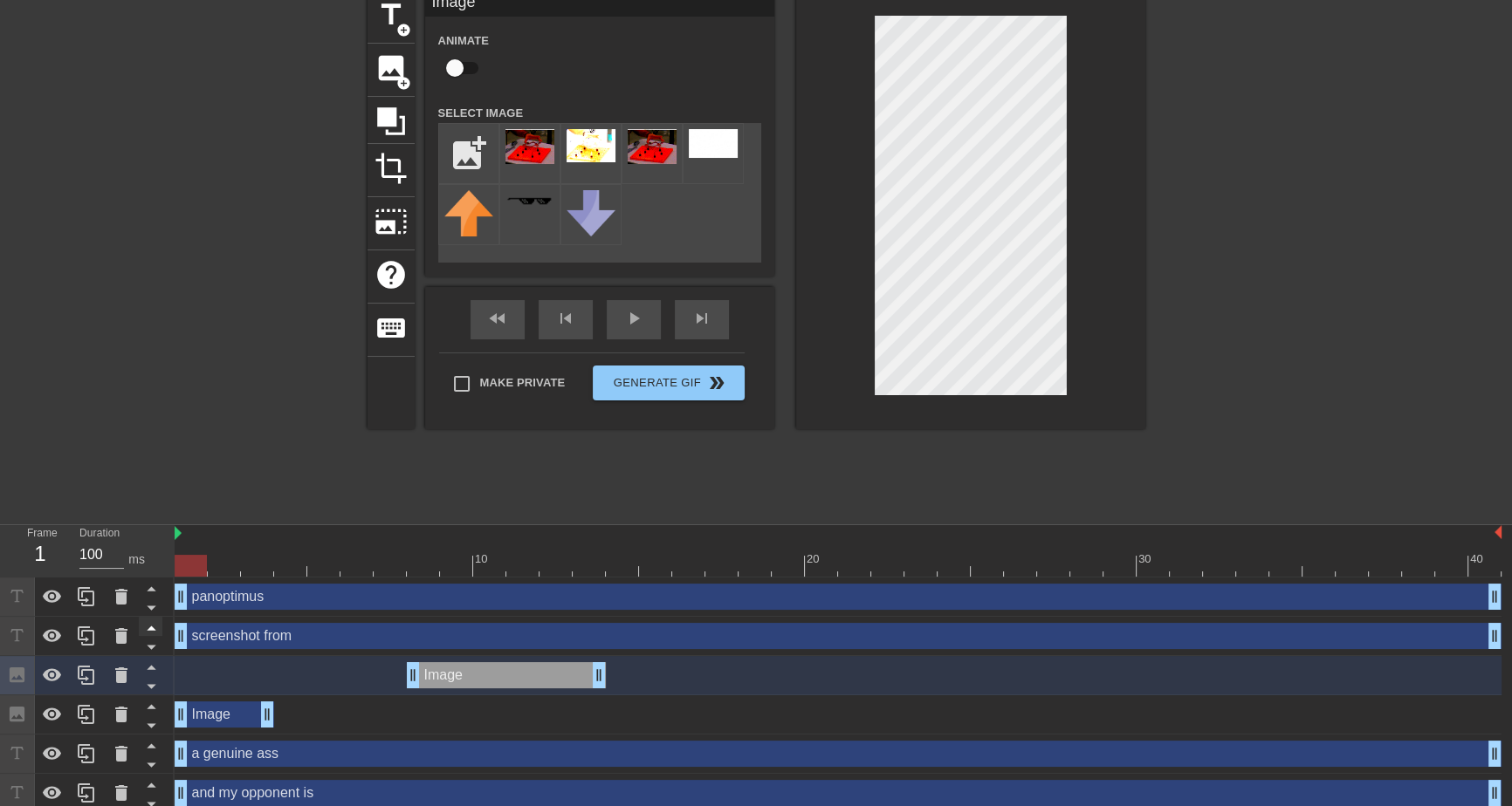
click at [156, 667] on icon at bounding box center [151, 666] width 22 height 22
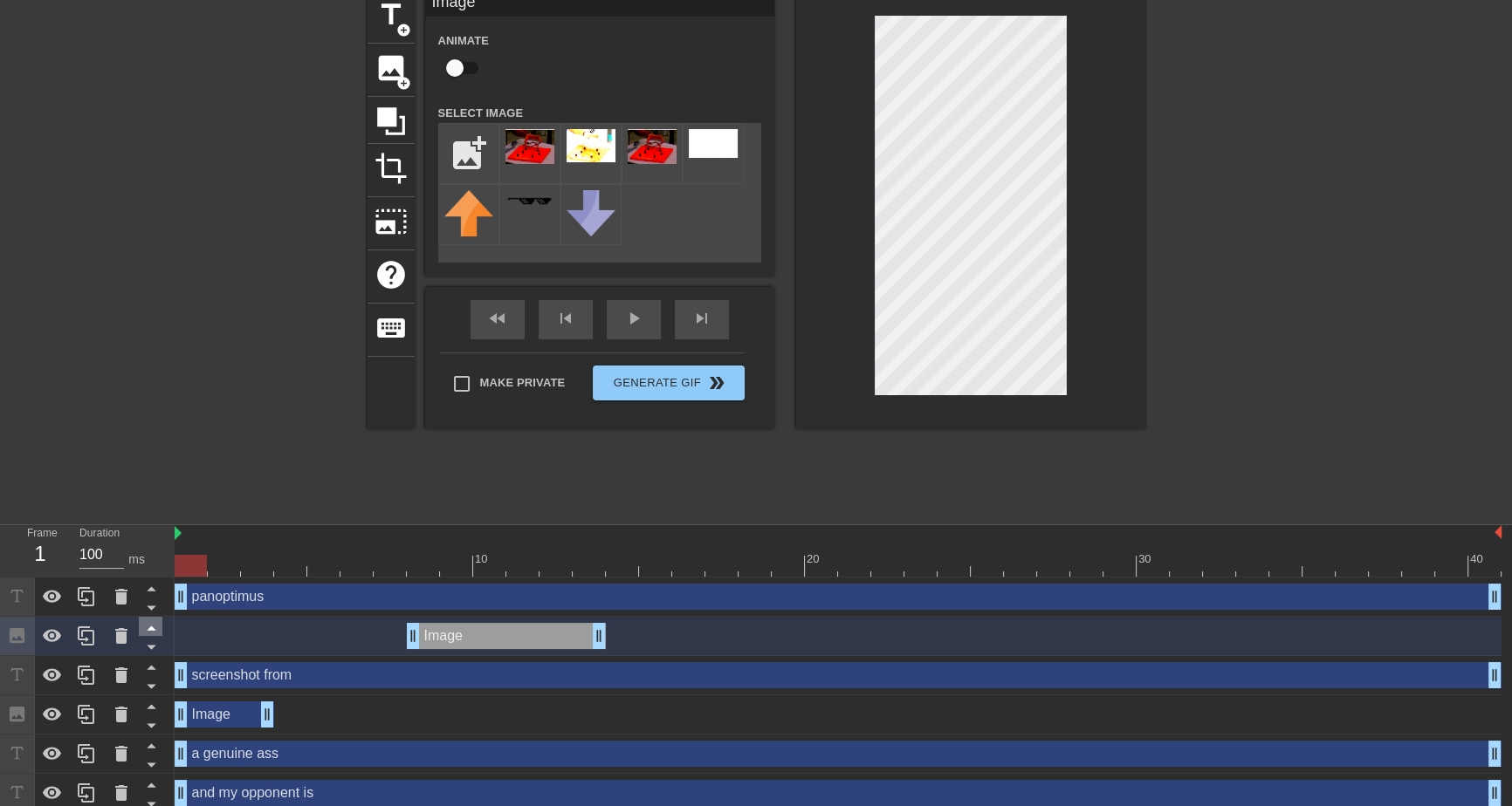
click at [151, 626] on icon at bounding box center [151, 628] width 22 height 22
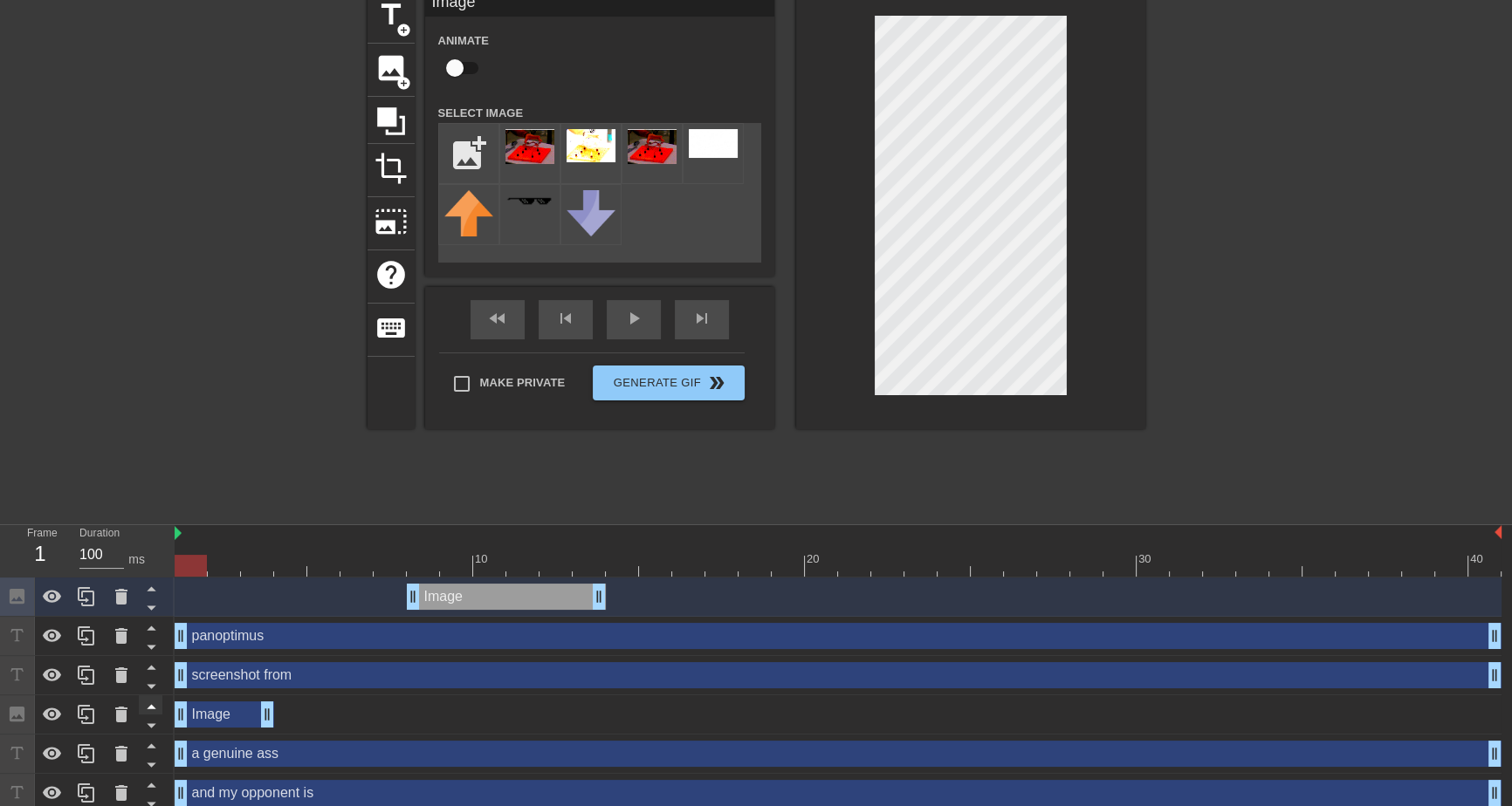
click at [155, 699] on icon at bounding box center [151, 706] width 22 height 22
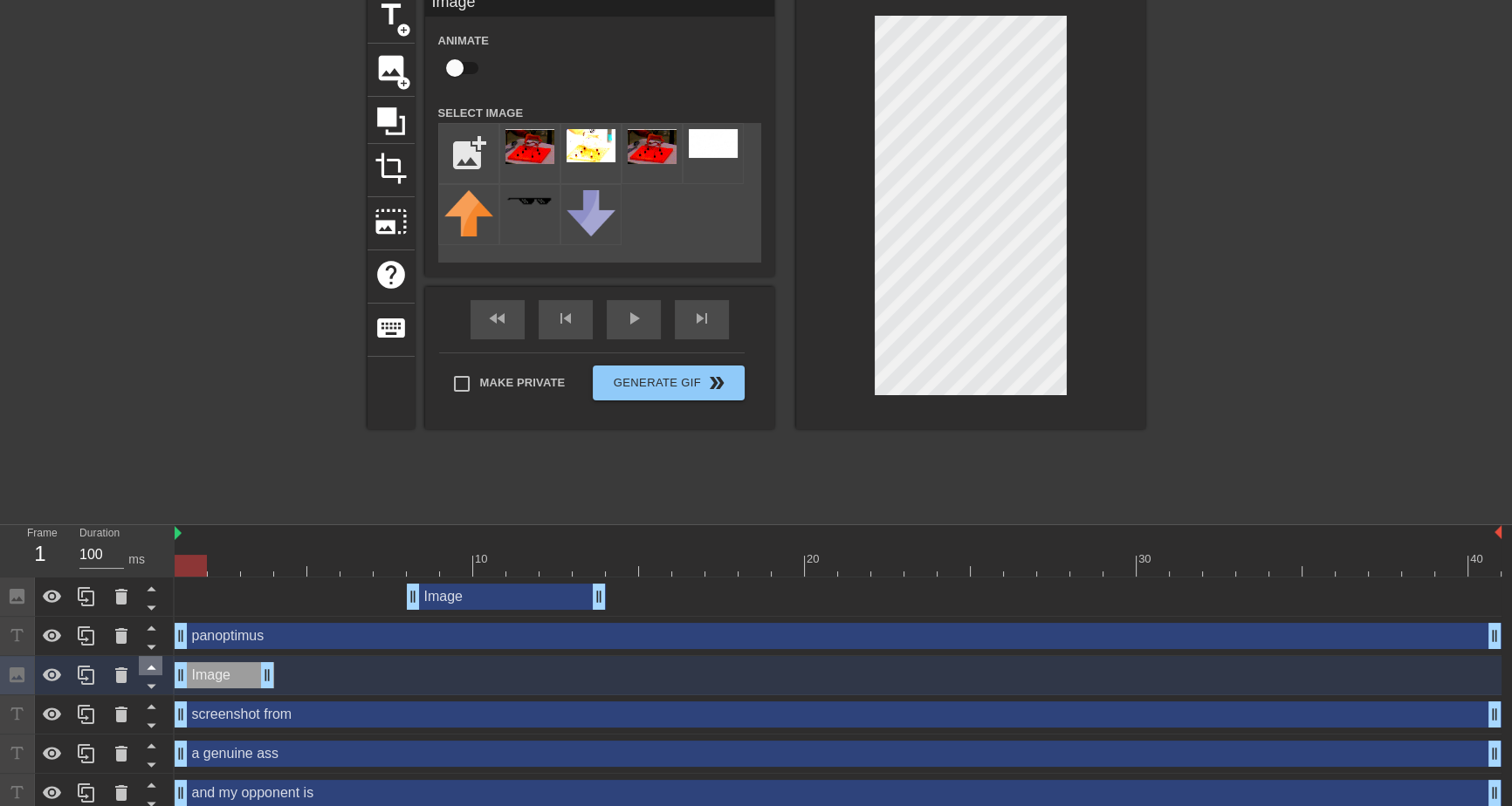
click at [151, 656] on icon at bounding box center [151, 666] width 22 height 22
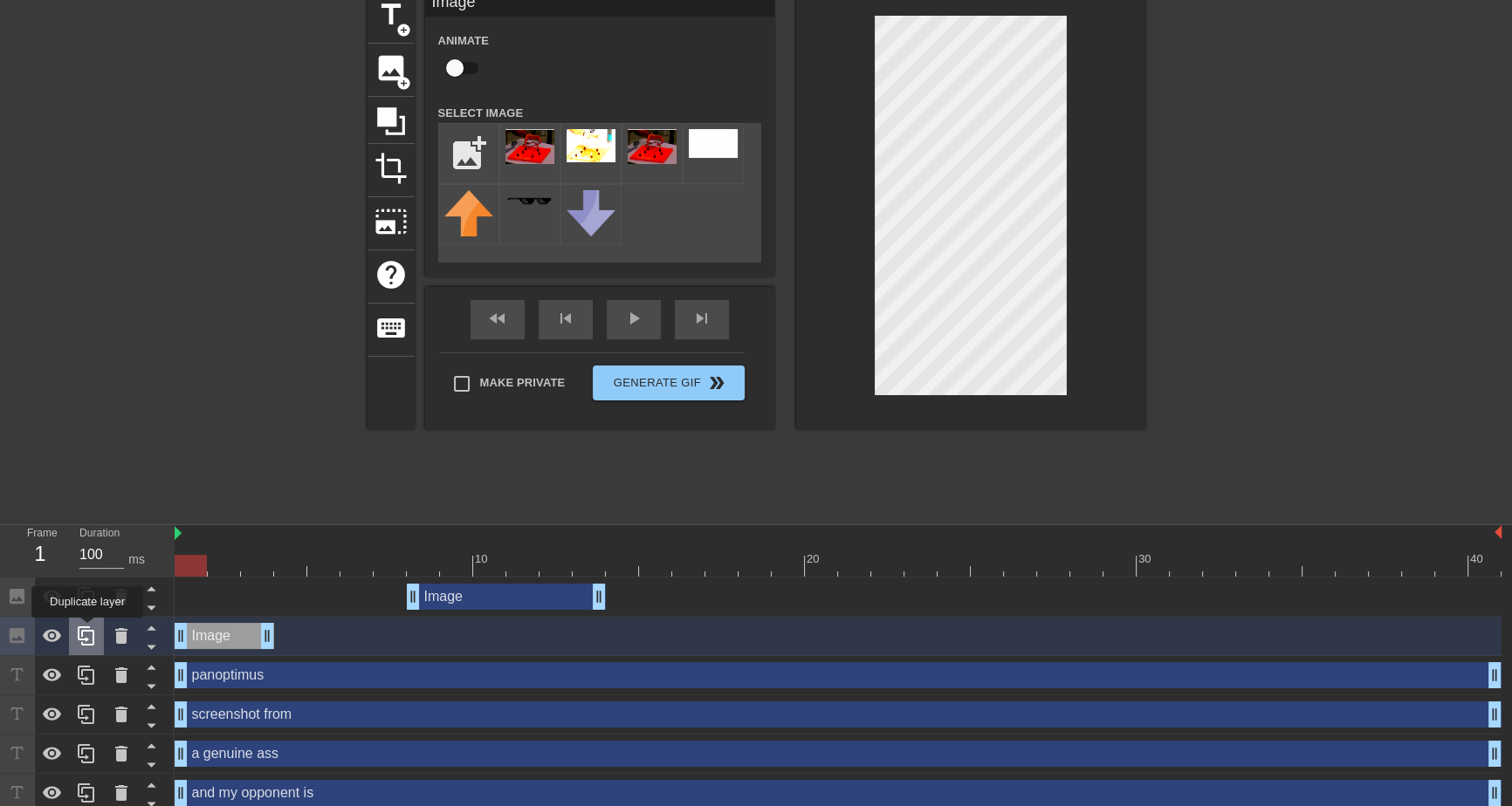
click at [87, 629] on icon at bounding box center [86, 635] width 16 height 19
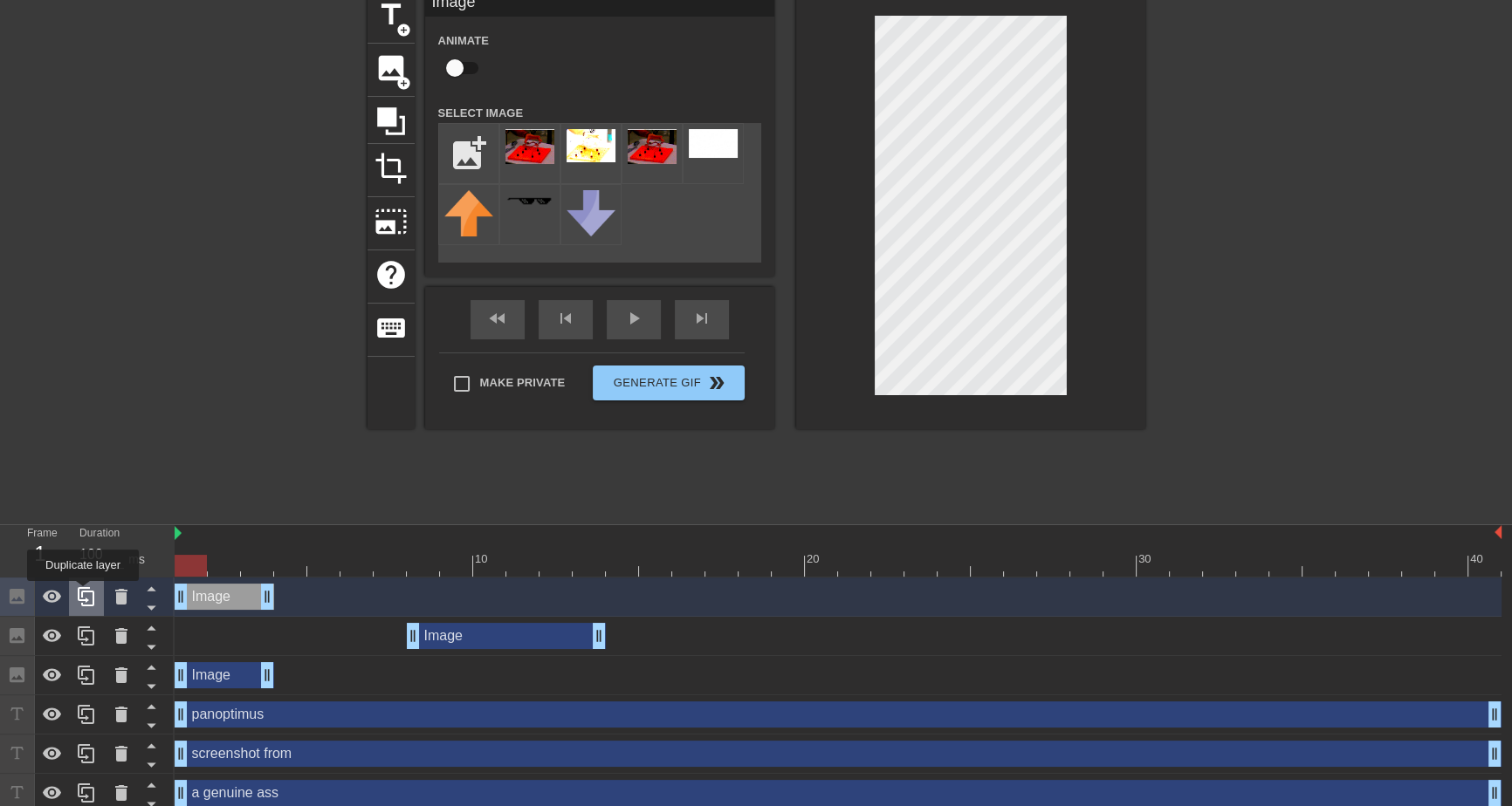
click at [86, 586] on icon at bounding box center [86, 596] width 21 height 21
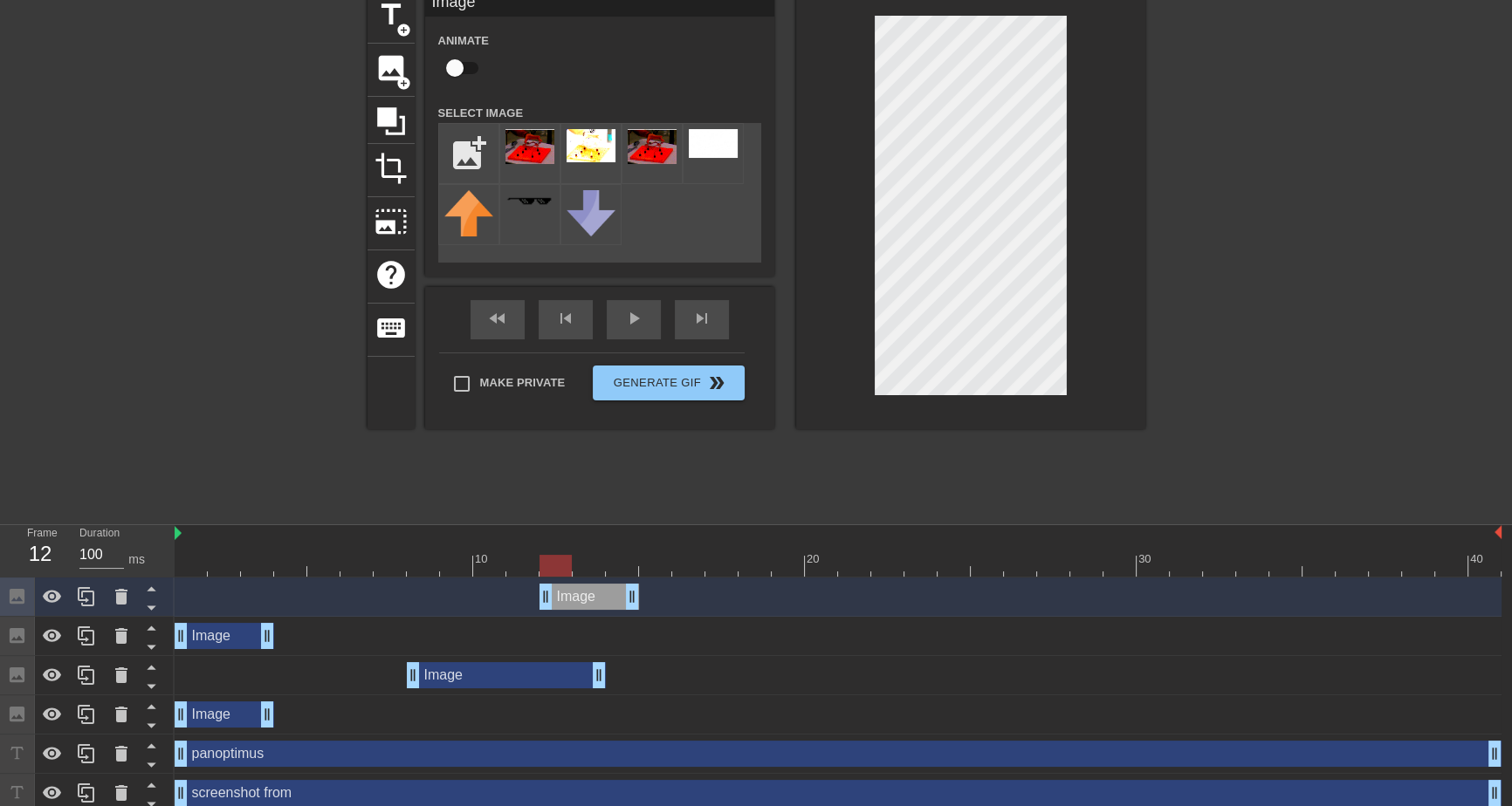
drag, startPoint x: 232, startPoint y: 594, endPoint x: 425, endPoint y: 623, distance: 195.2
click at [603, 601] on div "Image drag_handle drag_handle" at bounding box center [589, 596] width 99 height 26
drag, startPoint x: 332, startPoint y: 635, endPoint x: 833, endPoint y: 620, distance: 501.2
click at [1015, 605] on div "Image drag_handle drag_handle Image drag_handle drag_handle Image drag_handle d…" at bounding box center [843, 792] width 1337 height 431
click at [455, 679] on div "Image drag_handle drag_handle" at bounding box center [506, 675] width 199 height 26
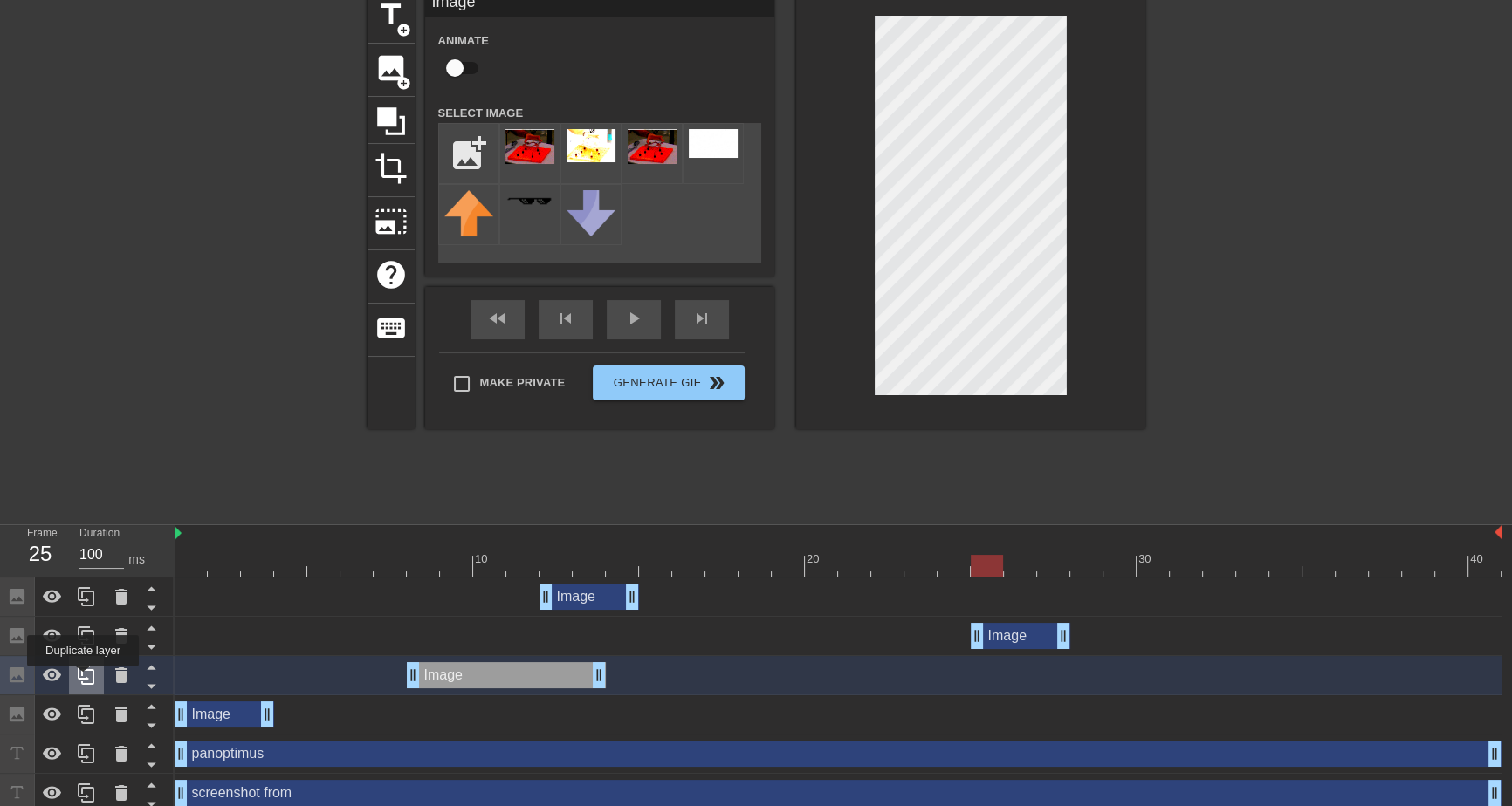
click at [83, 679] on icon at bounding box center [86, 675] width 16 height 19
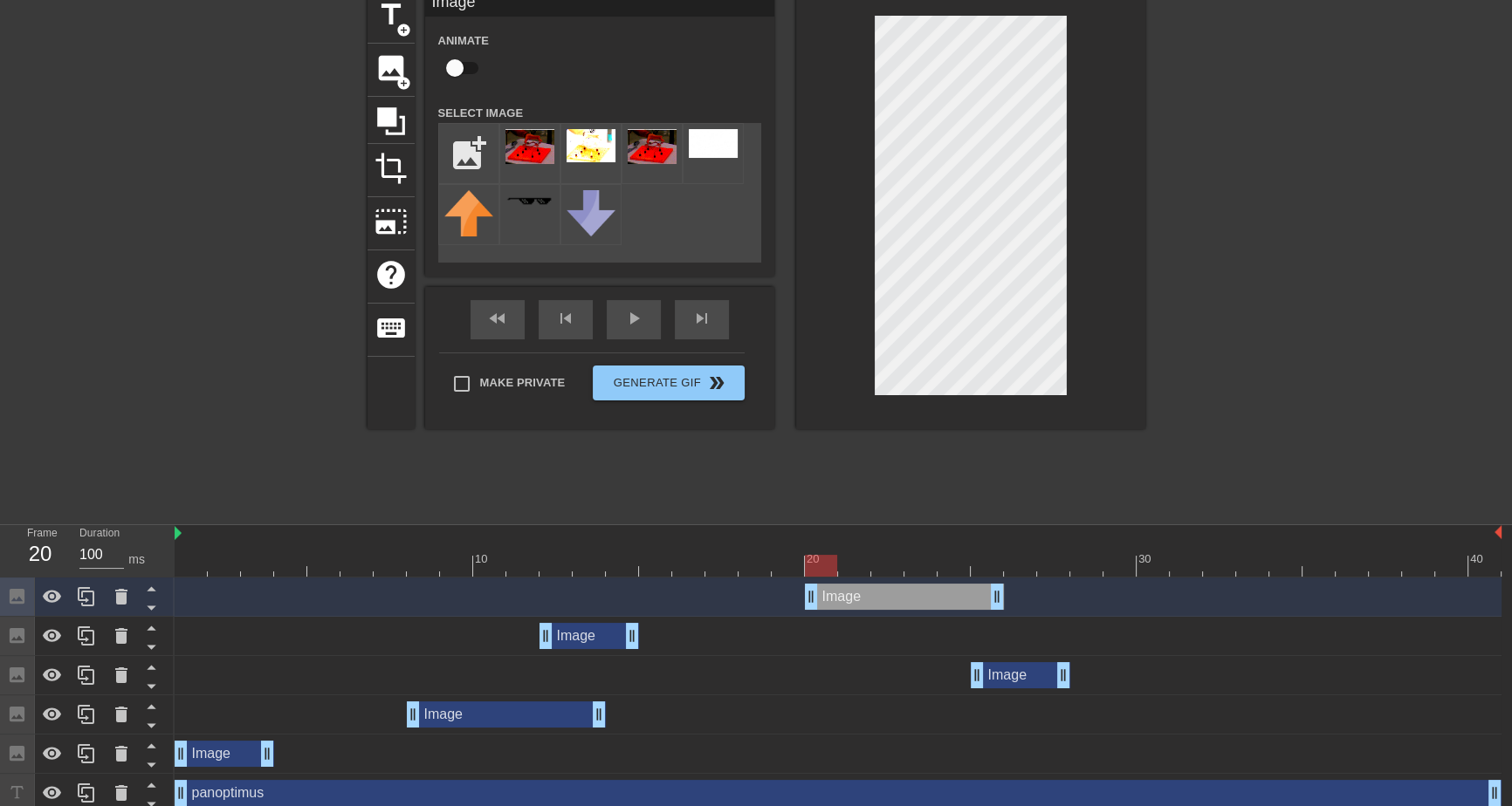
drag, startPoint x: 531, startPoint y: 585, endPoint x: 910, endPoint y: 572, distance: 379.2
click at [910, 572] on div "10 20 30 40 Image drag_handle drag_handle Image drag_handle drag_handle Image d…" at bounding box center [843, 786] width 1337 height 523
click at [463, 716] on div "Image drag_handle drag_handle" at bounding box center [506, 714] width 199 height 26
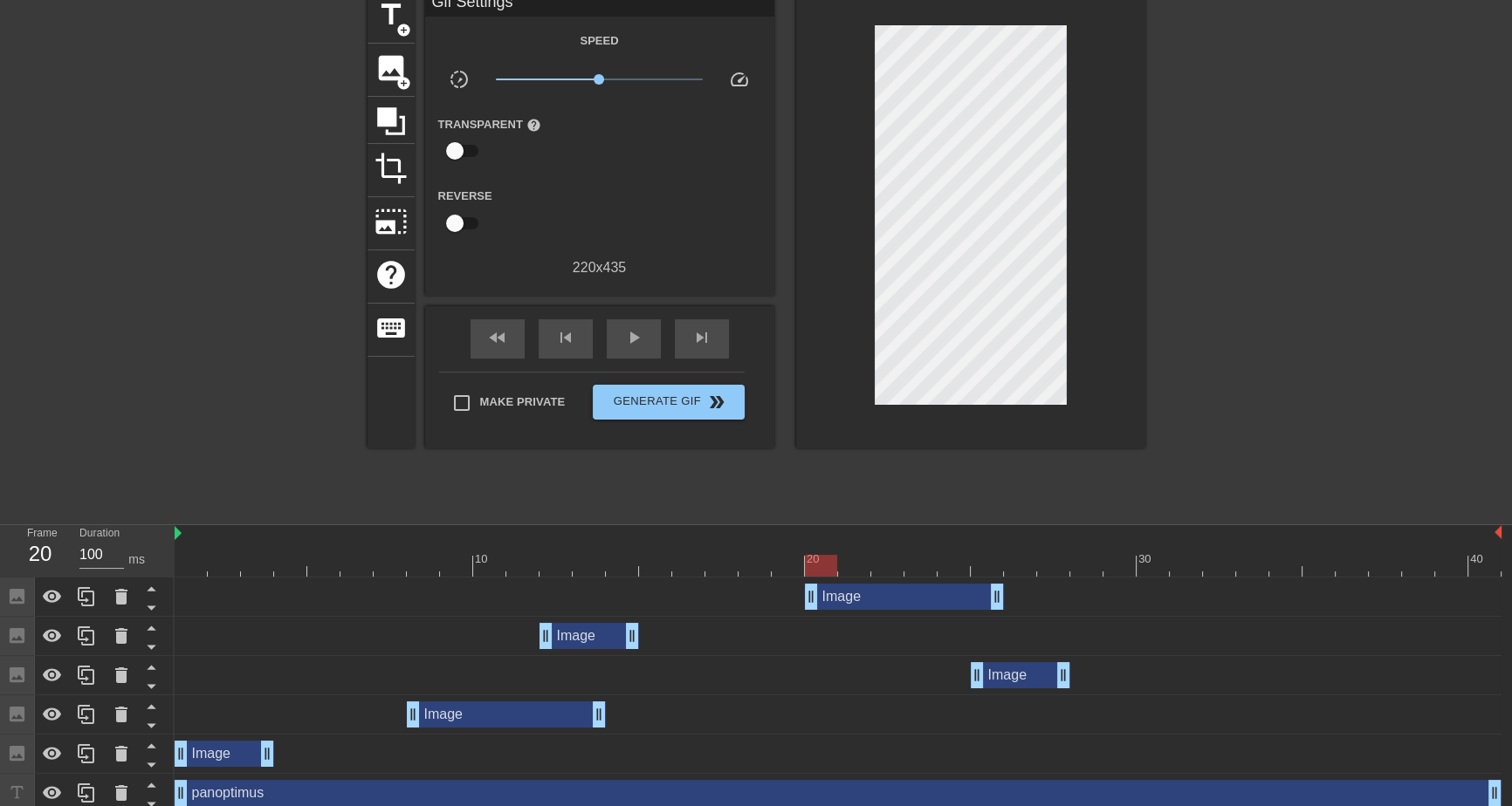
drag, startPoint x: 223, startPoint y: 529, endPoint x: 179, endPoint y: 531, distance: 44.0
click at [179, 531] on div at bounding box center [838, 533] width 1326 height 17
click at [878, 602] on div "Image drag_handle drag_handle" at bounding box center [904, 596] width 199 height 26
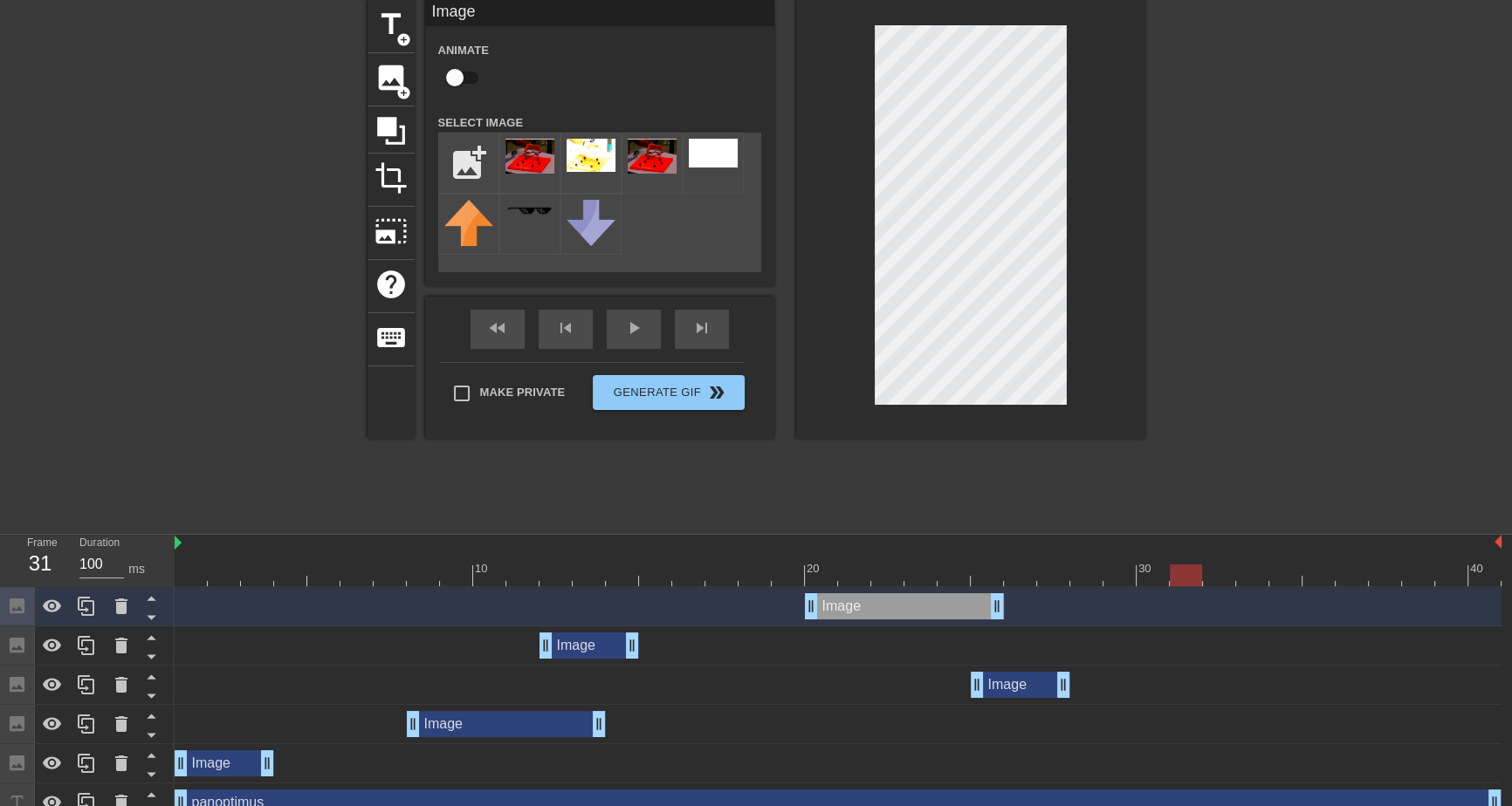
scroll to position [0, 0]
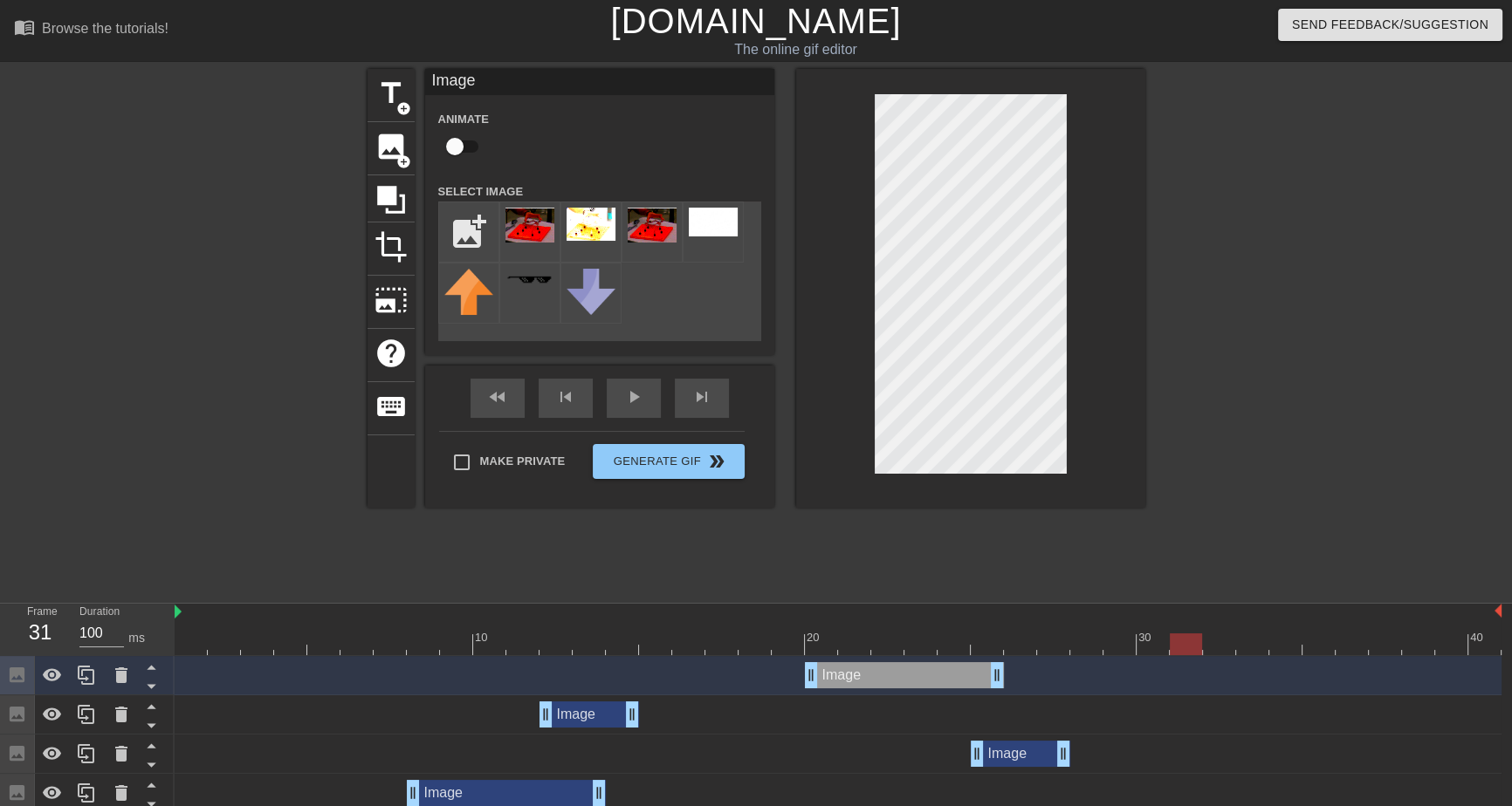
click at [217, 404] on div at bounding box center [215, 331] width 262 height 523
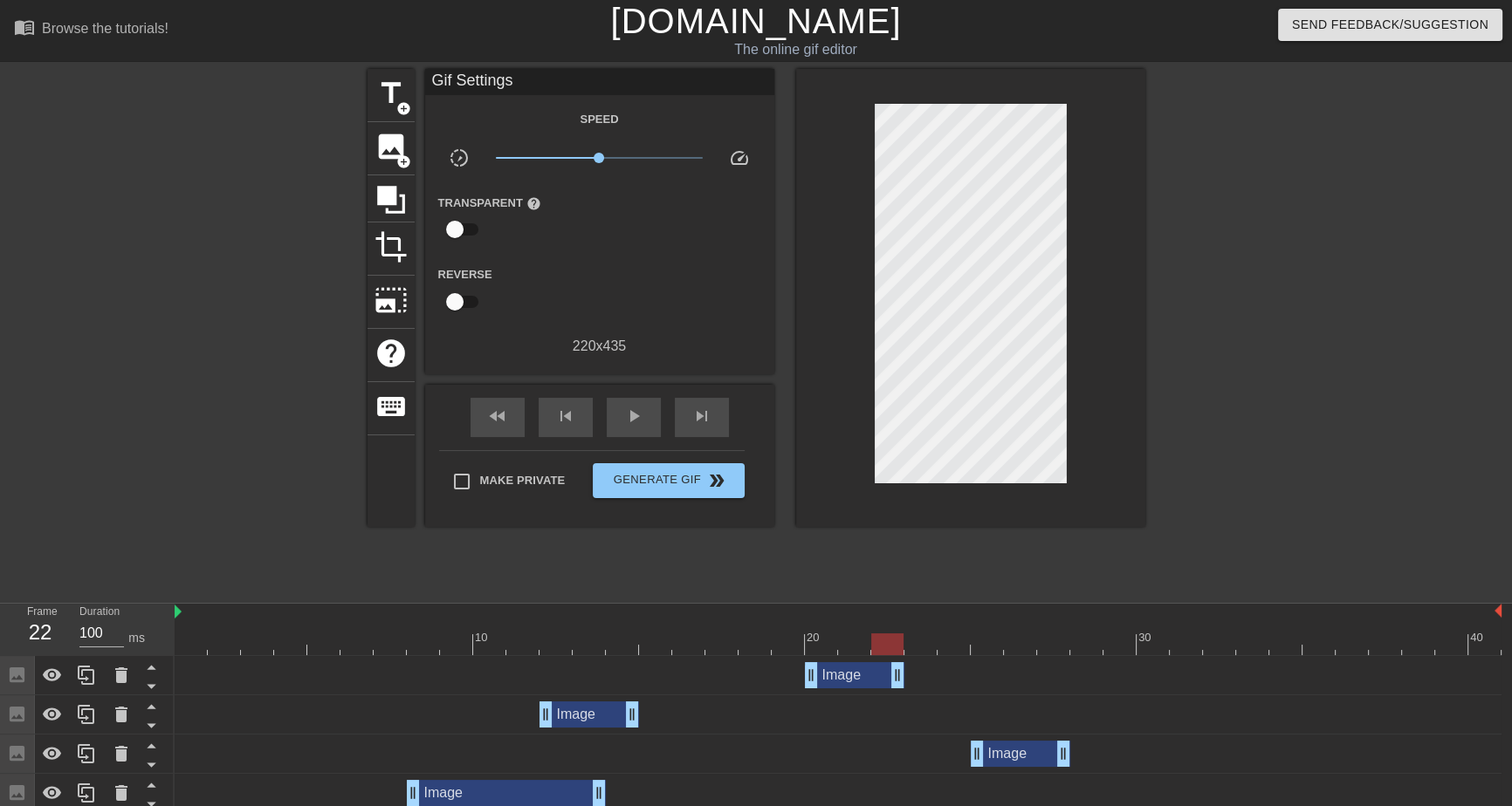
drag, startPoint x: 998, startPoint y: 680, endPoint x: 901, endPoint y: 688, distance: 97.3
click at [901, 688] on div "Image drag_handle drag_handle" at bounding box center [838, 675] width 1326 height 40
drag, startPoint x: 598, startPoint y: 791, endPoint x: 519, endPoint y: 792, distance: 79.0
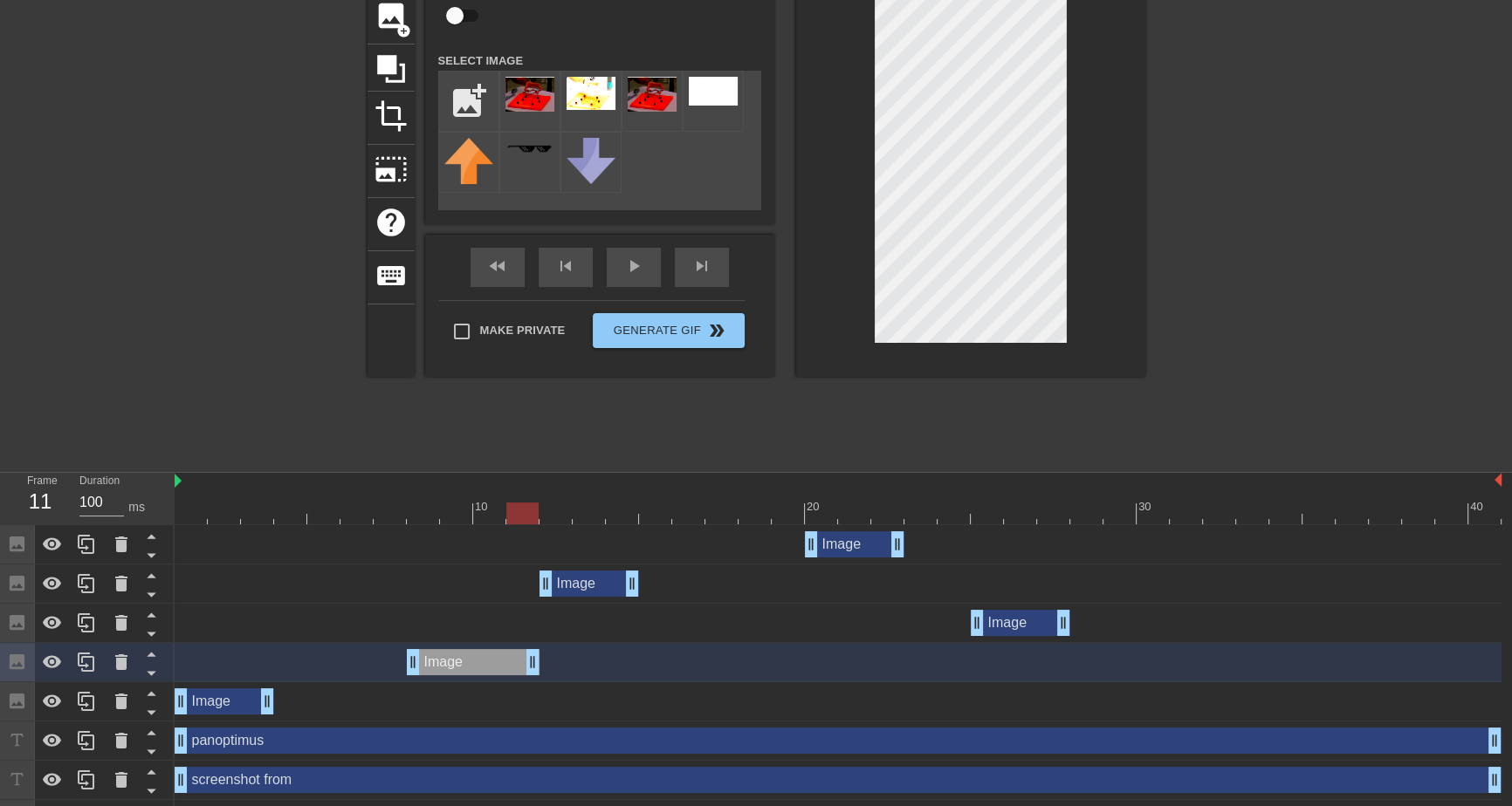
scroll to position [158, 0]
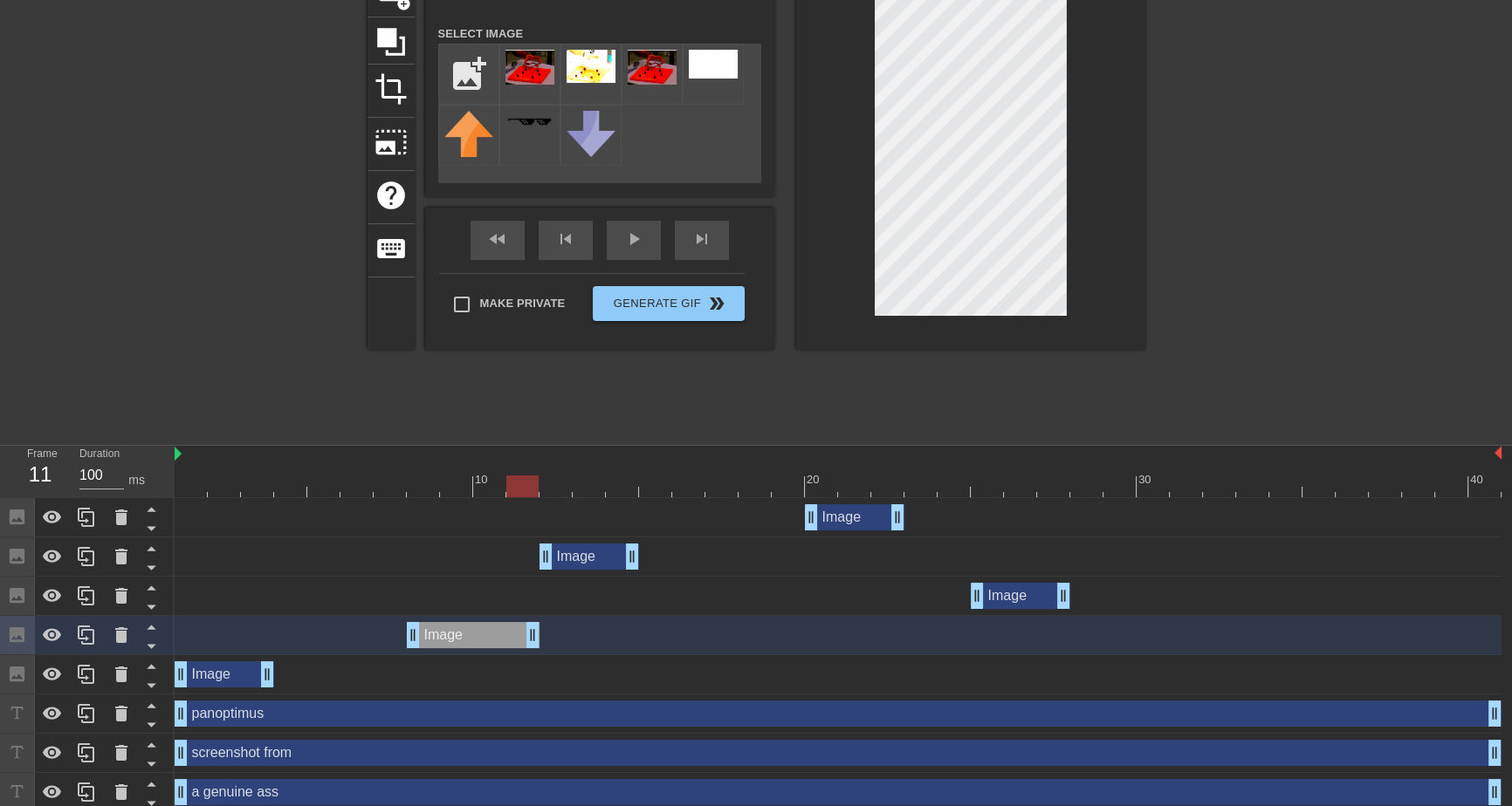
click at [210, 678] on div "Image drag_handle drag_handle" at bounding box center [224, 674] width 99 height 26
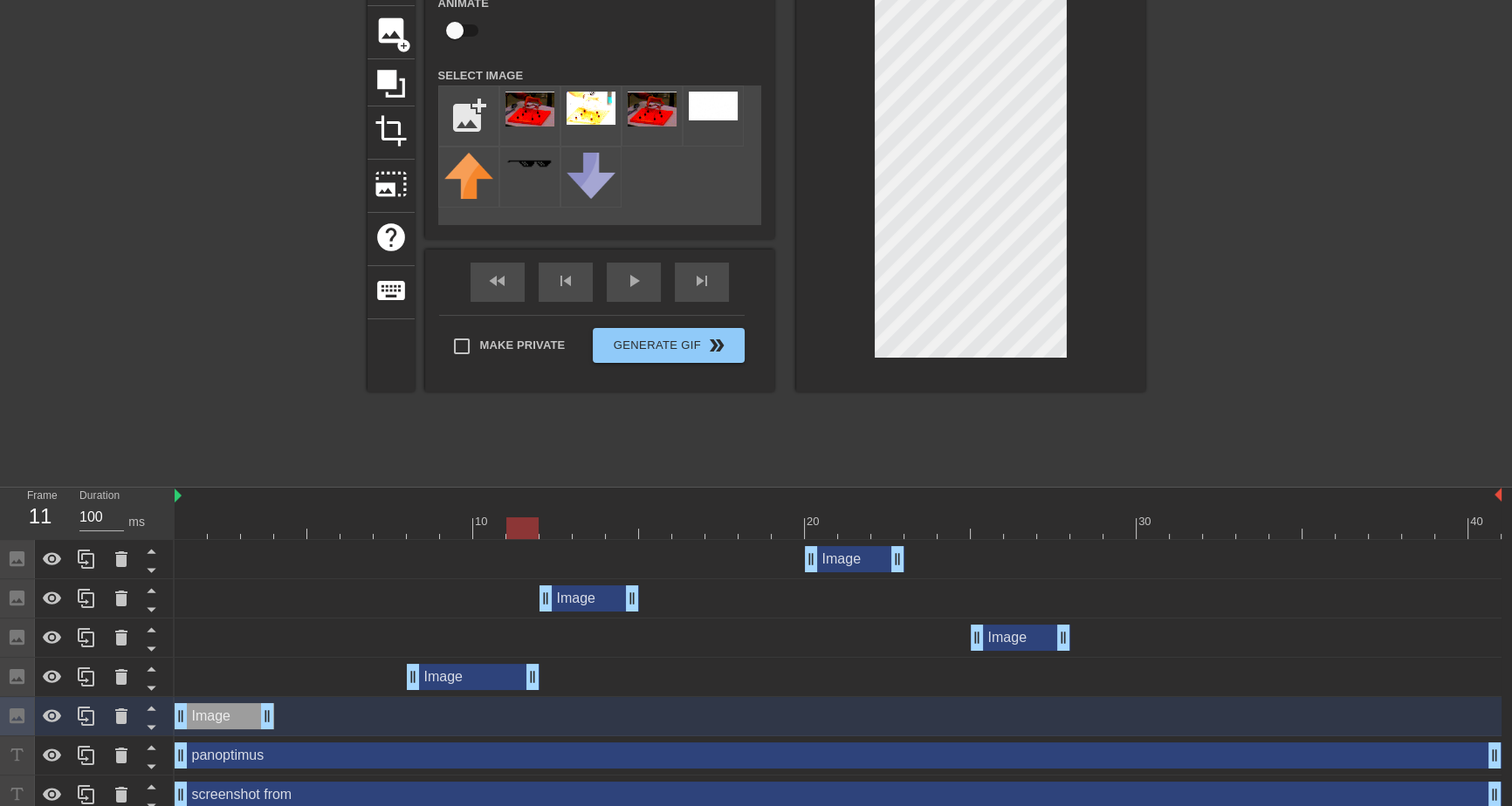
scroll to position [78, 0]
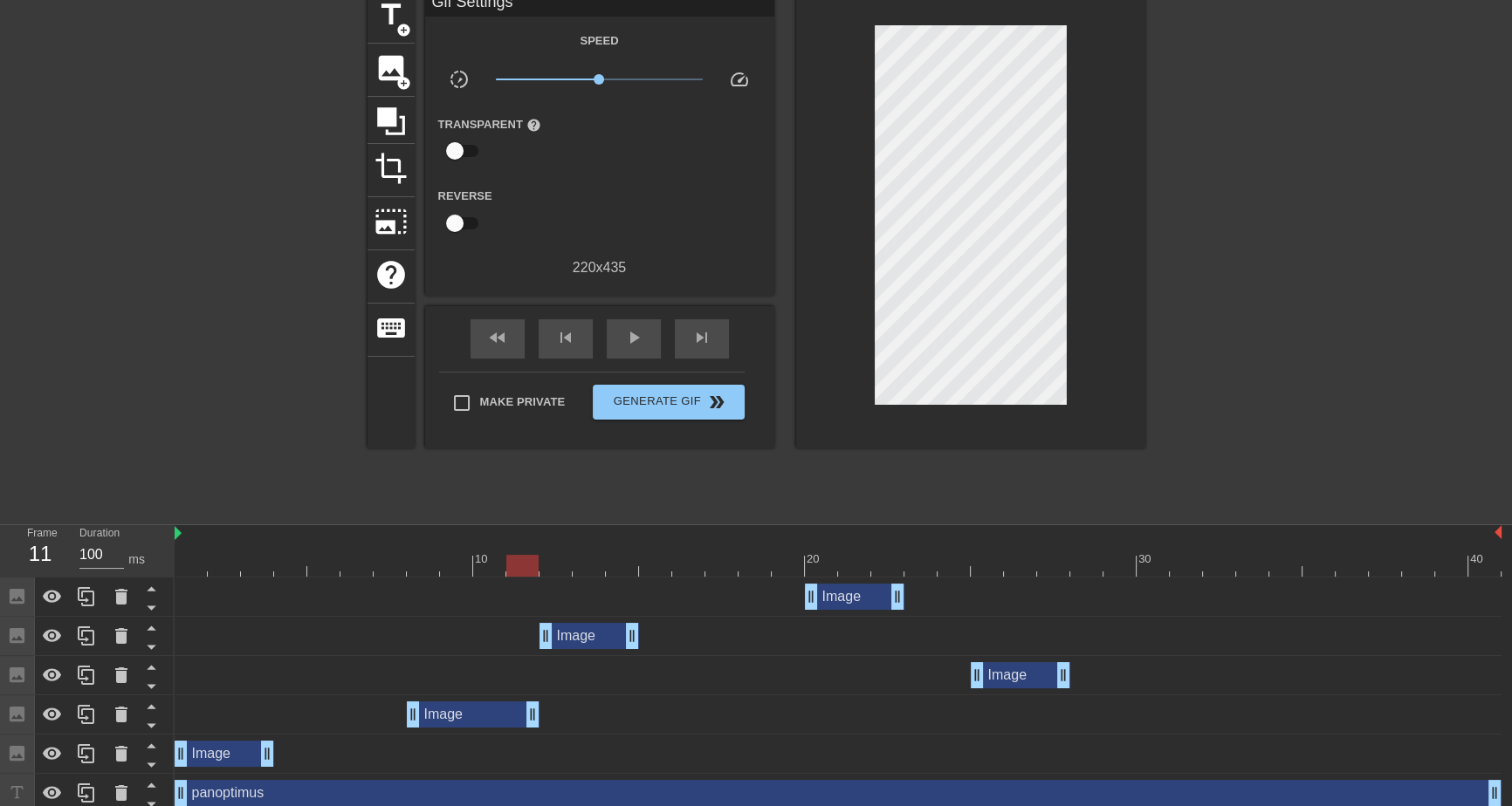
click at [1007, 691] on div "Image drag_handle drag_handle" at bounding box center [838, 675] width 1326 height 40
click at [85, 715] on icon at bounding box center [86, 714] width 21 height 21
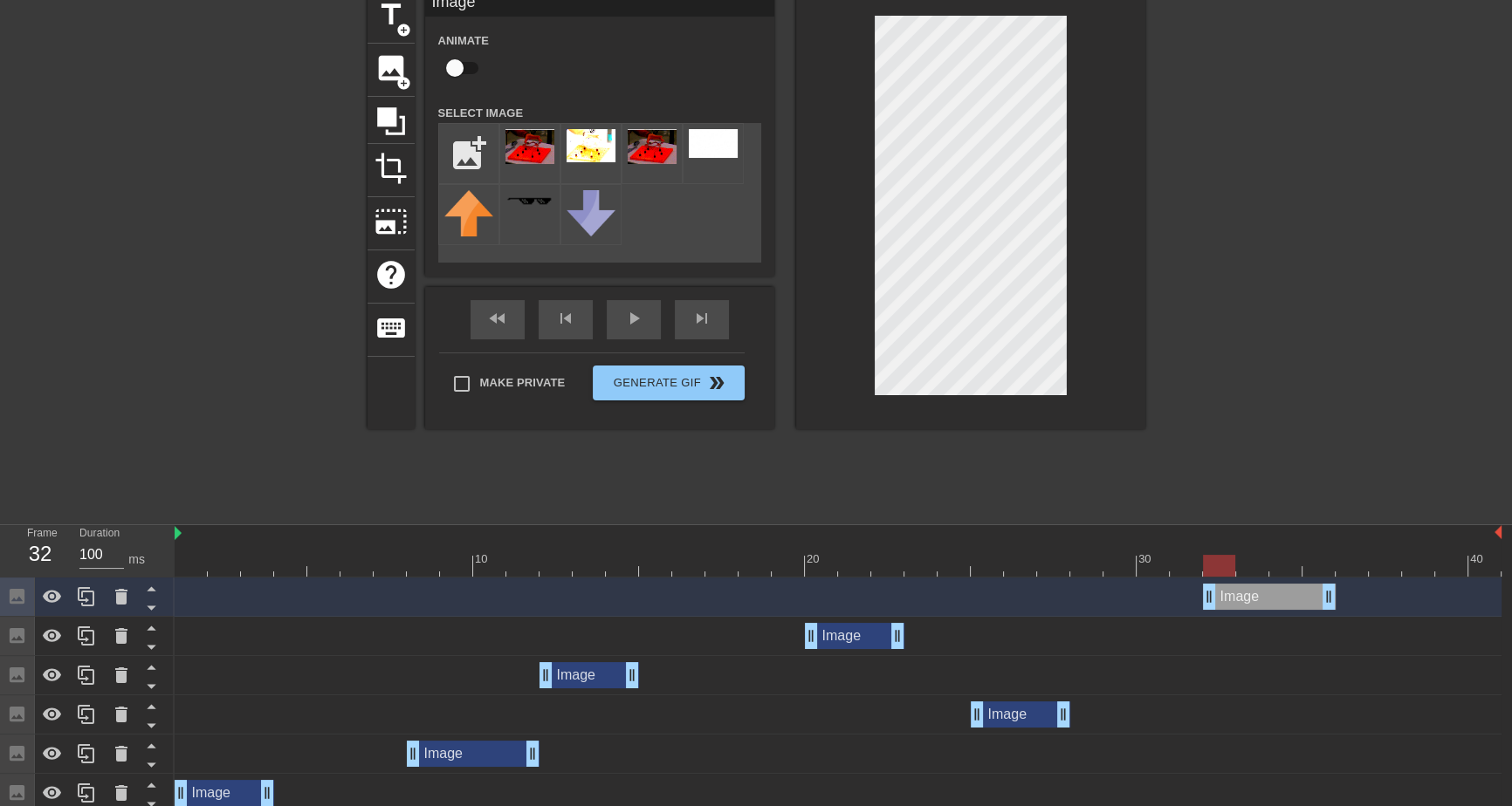
drag, startPoint x: 471, startPoint y: 601, endPoint x: 1253, endPoint y: 623, distance: 782.3
drag, startPoint x: 261, startPoint y: 554, endPoint x: 77, endPoint y: 566, distance: 184.4
click at [77, 566] on div "Frame 1 Duration 100 ms 10 20 30 40 Image drag_handle drag_handle Image drag_ha…" at bounding box center [756, 806] width 1512 height 563
drag, startPoint x: 237, startPoint y: 788, endPoint x: 369, endPoint y: 792, distance: 132.1
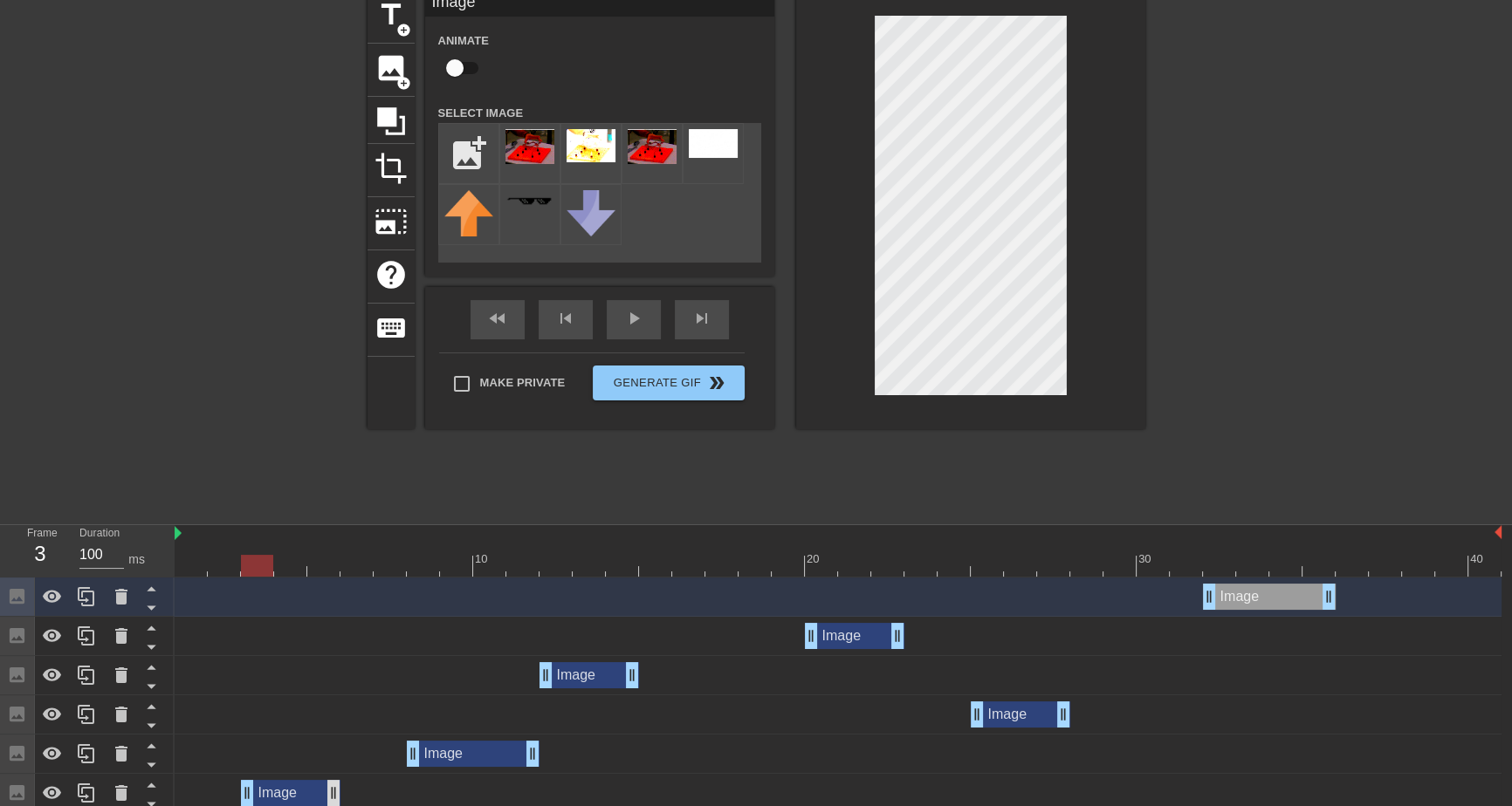
click at [322, 783] on div "Image drag_handle drag_handle" at bounding box center [290, 792] width 99 height 26
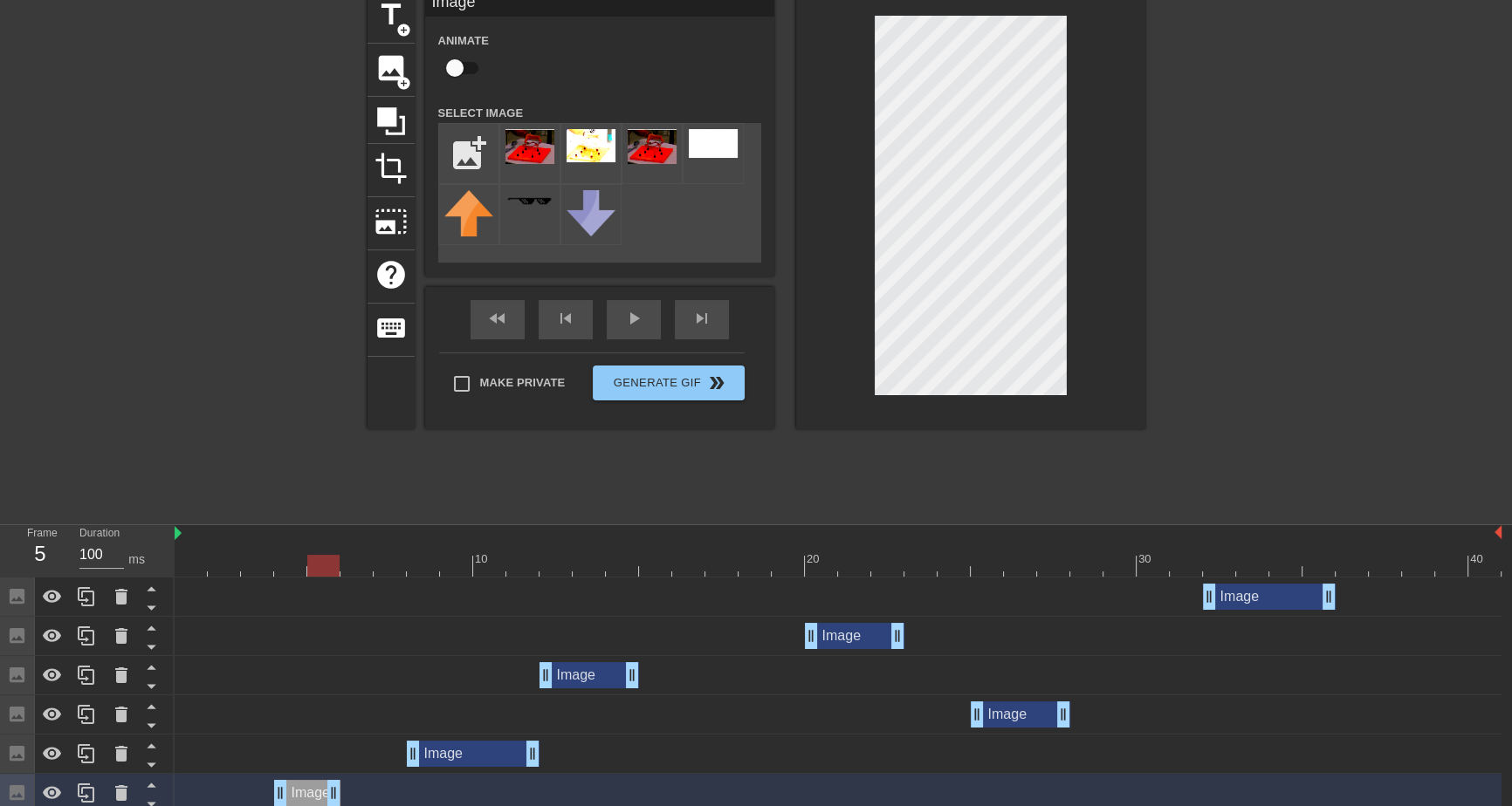
drag, startPoint x: 360, startPoint y: 790, endPoint x: 343, endPoint y: 790, distance: 17.0
click at [342, 791] on div "Image drag_handle drag_handle" at bounding box center [838, 792] width 1326 height 26
drag, startPoint x: 188, startPoint y: 530, endPoint x: 164, endPoint y: 529, distance: 24.0
click at [164, 529] on div "Frame 1 Duration 100 ms 10 20 30 40 Image drag_handle drag_handle Image drag_ha…" at bounding box center [756, 806] width 1512 height 563
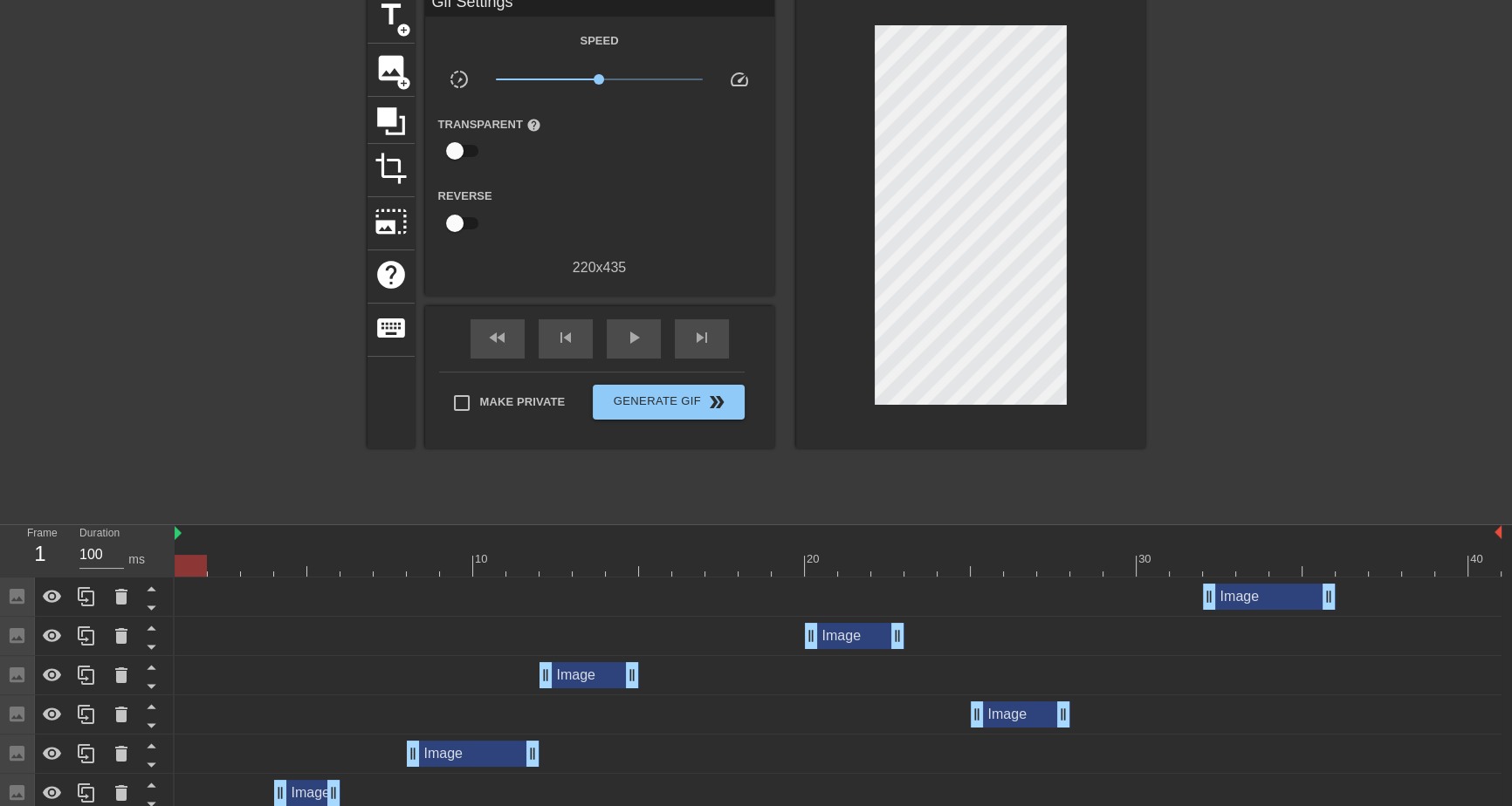
click at [187, 441] on div at bounding box center [215, 251] width 262 height 523
click at [79, 712] on icon at bounding box center [86, 714] width 21 height 21
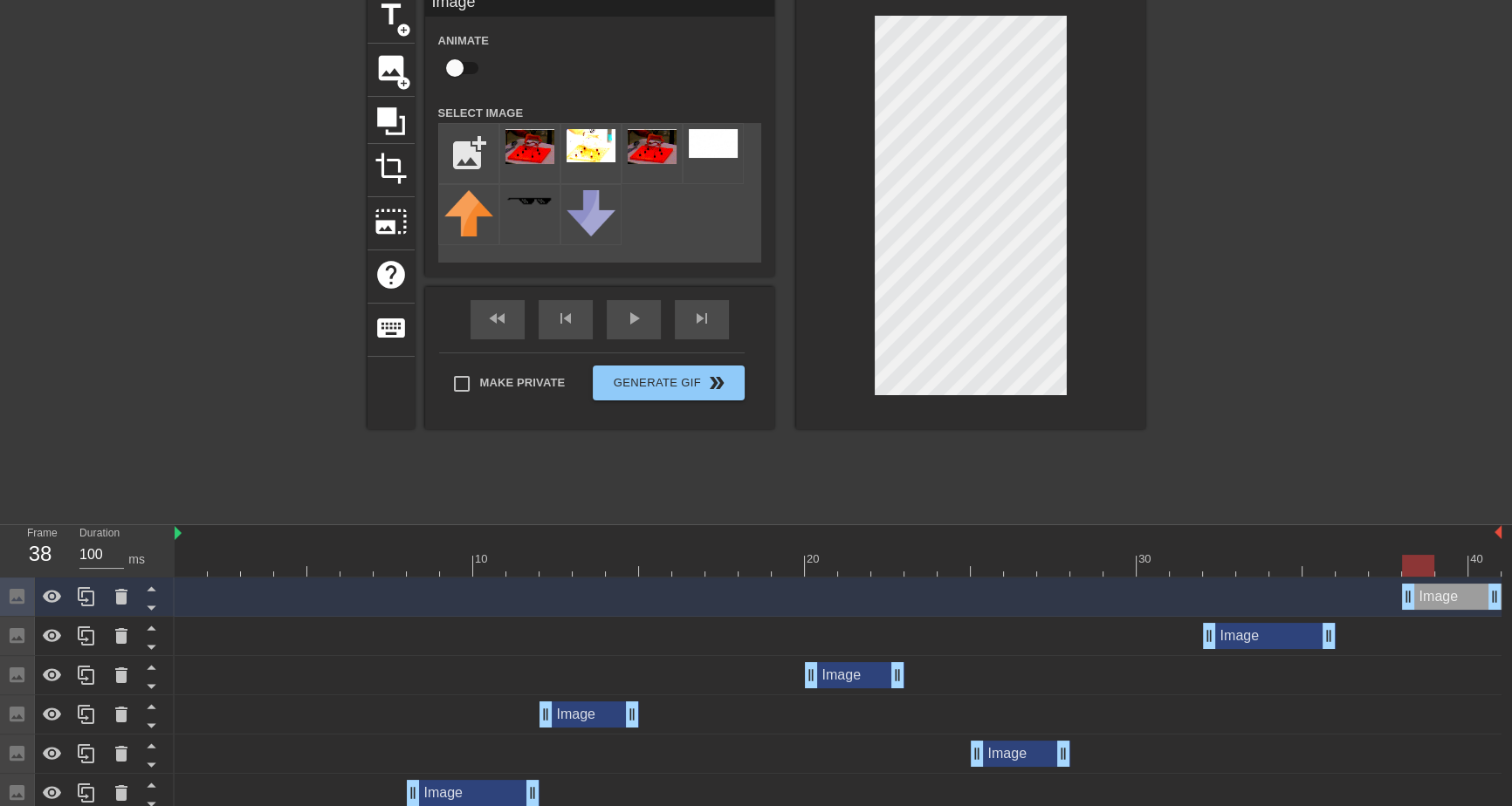
drag, startPoint x: 990, startPoint y: 602, endPoint x: 1435, endPoint y: 594, distance: 445.1
click at [1435, 594] on div "Image drag_handle drag_handle" at bounding box center [1451, 596] width 99 height 26
drag, startPoint x: 1407, startPoint y: 595, endPoint x: 1441, endPoint y: 593, distance: 34.1
drag, startPoint x: 1329, startPoint y: 636, endPoint x: 1302, endPoint y: 637, distance: 27.0
click at [1302, 637] on div "Image drag_handle drag_handle" at bounding box center [838, 636] width 1326 height 26
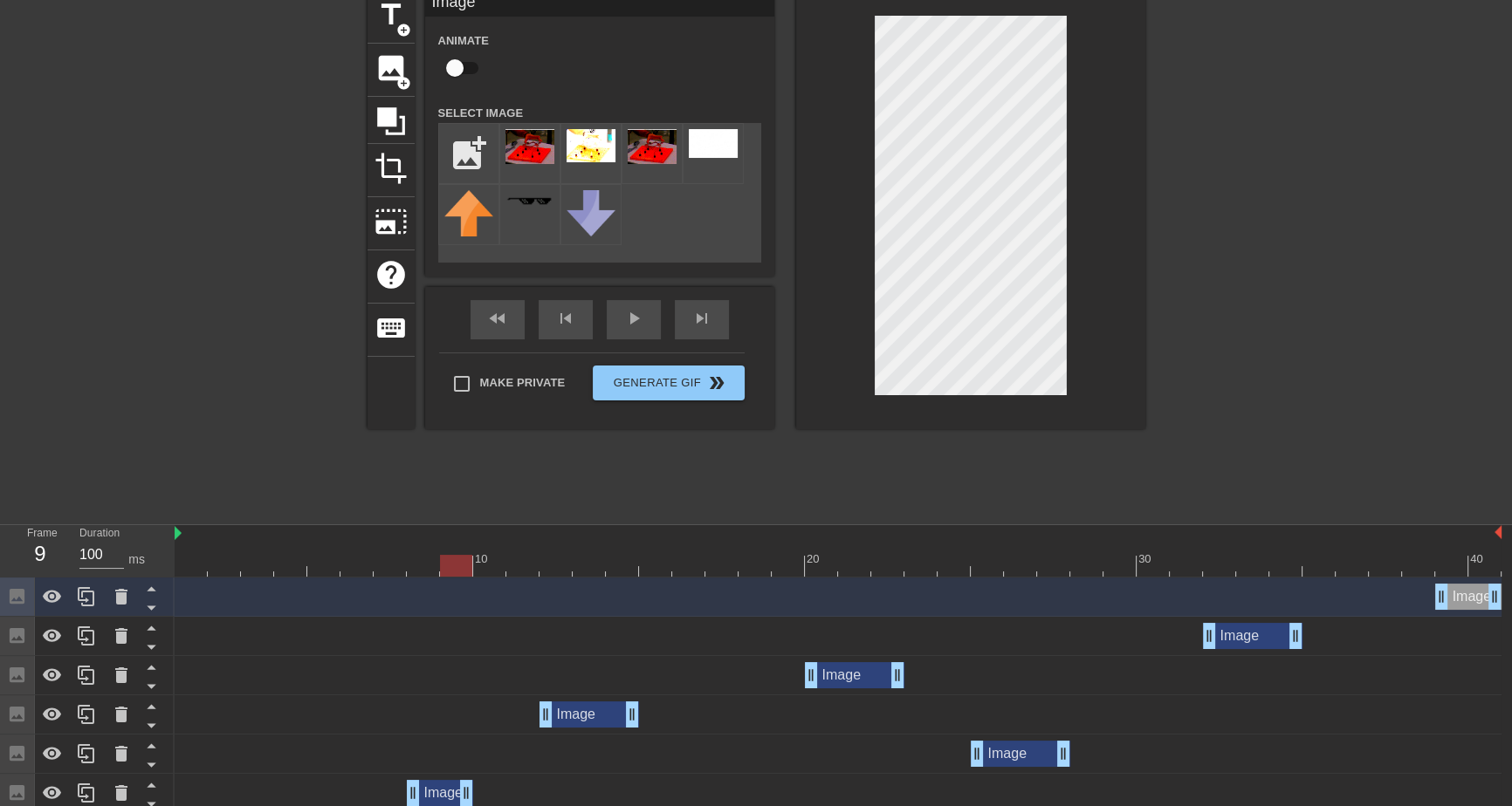
drag, startPoint x: 535, startPoint y: 792, endPoint x: 442, endPoint y: 742, distance: 105.6
drag, startPoint x: 270, startPoint y: 547, endPoint x: 88, endPoint y: 540, distance: 182.1
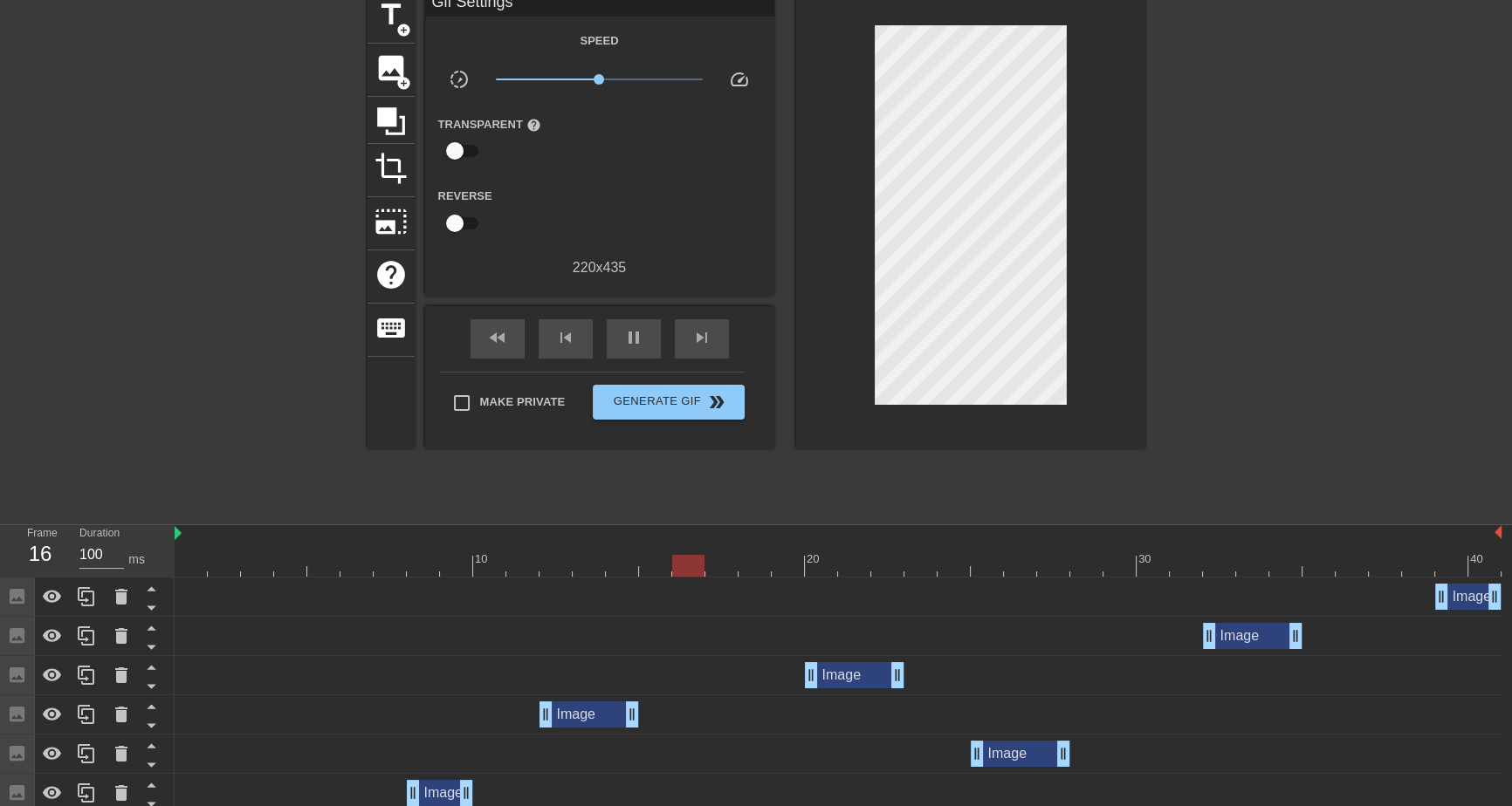
click at [1245, 245] on div at bounding box center [1297, 251] width 262 height 523
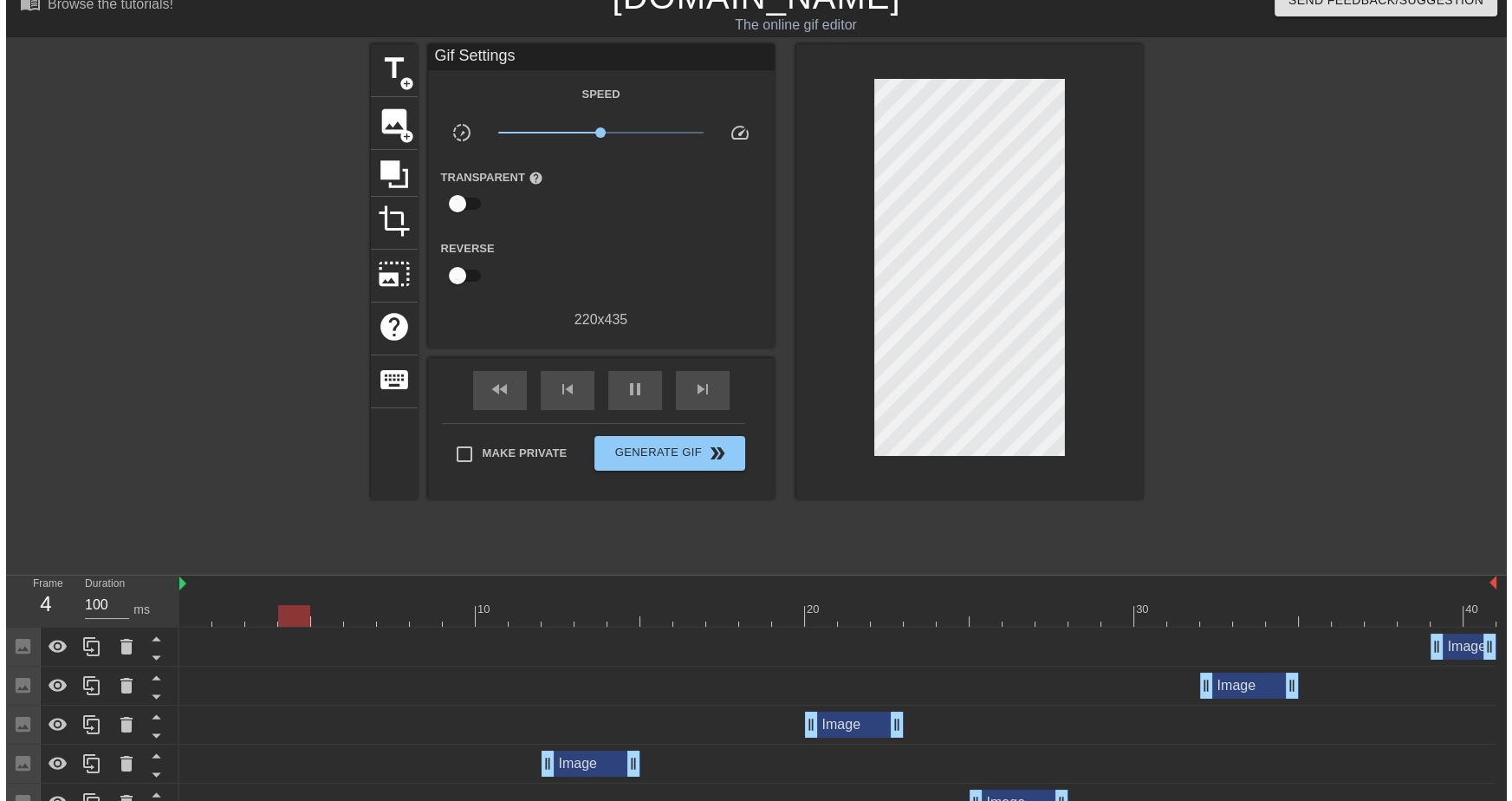
scroll to position [0, 0]
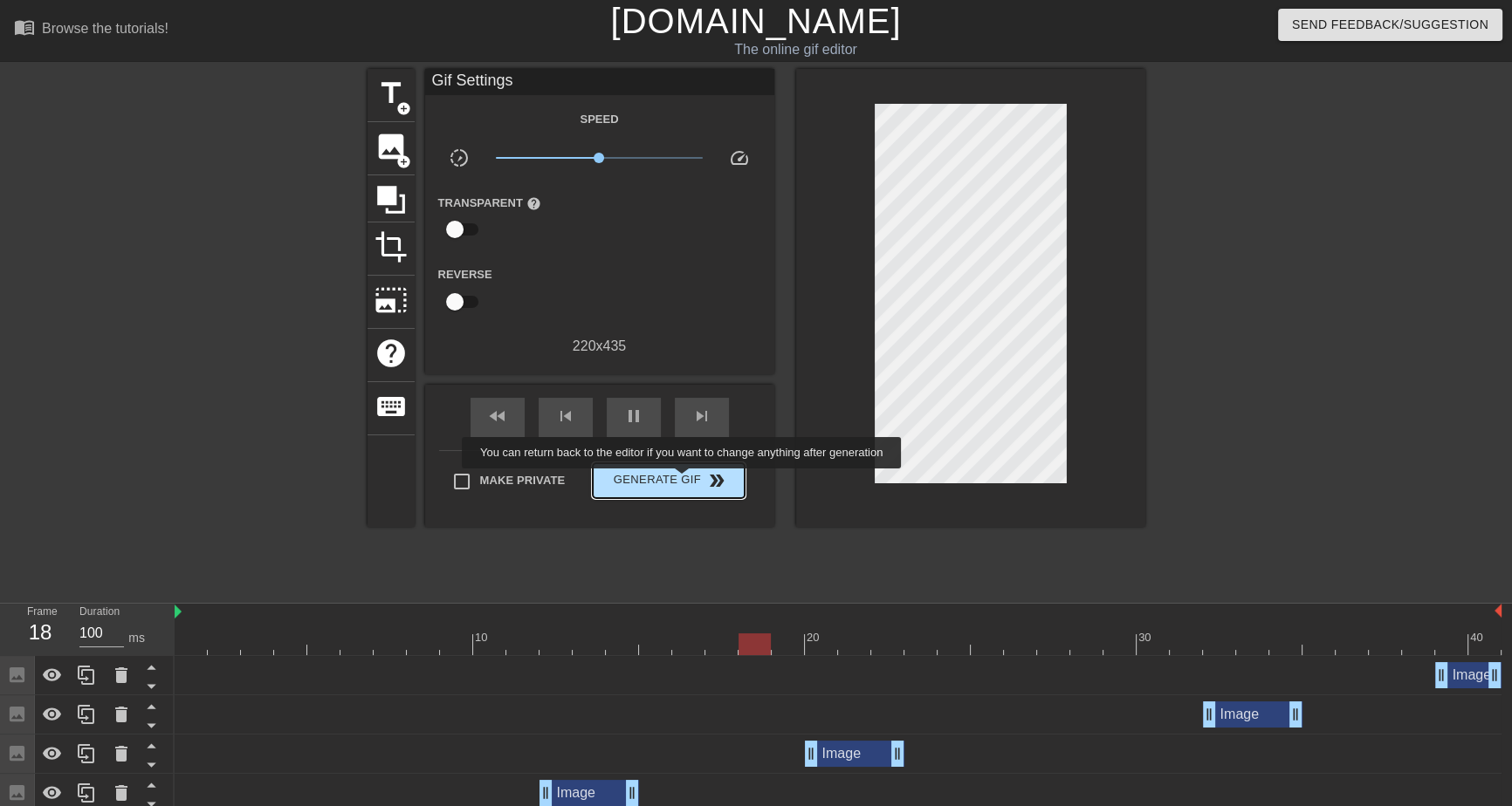
click at [683, 481] on span "Generate Gif double_arrow" at bounding box center [668, 480] width 137 height 21
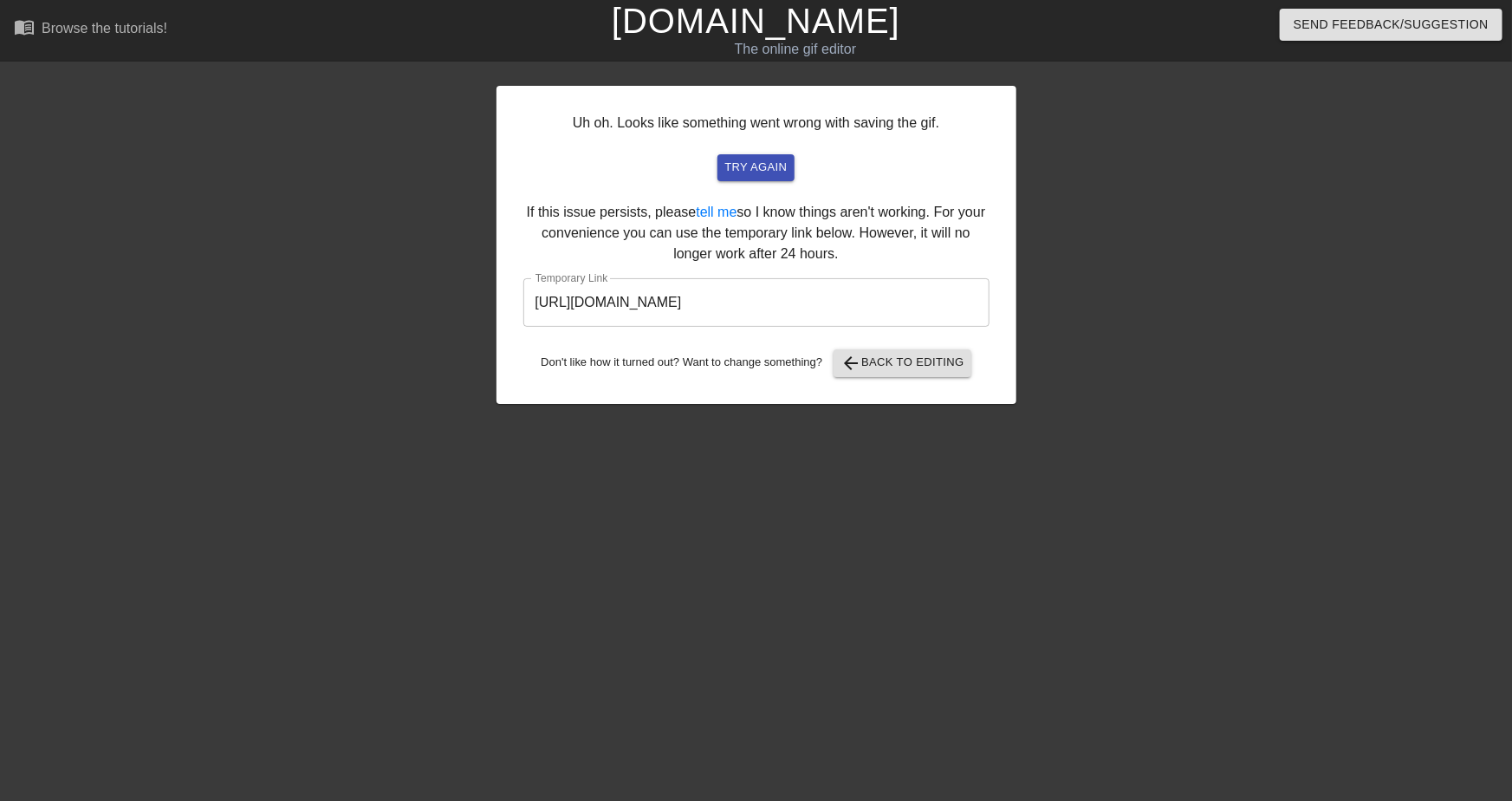
click at [764, 313] on input "[URL][DOMAIN_NAME]" at bounding box center [756, 303] width 466 height 48
